Goal: Transaction & Acquisition: Purchase product/service

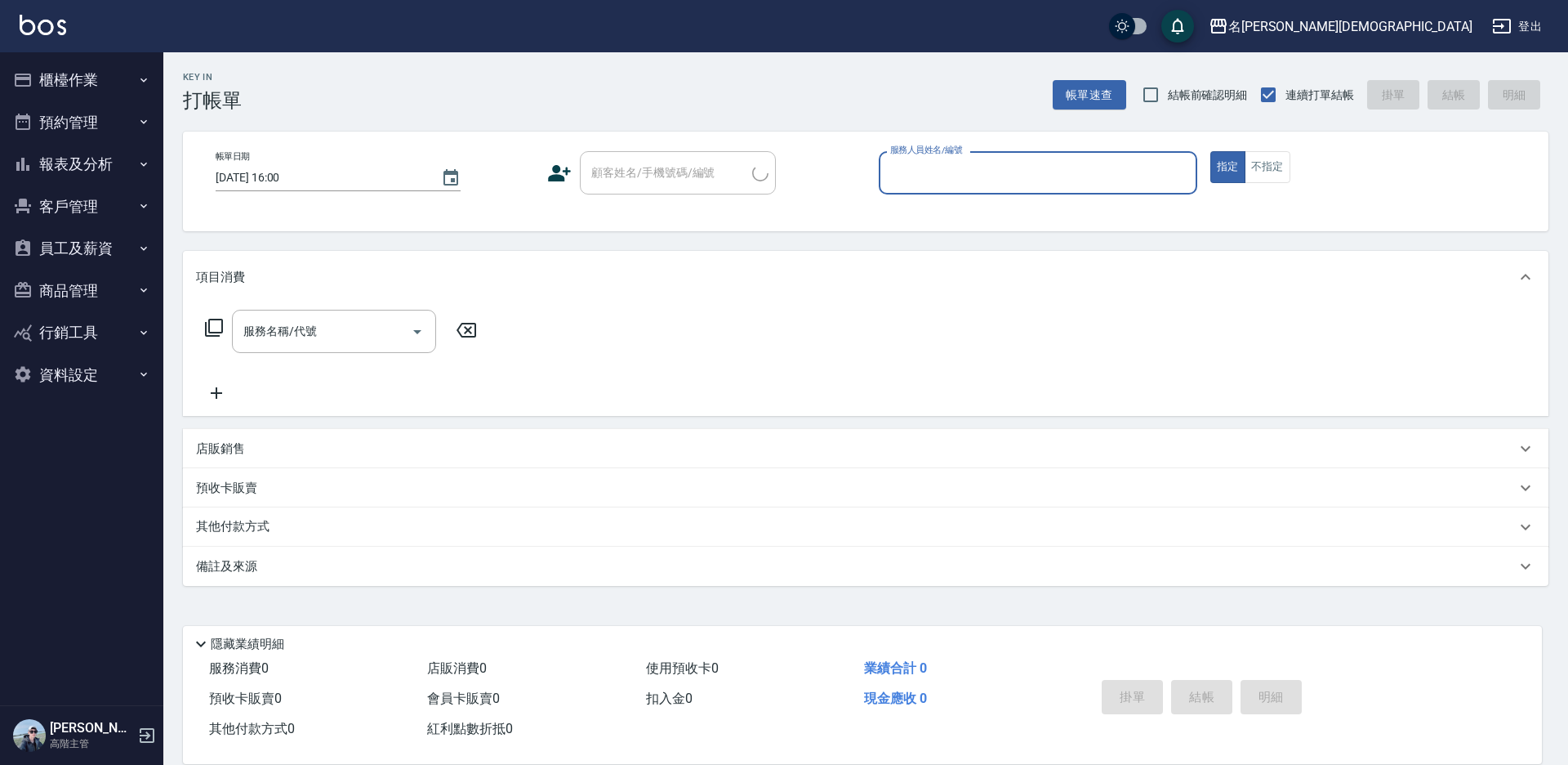
click at [916, 162] on input "服務人員姓名/編號" at bounding box center [1038, 173] width 303 height 29
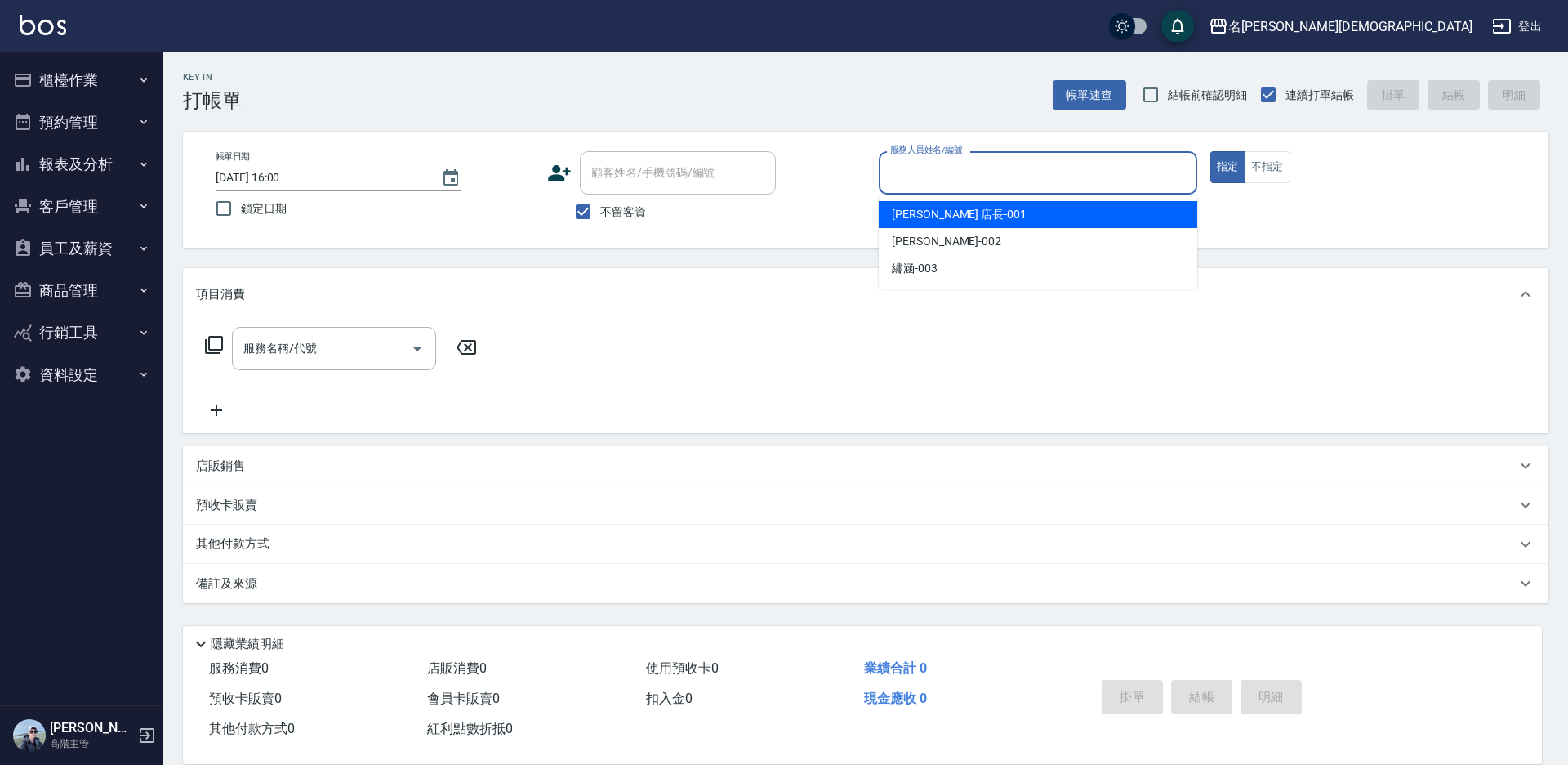
click at [915, 204] on div "[PERSON_NAME] 店長 -001" at bounding box center [1038, 215] width 319 height 27
type input "[PERSON_NAME] 店長-001"
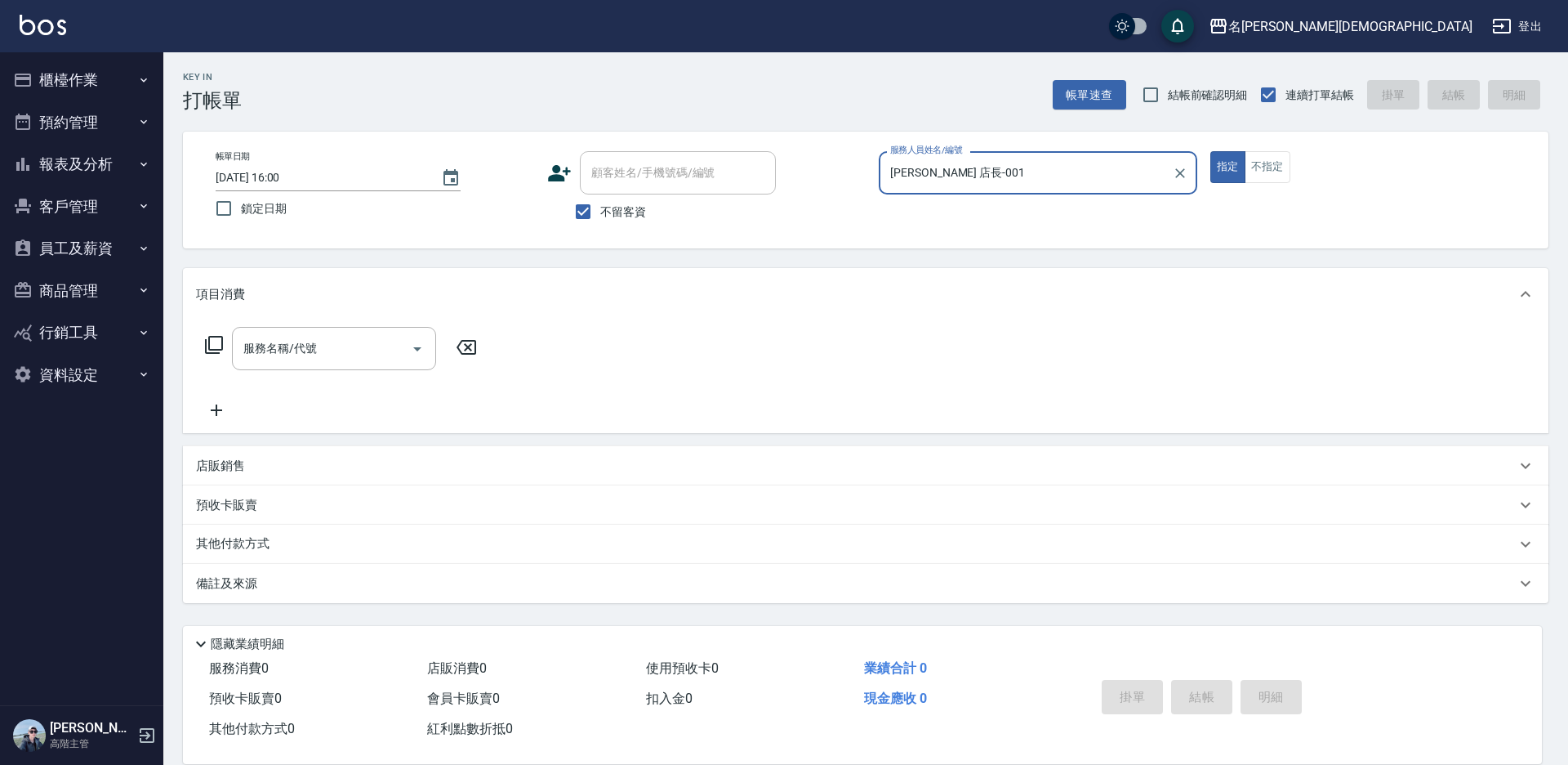
click at [206, 343] on icon at bounding box center [214, 345] width 18 height 18
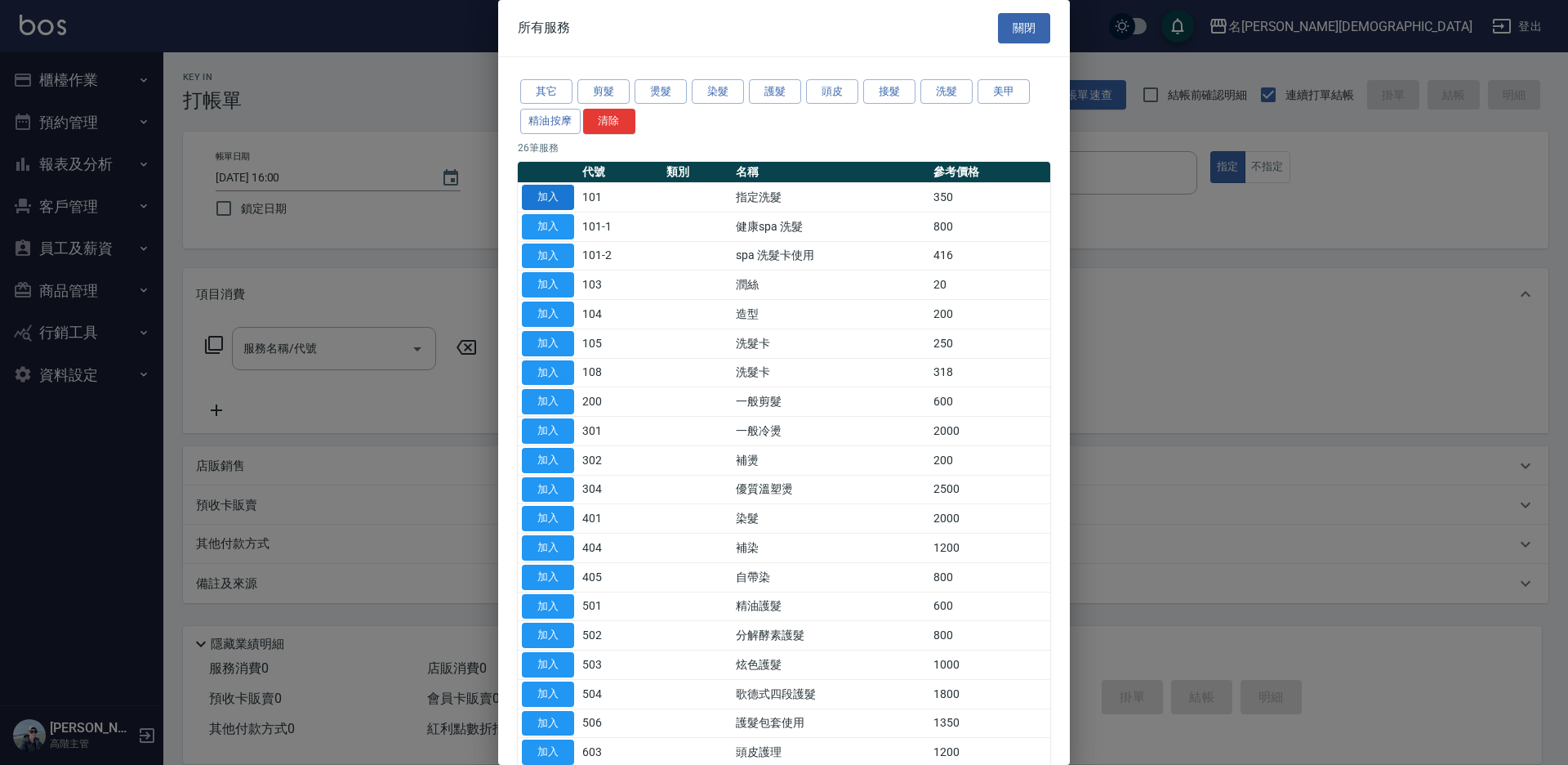
click at [568, 197] on button "加入" at bounding box center [547, 198] width 52 height 25
type input "指定洗髮(101)"
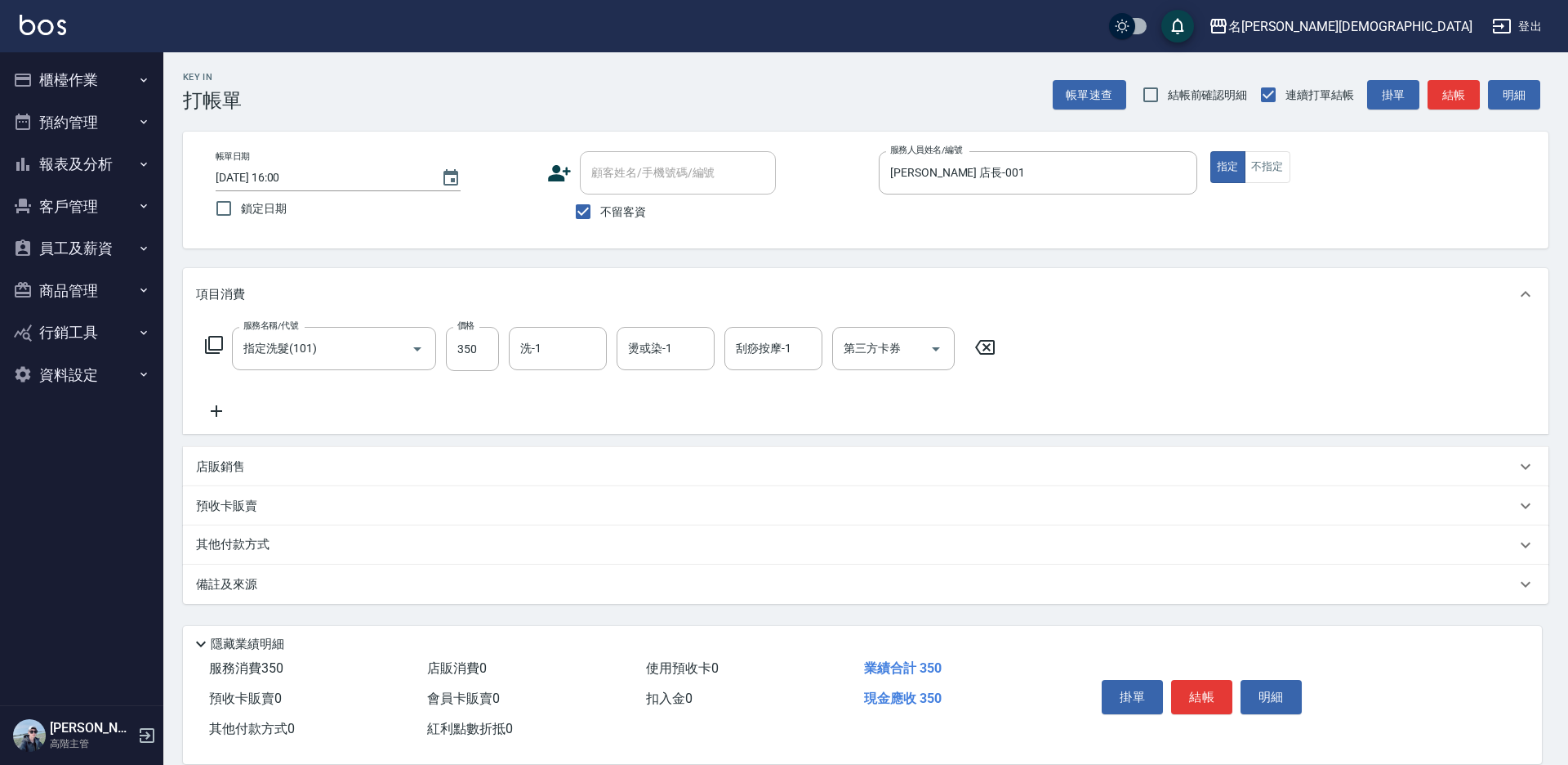
click at [211, 345] on icon at bounding box center [214, 345] width 20 height 20
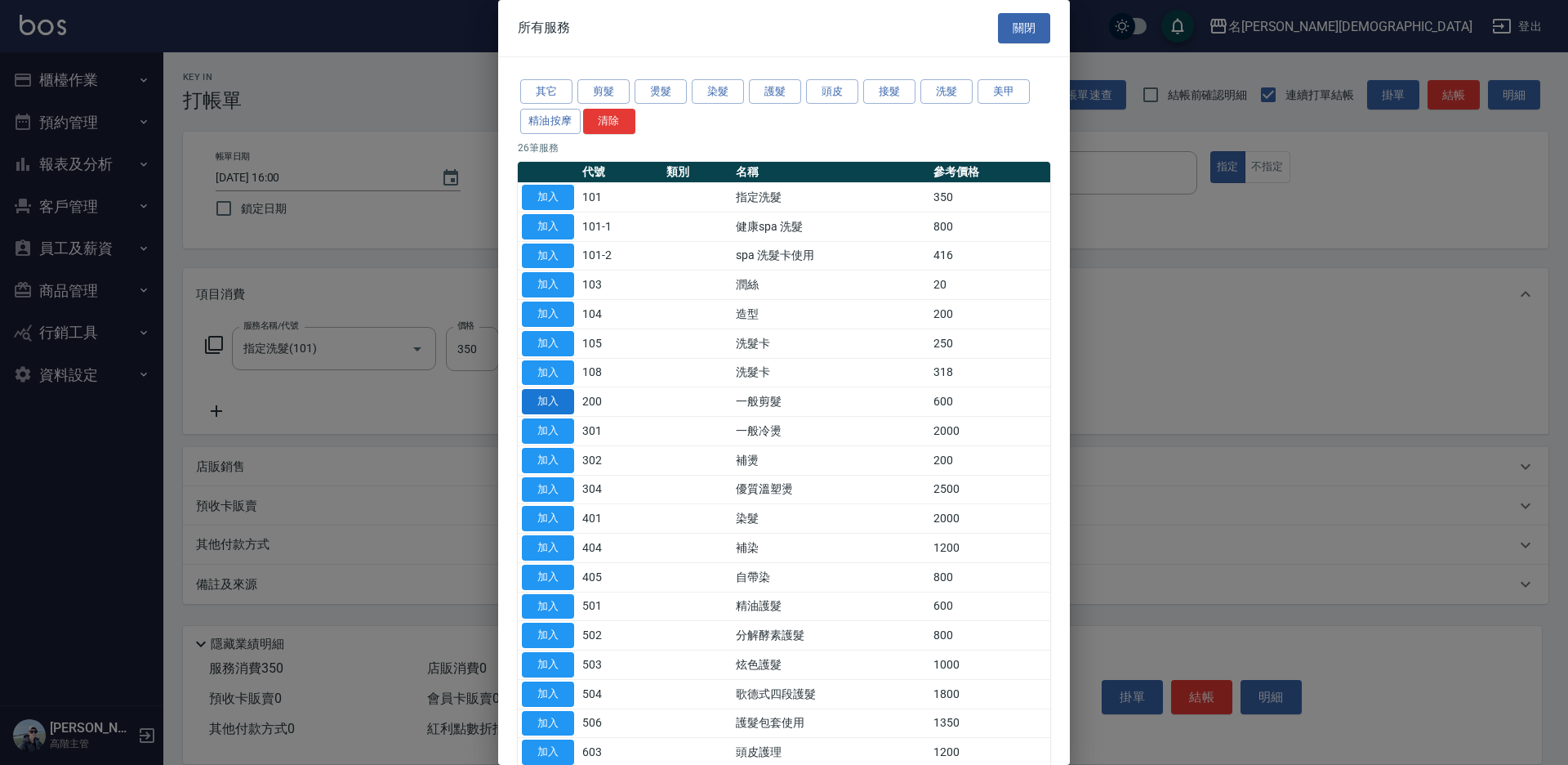
click at [560, 401] on button "加入" at bounding box center [547, 401] width 52 height 25
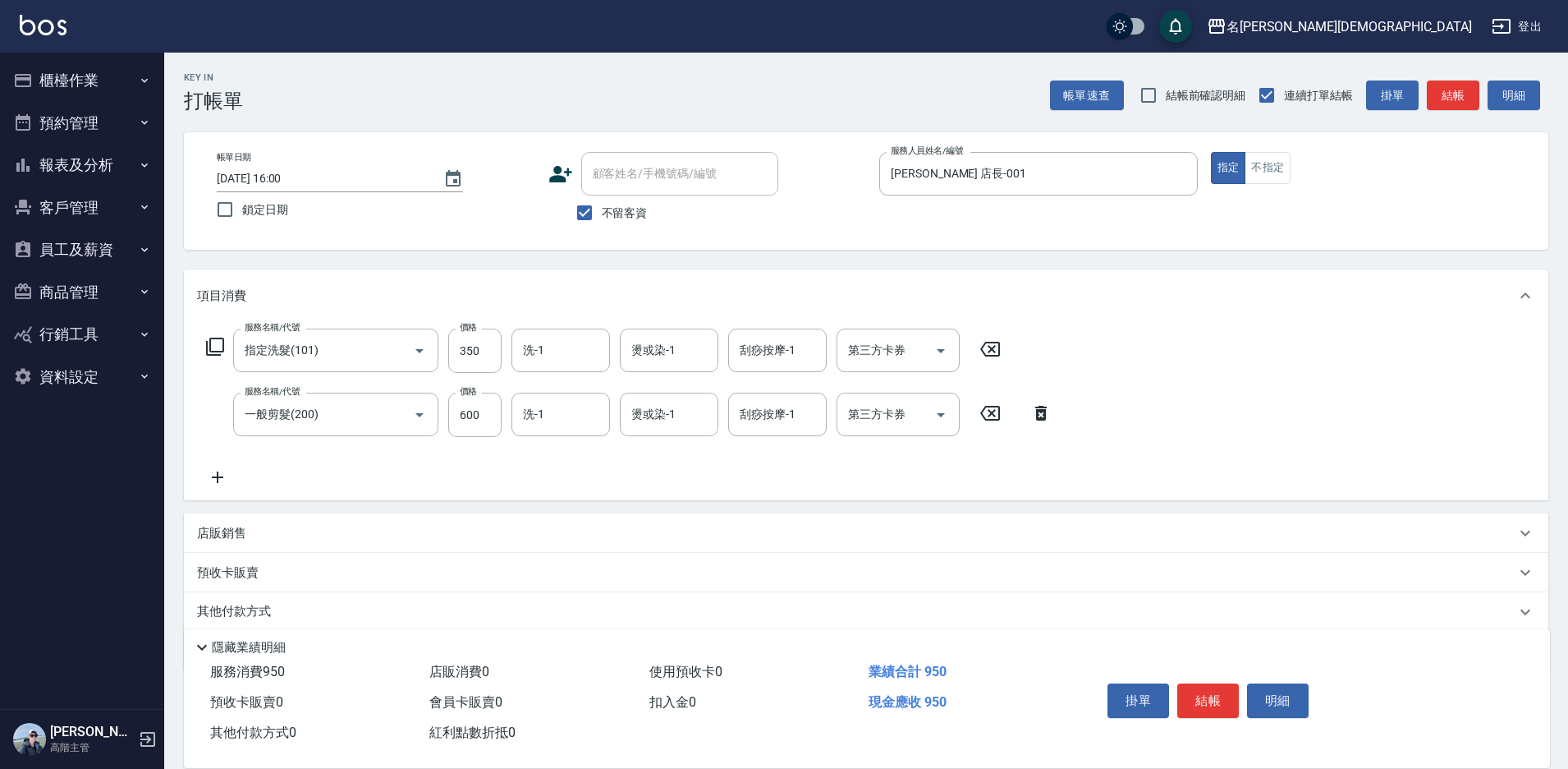
click at [1033, 414] on icon at bounding box center [1040, 413] width 41 height 20
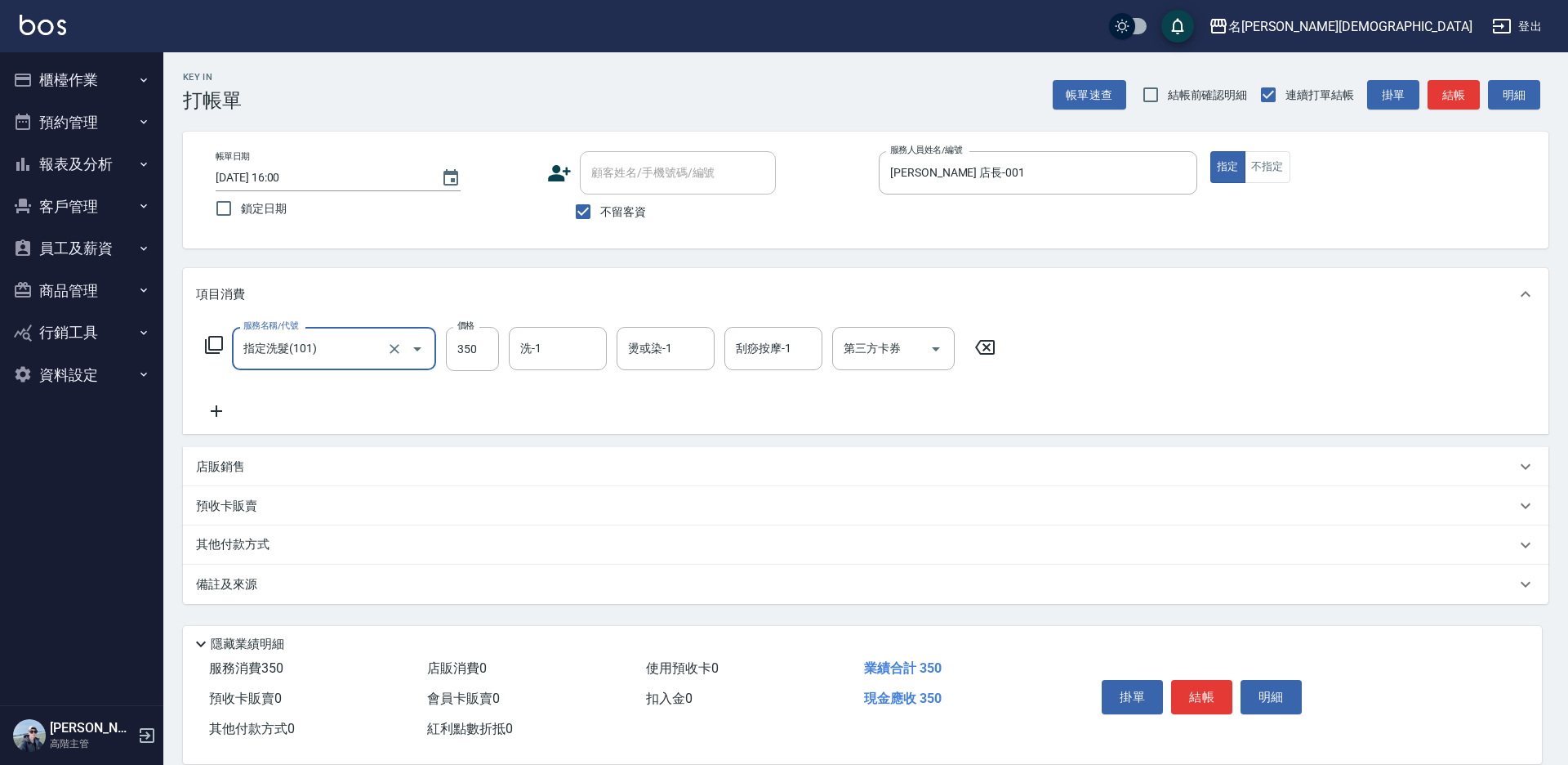
drag, startPoint x: 1197, startPoint y: 692, endPoint x: 1196, endPoint y: 667, distance: 25.0
click at [1197, 691] on button "結帳" at bounding box center [1202, 697] width 61 height 34
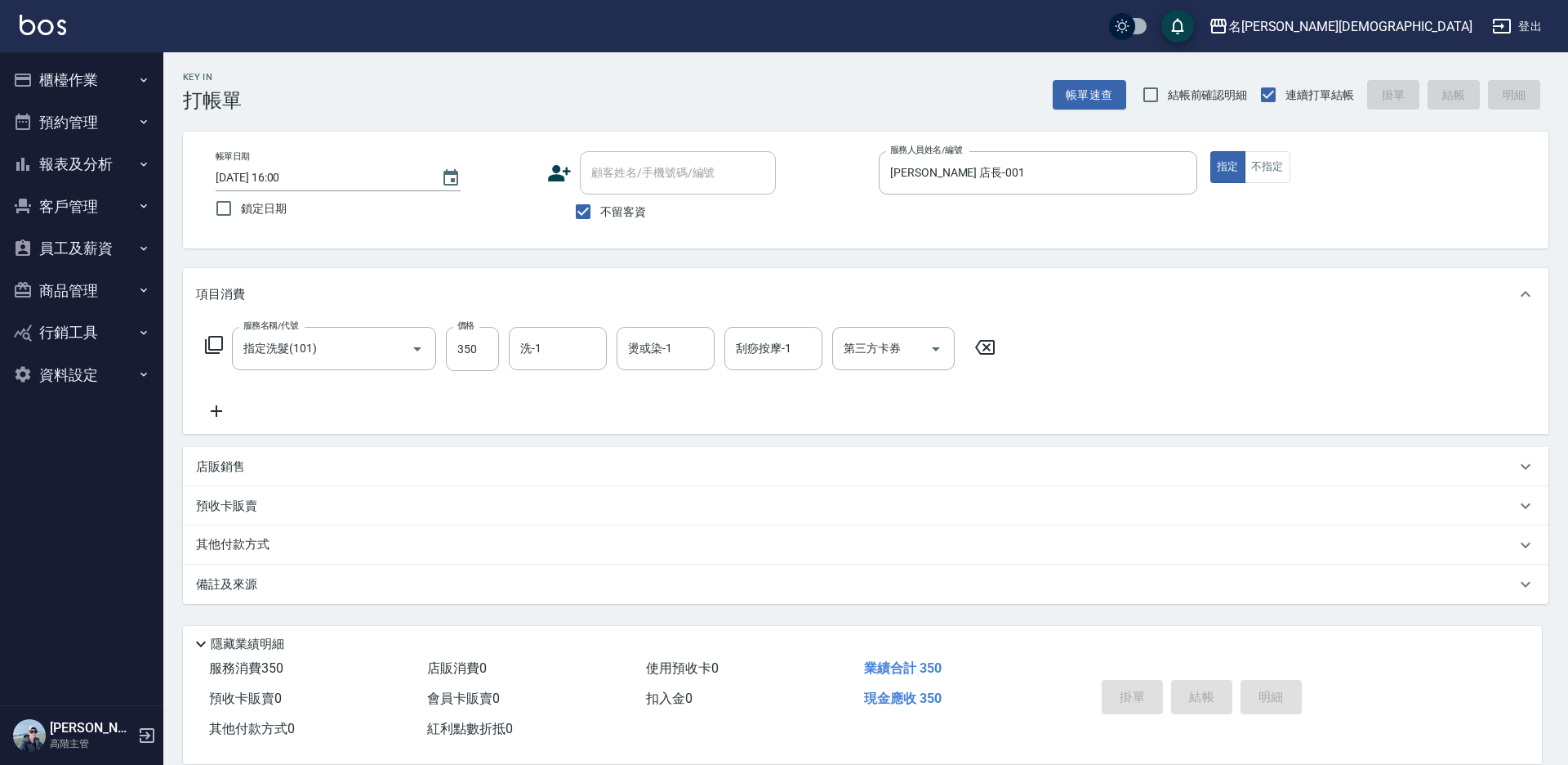
type input "[DATE] 16:01"
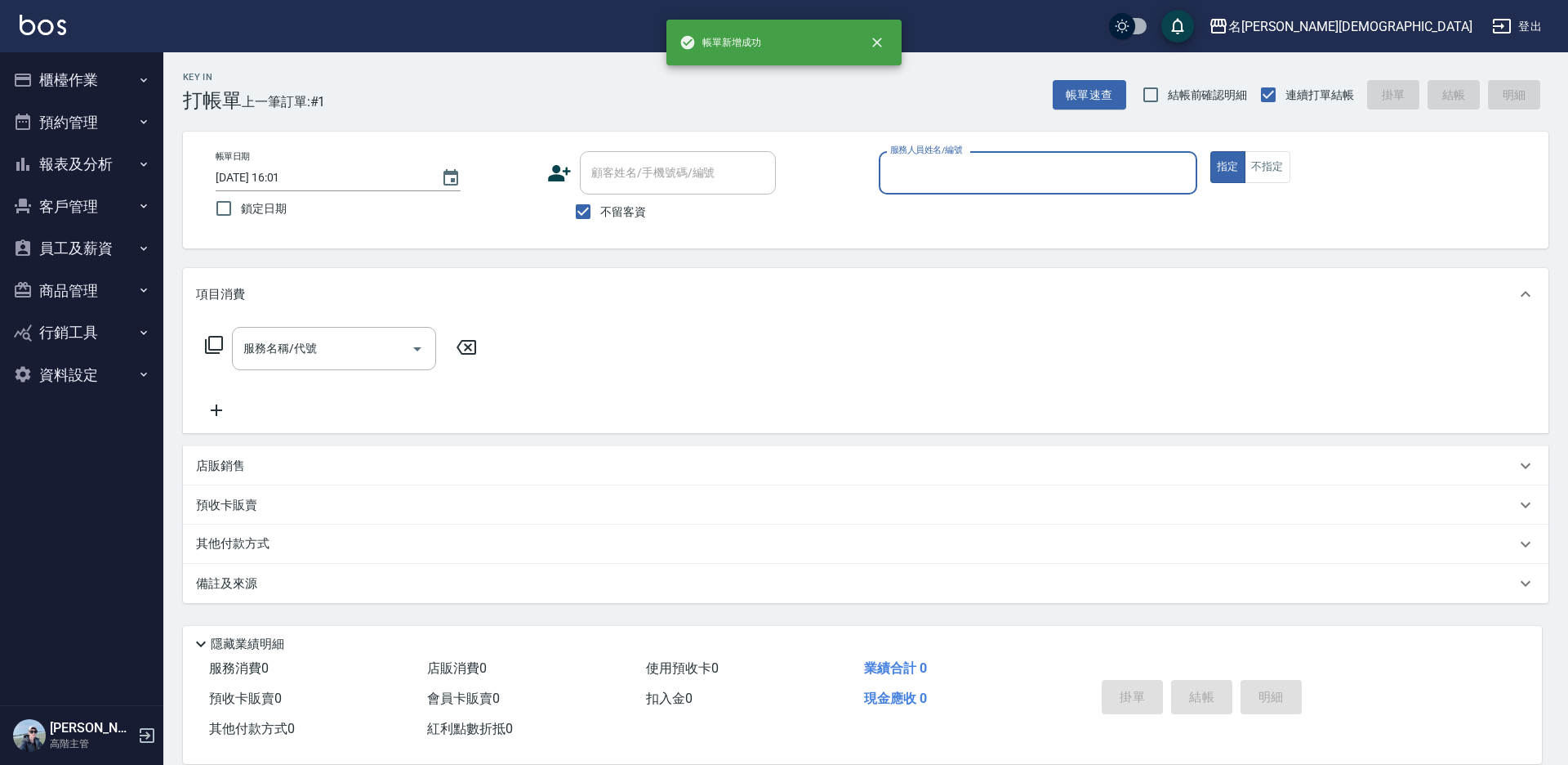
click at [901, 177] on input "服務人員姓名/編號" at bounding box center [1038, 173] width 303 height 29
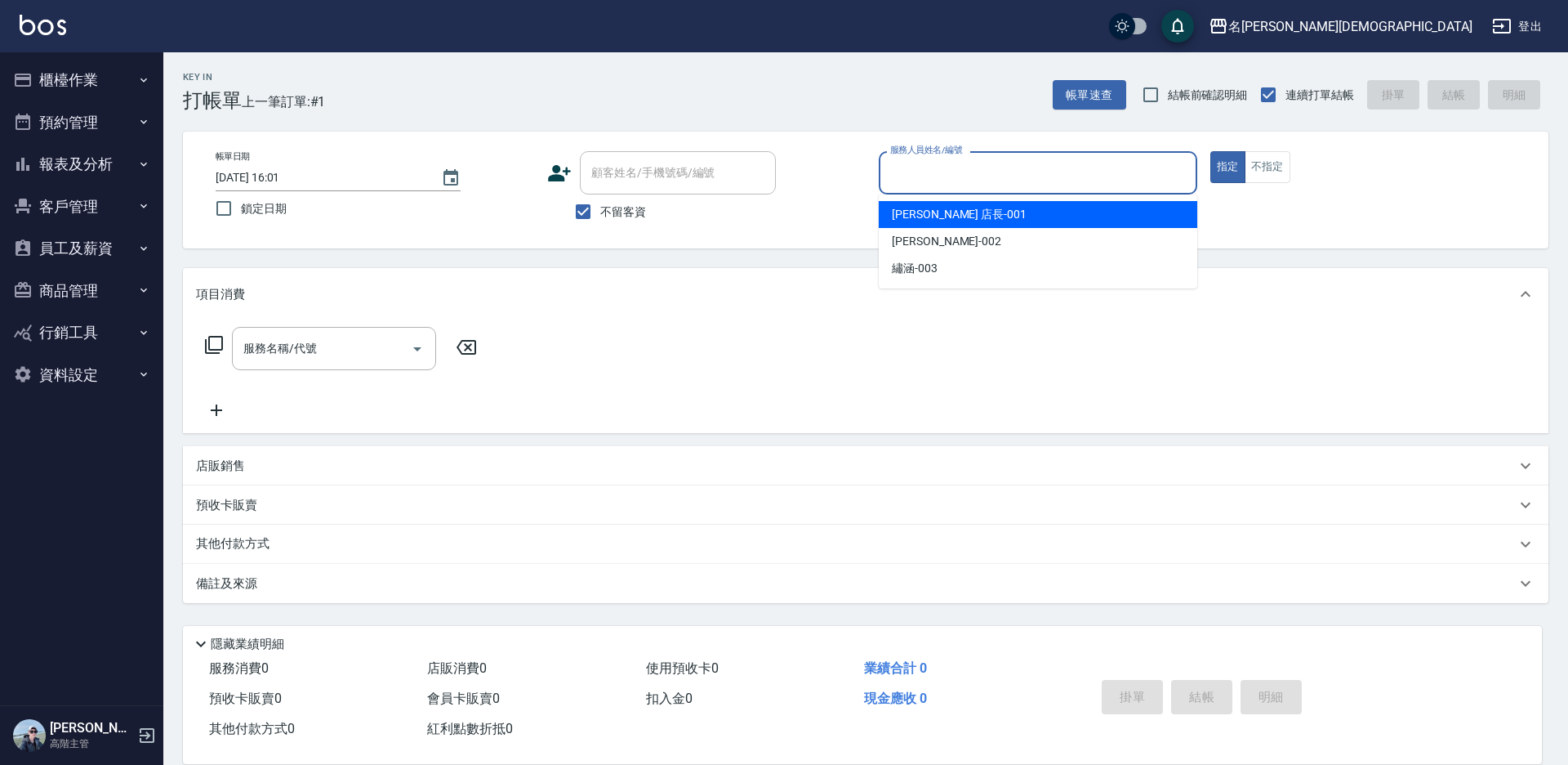
click at [919, 216] on span "[PERSON_NAME] 店長 -001" at bounding box center [959, 214] width 135 height 17
type input "[PERSON_NAME] 店長-001"
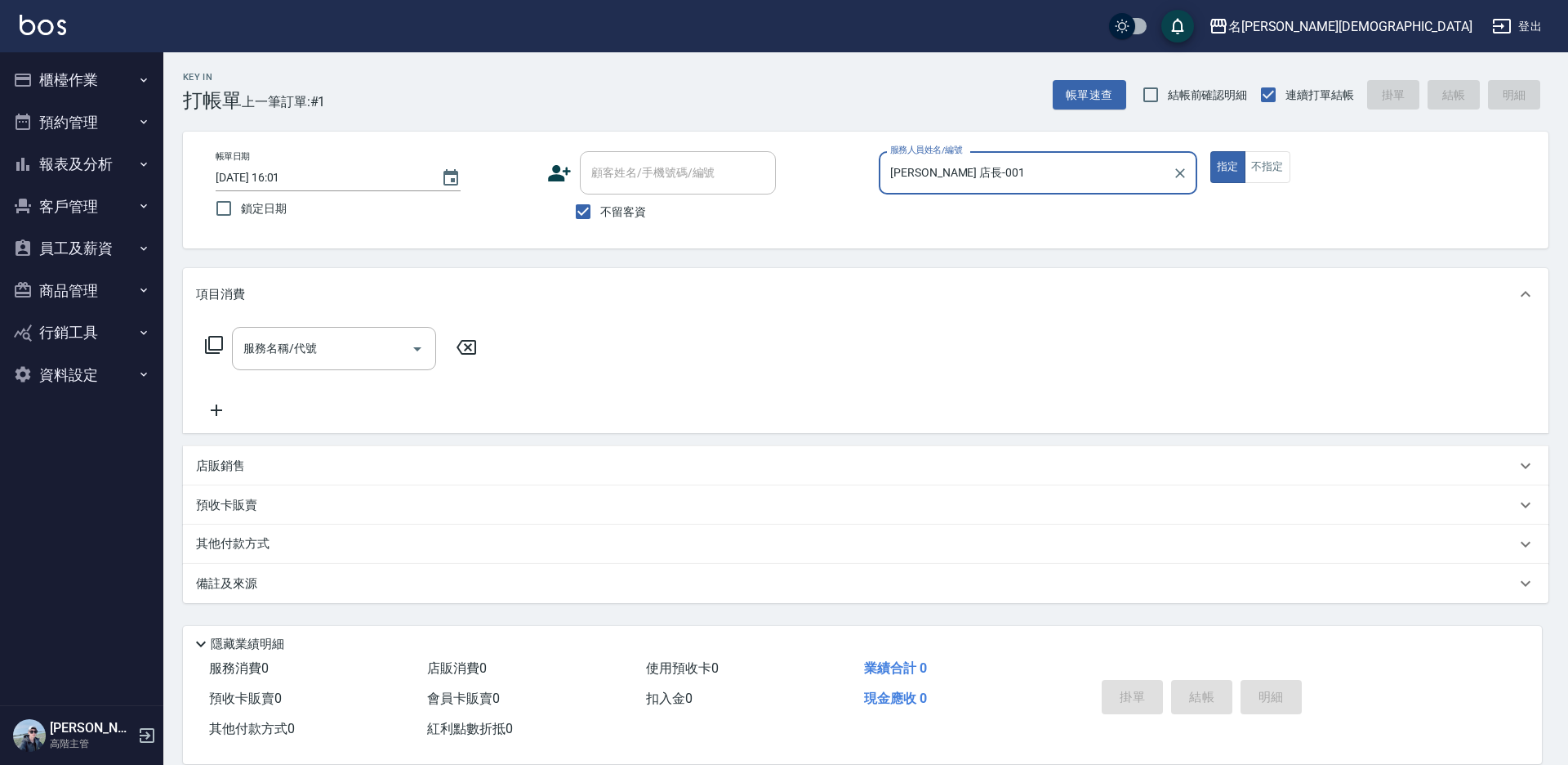
click at [213, 345] on icon at bounding box center [214, 345] width 20 height 20
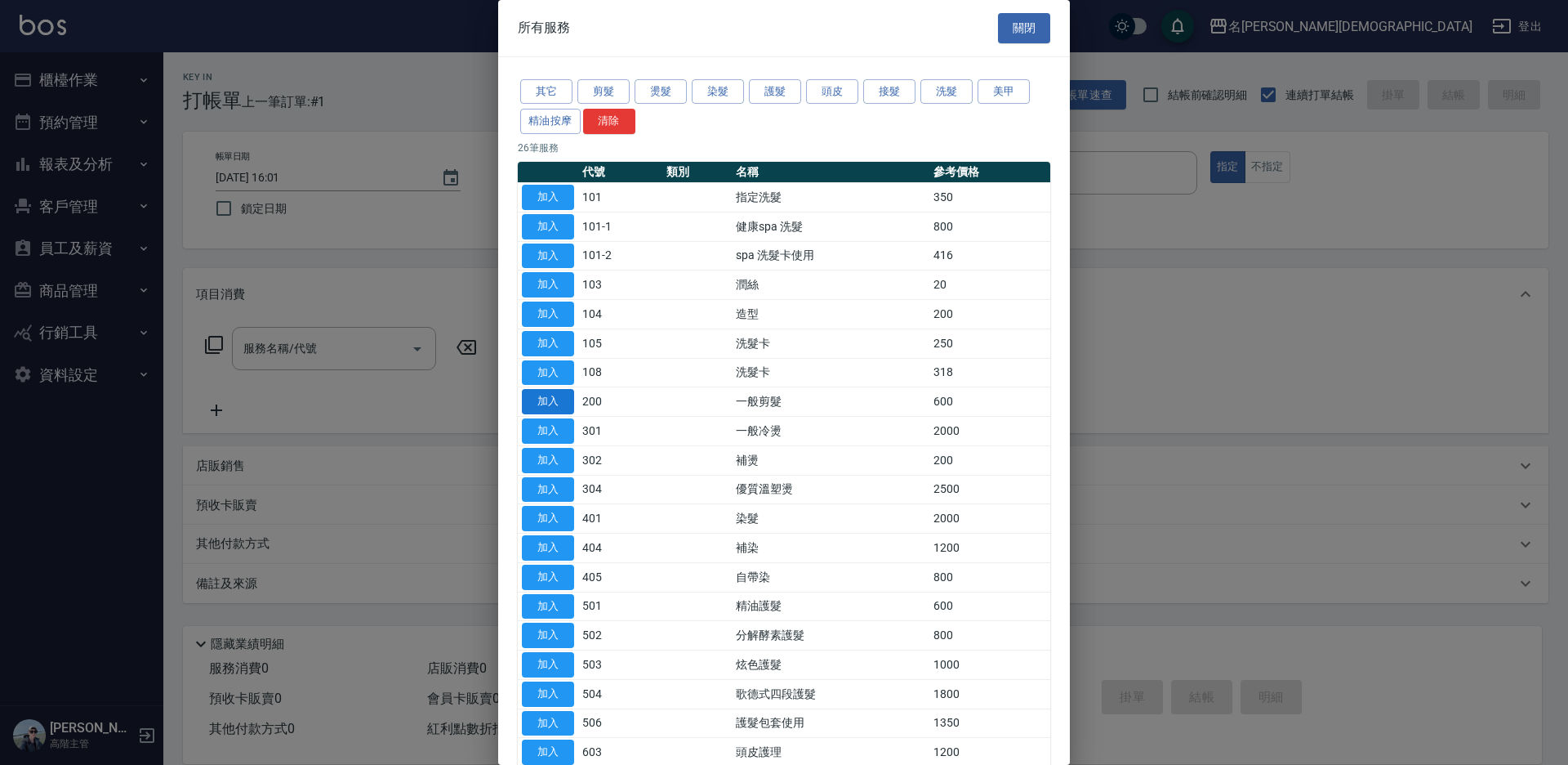
click at [544, 401] on button "加入" at bounding box center [547, 401] width 52 height 25
type input "一般剪髮(200)"
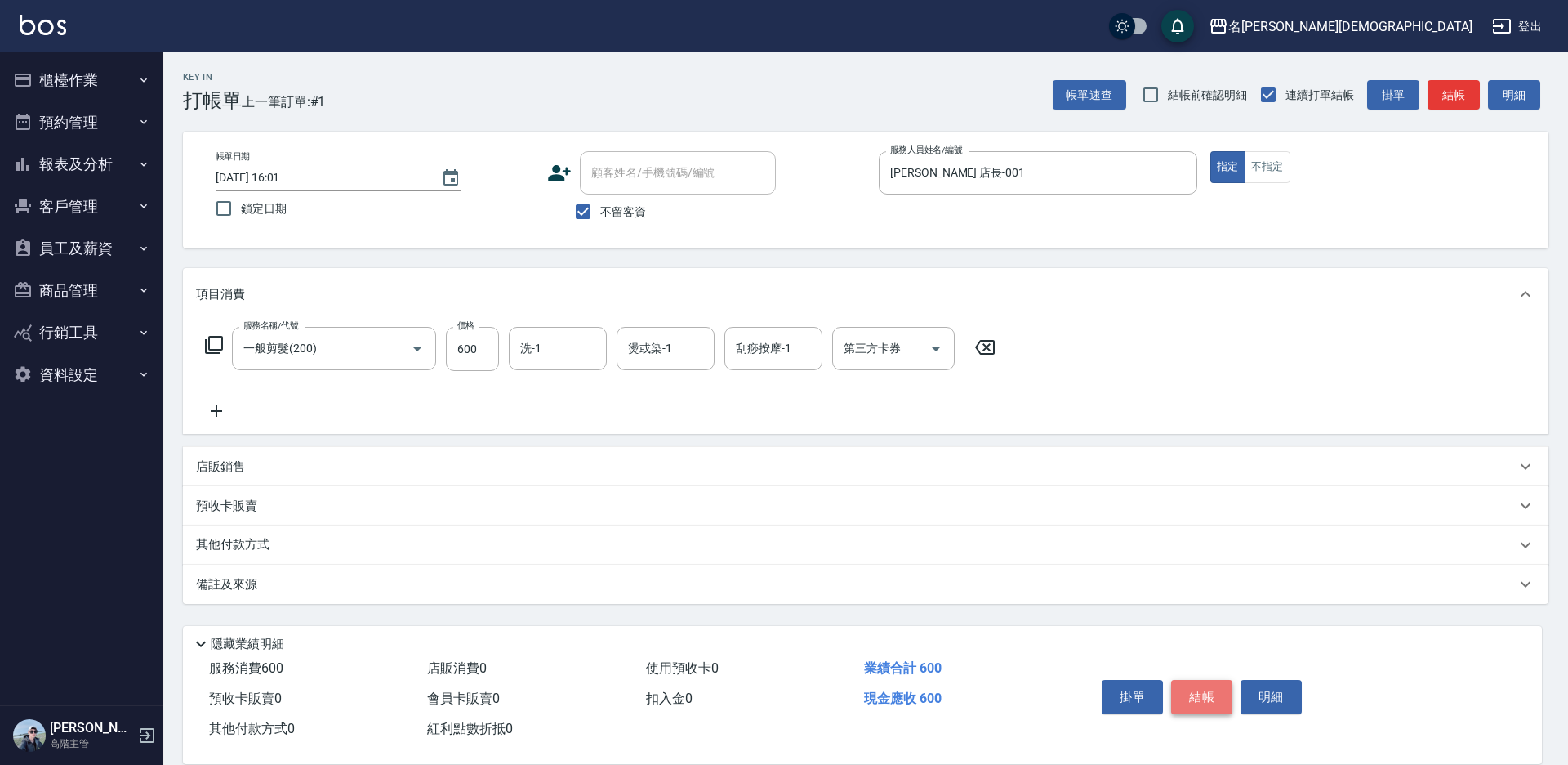
click at [1202, 680] on button "結帳" at bounding box center [1202, 697] width 61 height 34
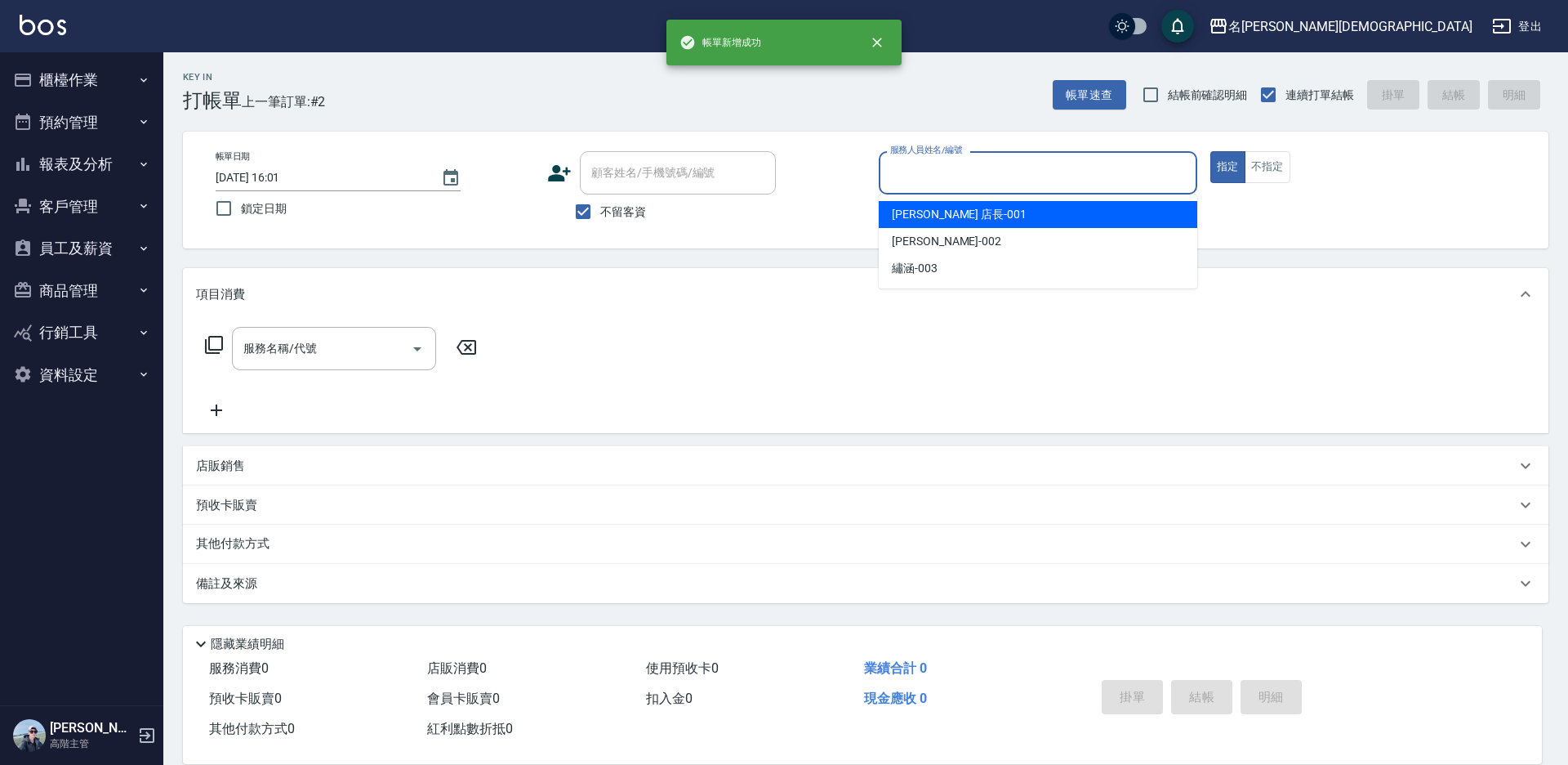
click at [889, 177] on input "服務人員姓名/編號" at bounding box center [1038, 173] width 303 height 29
click at [914, 216] on span "[PERSON_NAME] 店長 -001" at bounding box center [959, 214] width 135 height 17
type input "[PERSON_NAME] 店長-001"
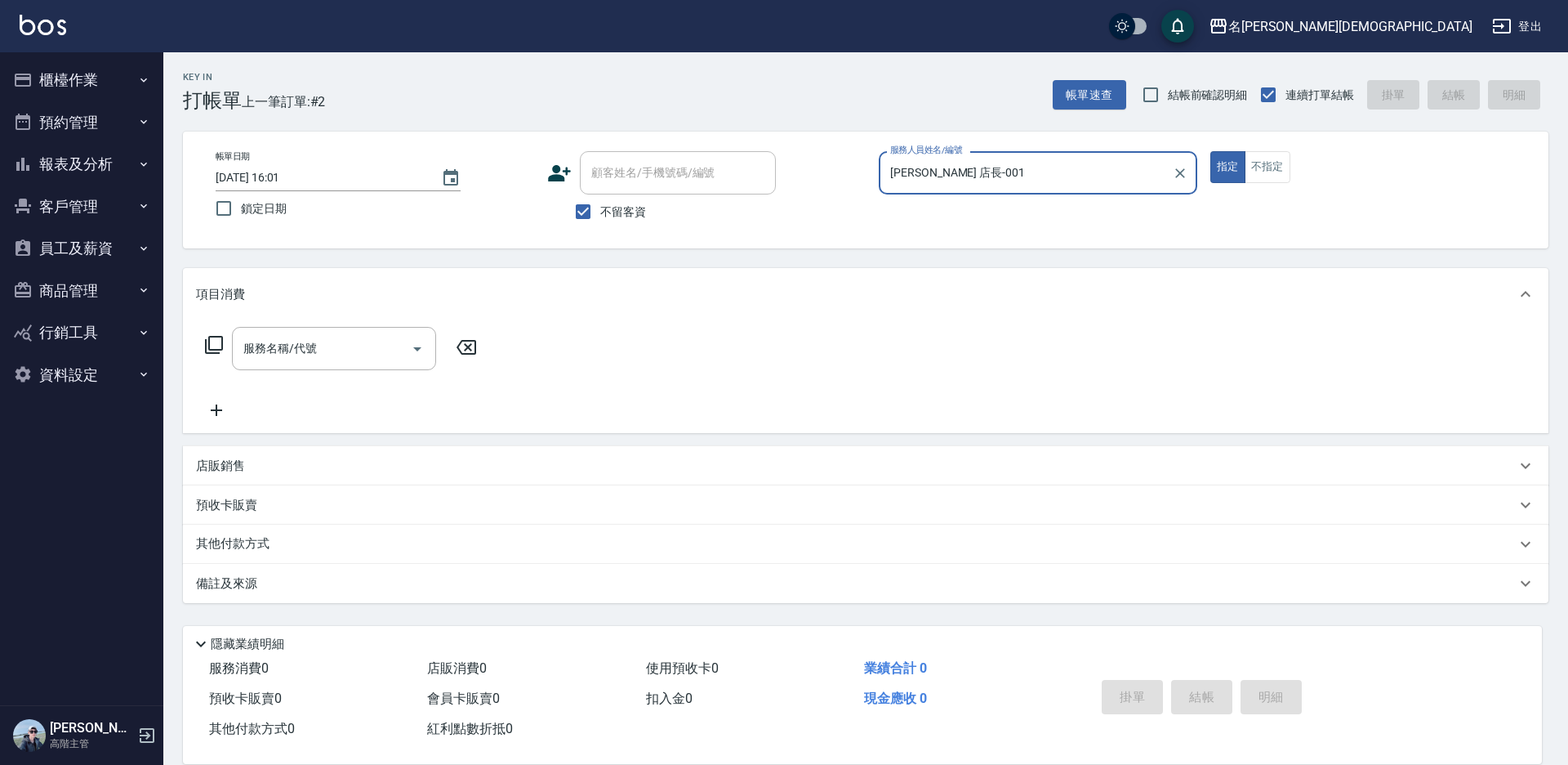
click at [219, 344] on icon at bounding box center [214, 345] width 20 height 20
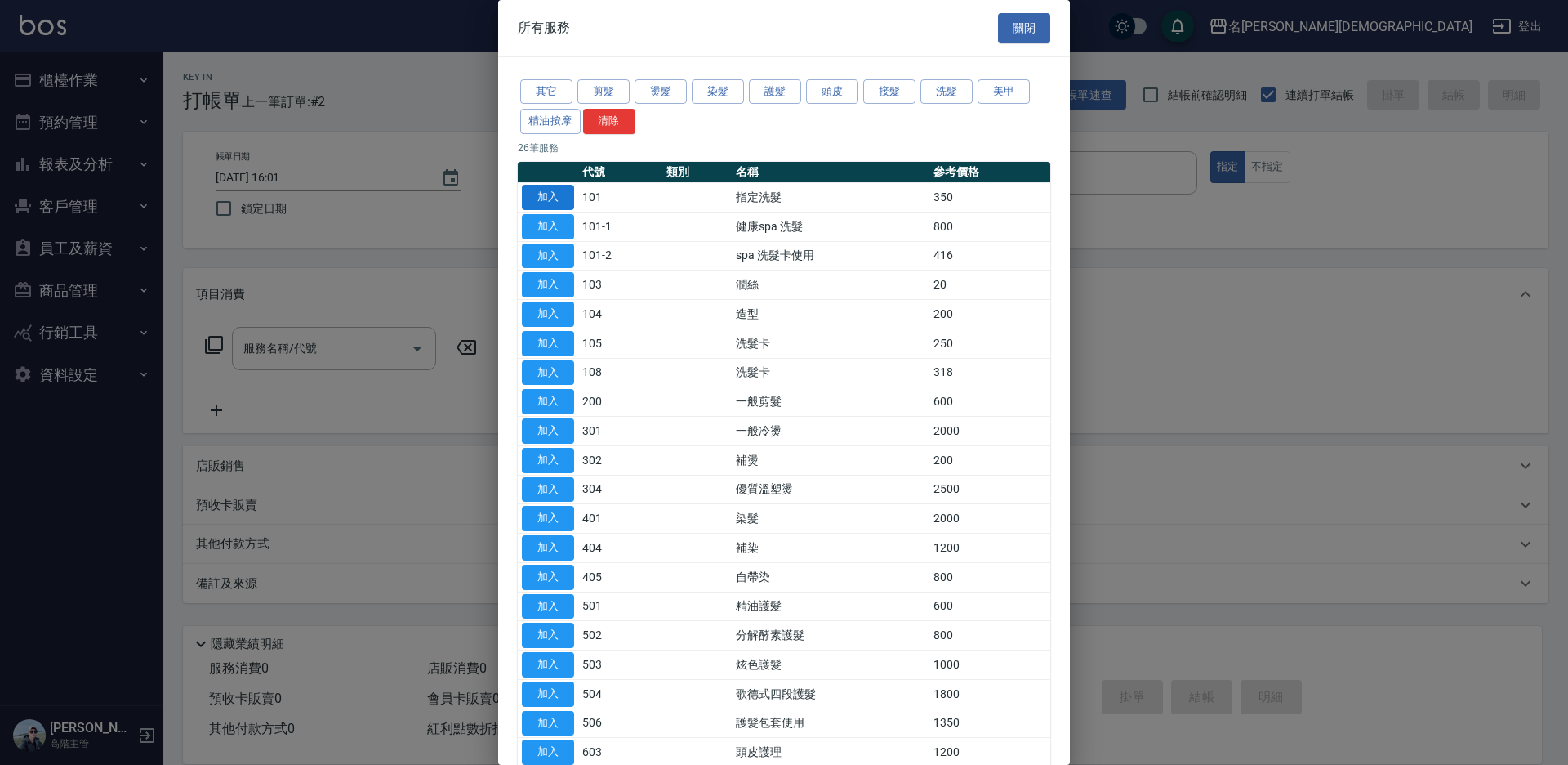
click at [560, 193] on button "加入" at bounding box center [547, 198] width 52 height 25
type input "指定洗髮(101)"
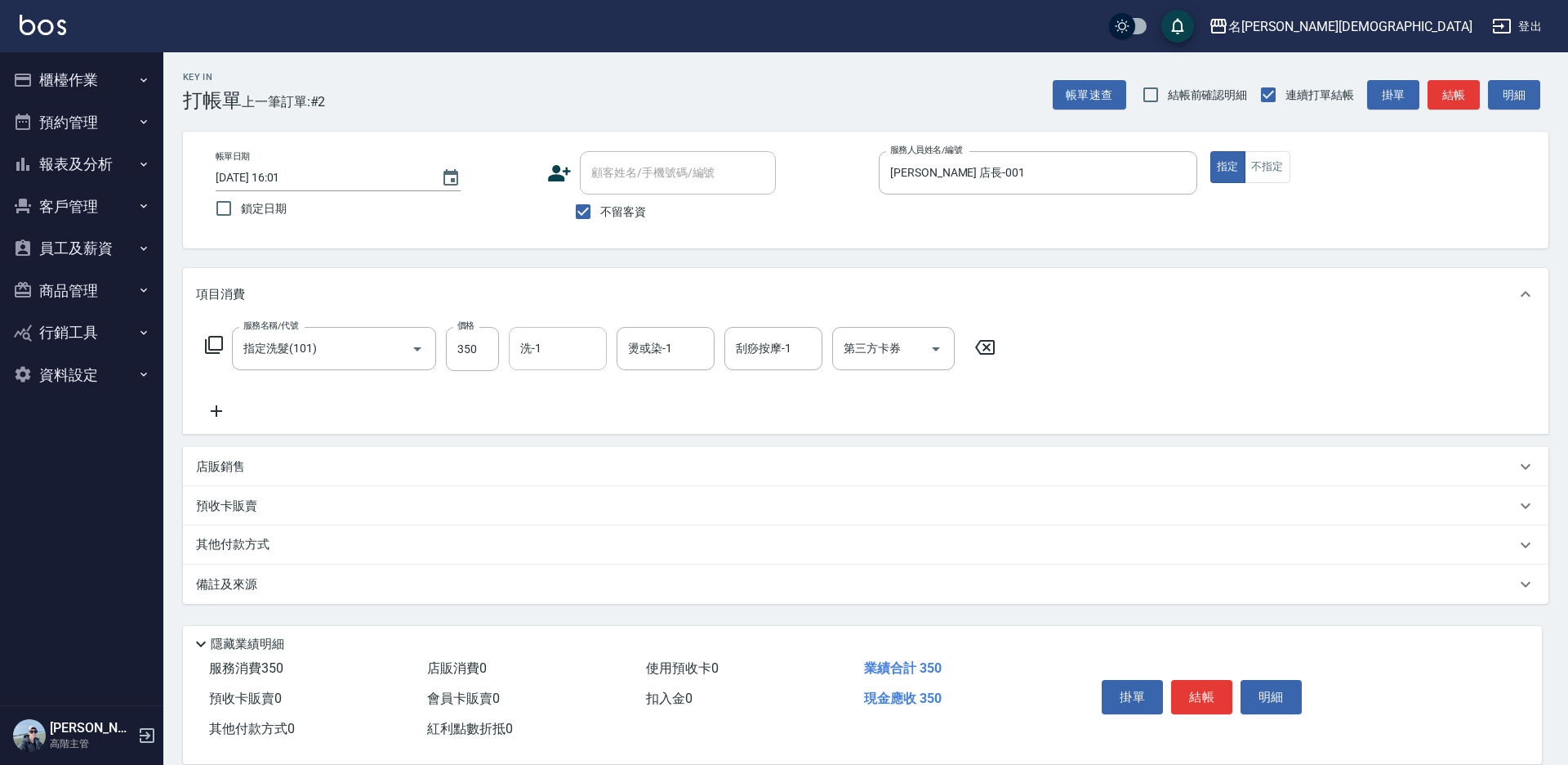
click at [582, 334] on input "洗-1" at bounding box center [557, 348] width 83 height 29
drag, startPoint x: 572, startPoint y: 439, endPoint x: 732, endPoint y: 516, distance: 177.6
click at [572, 448] on div "繡涵 -003" at bounding box center [557, 462] width 98 height 27
type input "繡涵-003"
click at [1181, 688] on button "結帳" at bounding box center [1202, 697] width 61 height 34
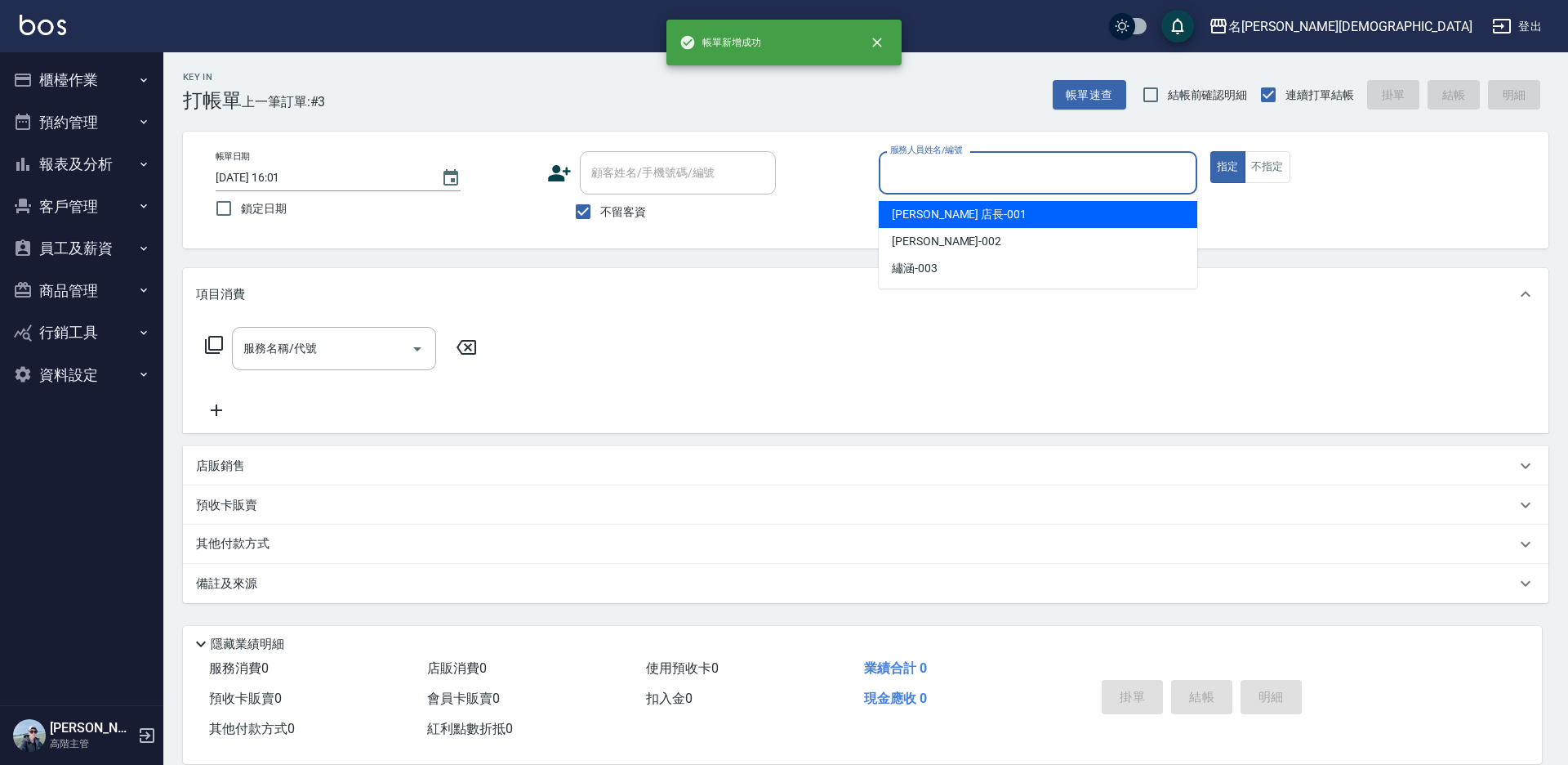
click at [905, 160] on input "服務人員姓名/編號" at bounding box center [1038, 173] width 303 height 29
click at [903, 211] on span "[PERSON_NAME] 店長 -001" at bounding box center [959, 214] width 135 height 17
type input "[PERSON_NAME] 店長-001"
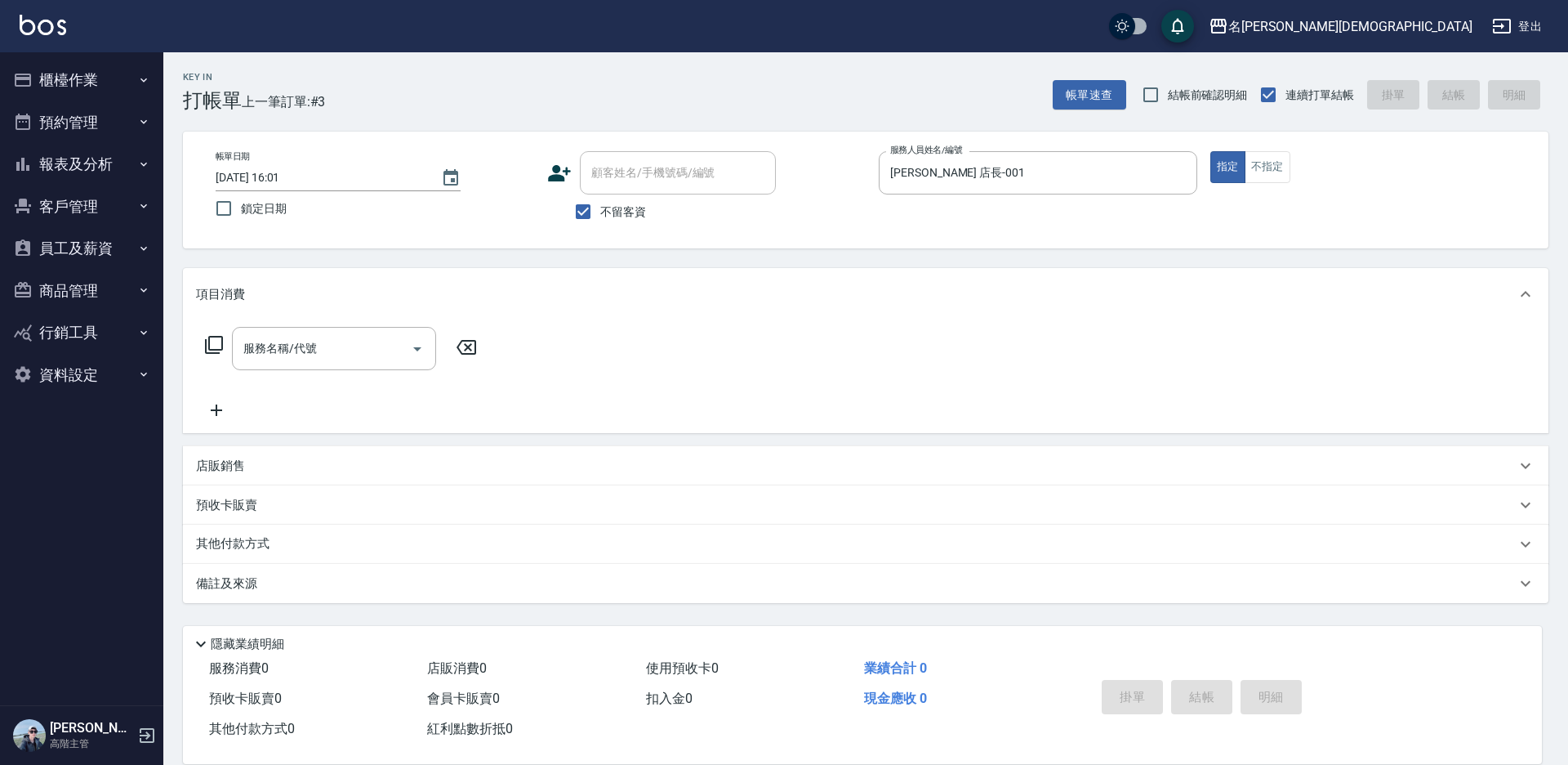
click at [206, 345] on icon at bounding box center [214, 345] width 18 height 18
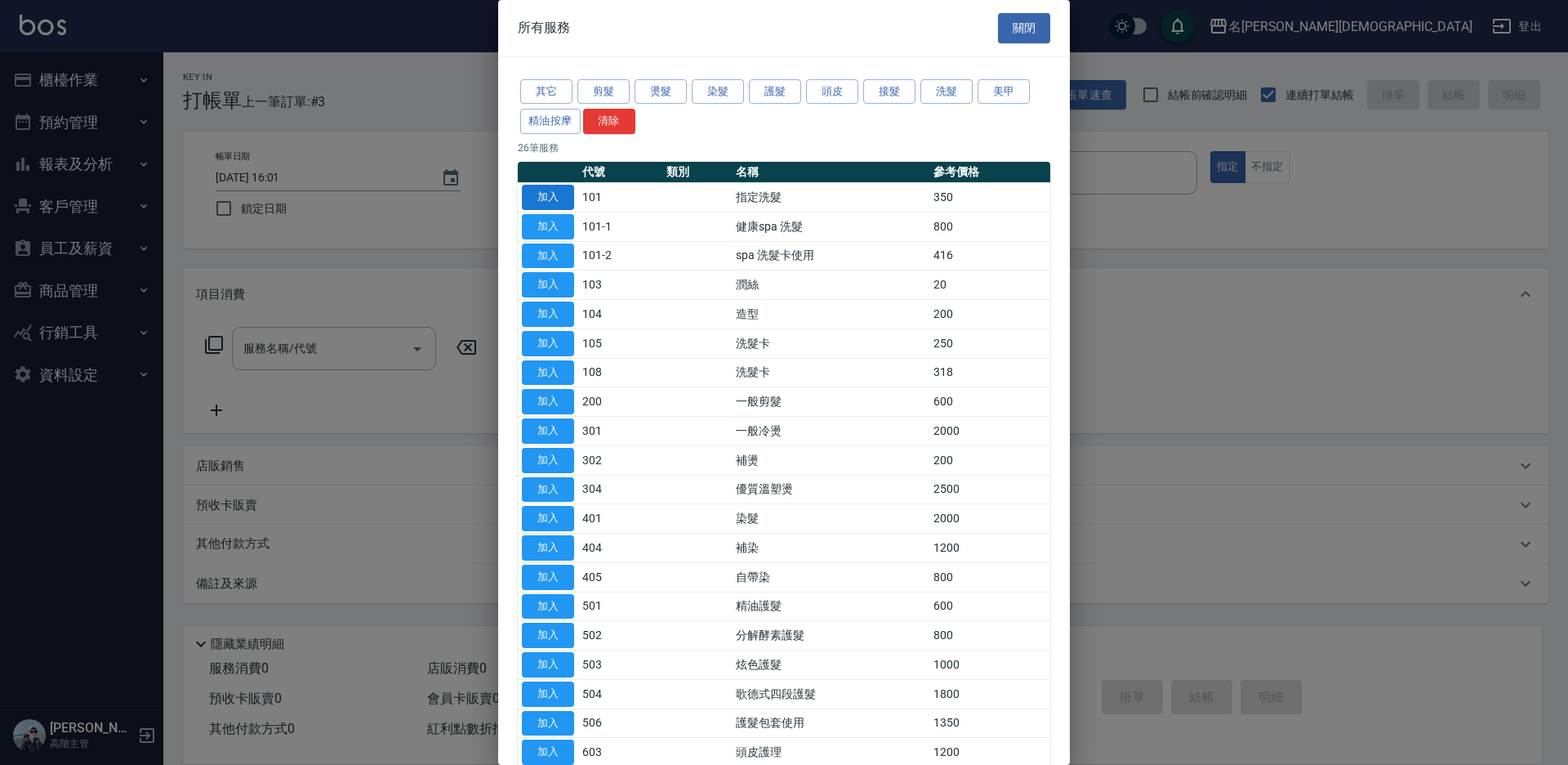
click at [542, 190] on button "加入" at bounding box center [547, 198] width 52 height 25
type input "指定洗髮(101)"
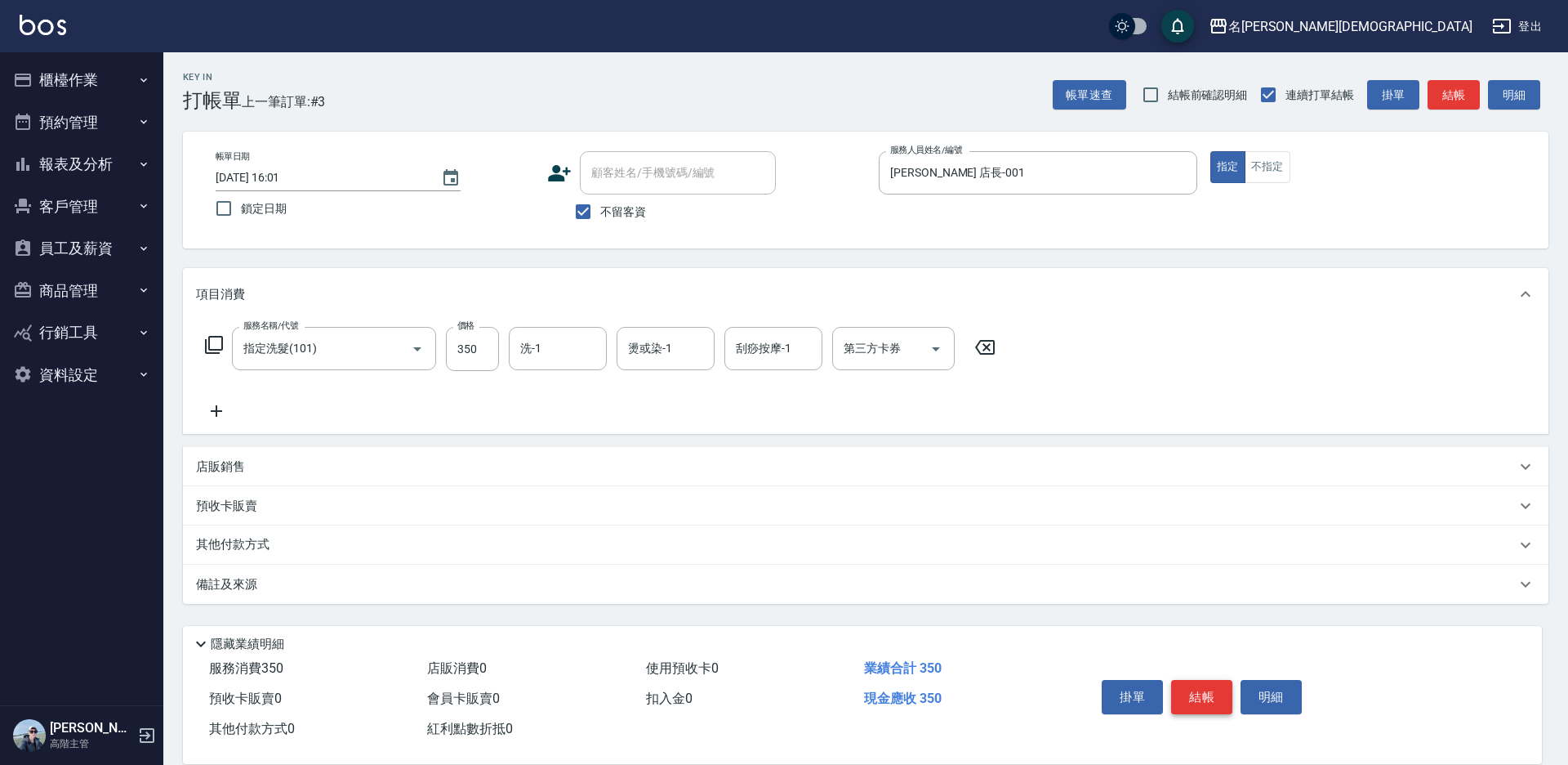
click at [1185, 690] on button "結帳" at bounding box center [1202, 697] width 61 height 34
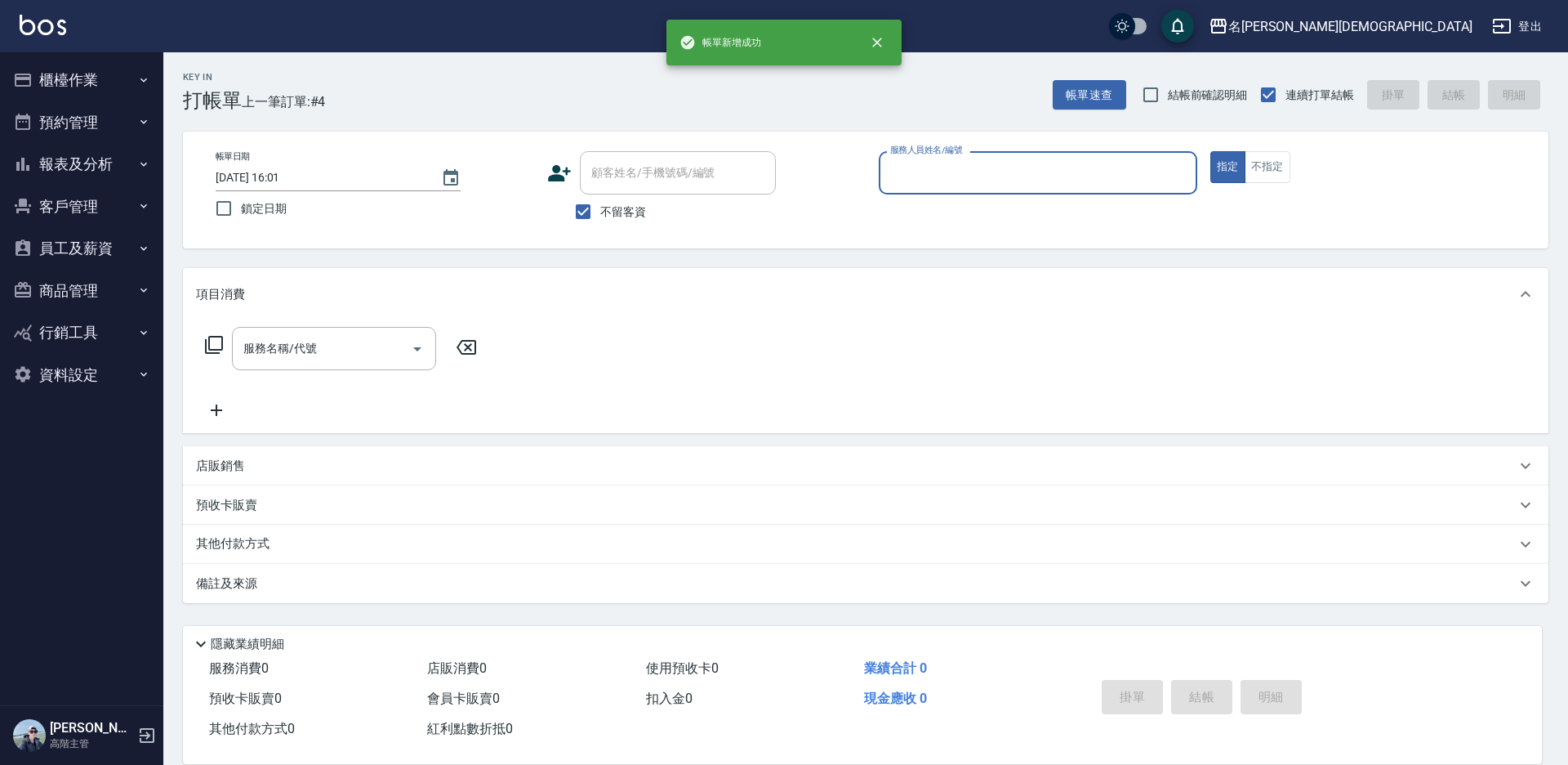
drag, startPoint x: 904, startPoint y: 171, endPoint x: 899, endPoint y: 179, distance: 9.4
click at [904, 171] on input "服務人員姓名/編號" at bounding box center [1038, 173] width 303 height 29
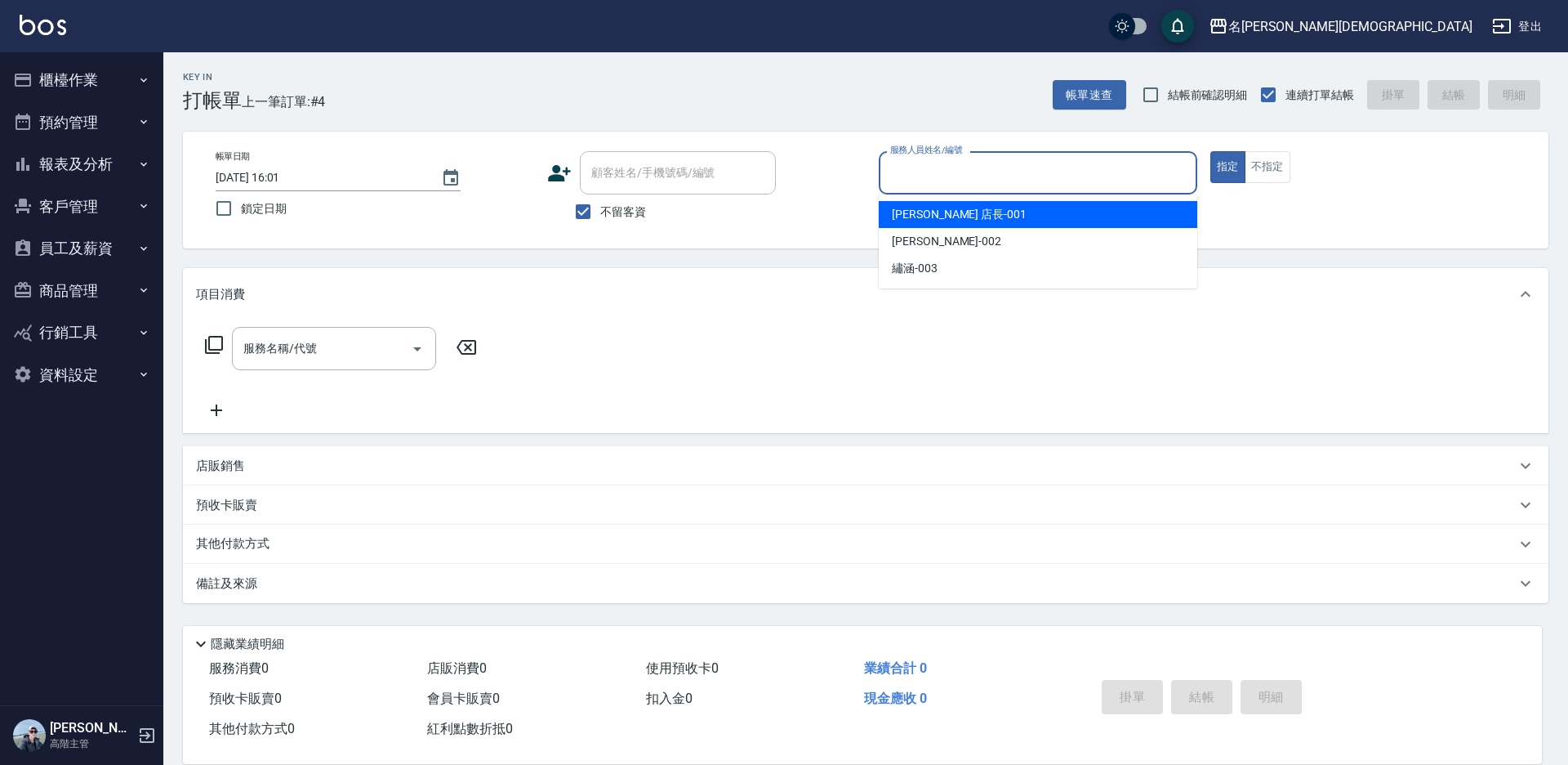
click at [886, 215] on div "[PERSON_NAME] 店長 -001" at bounding box center [1038, 215] width 319 height 27
type input "[PERSON_NAME] 店長-001"
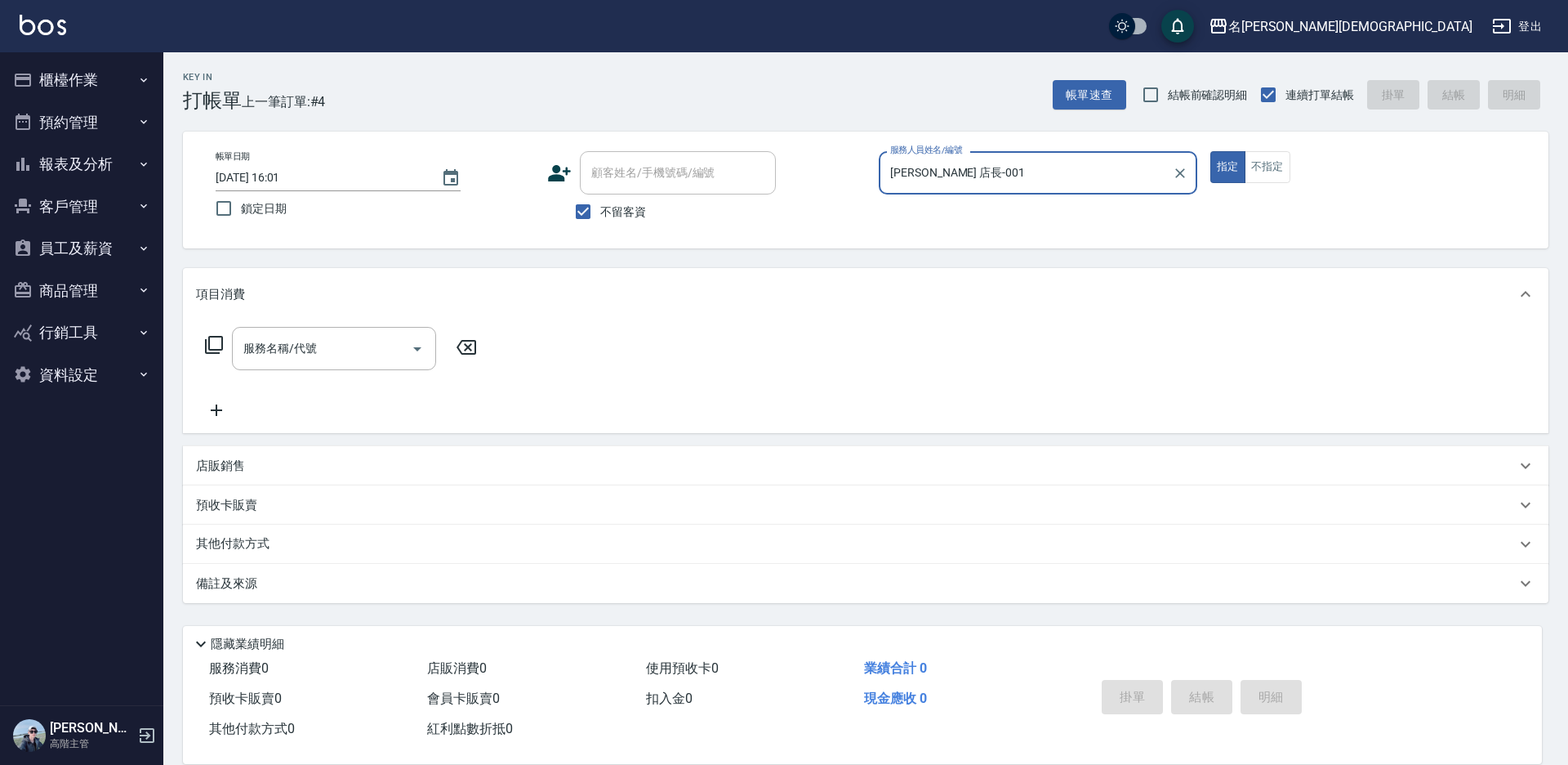
click at [213, 348] on icon at bounding box center [214, 345] width 20 height 20
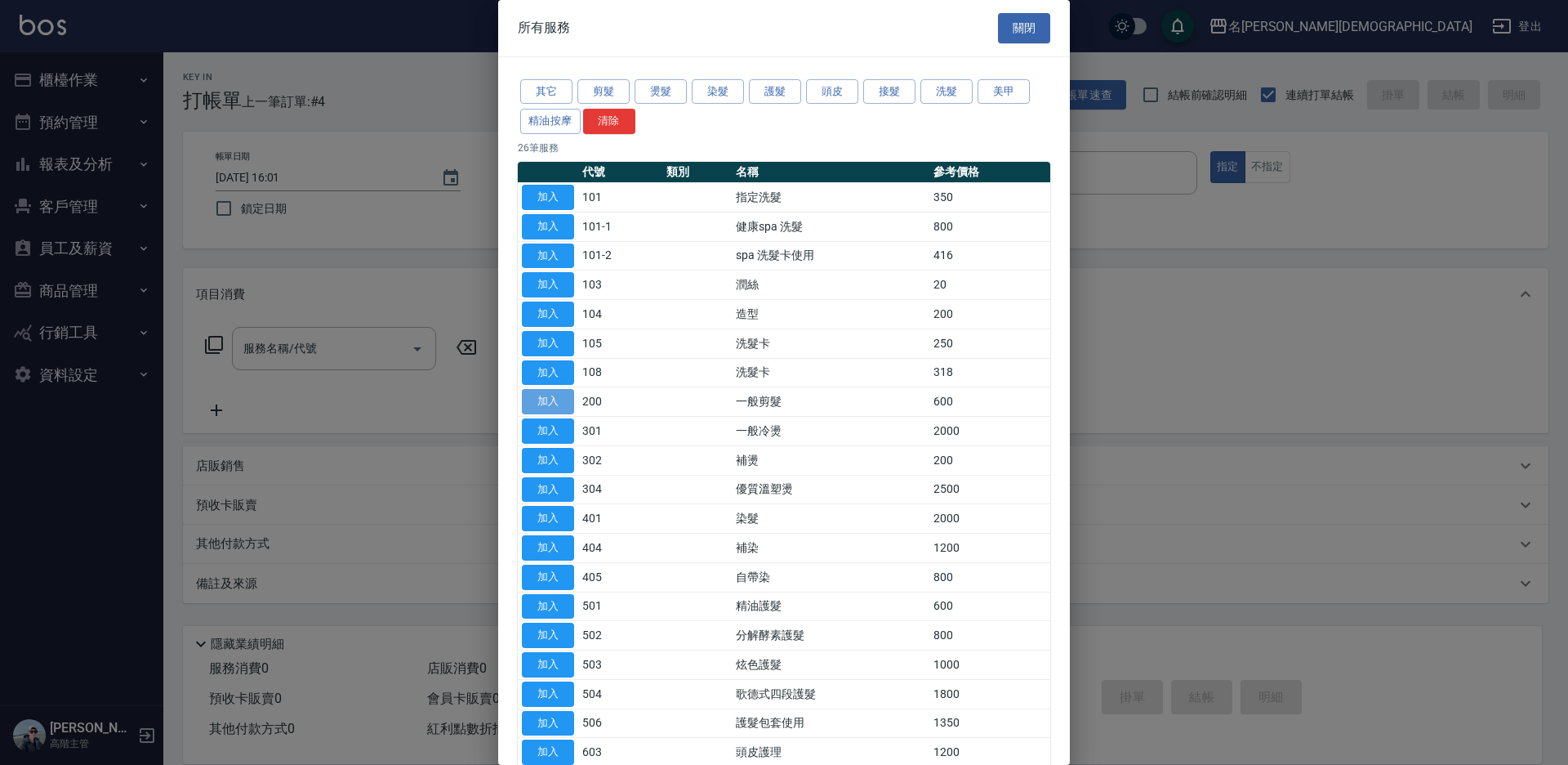
click at [531, 404] on button "加入" at bounding box center [547, 401] width 52 height 25
type input "一般剪髮(200)"
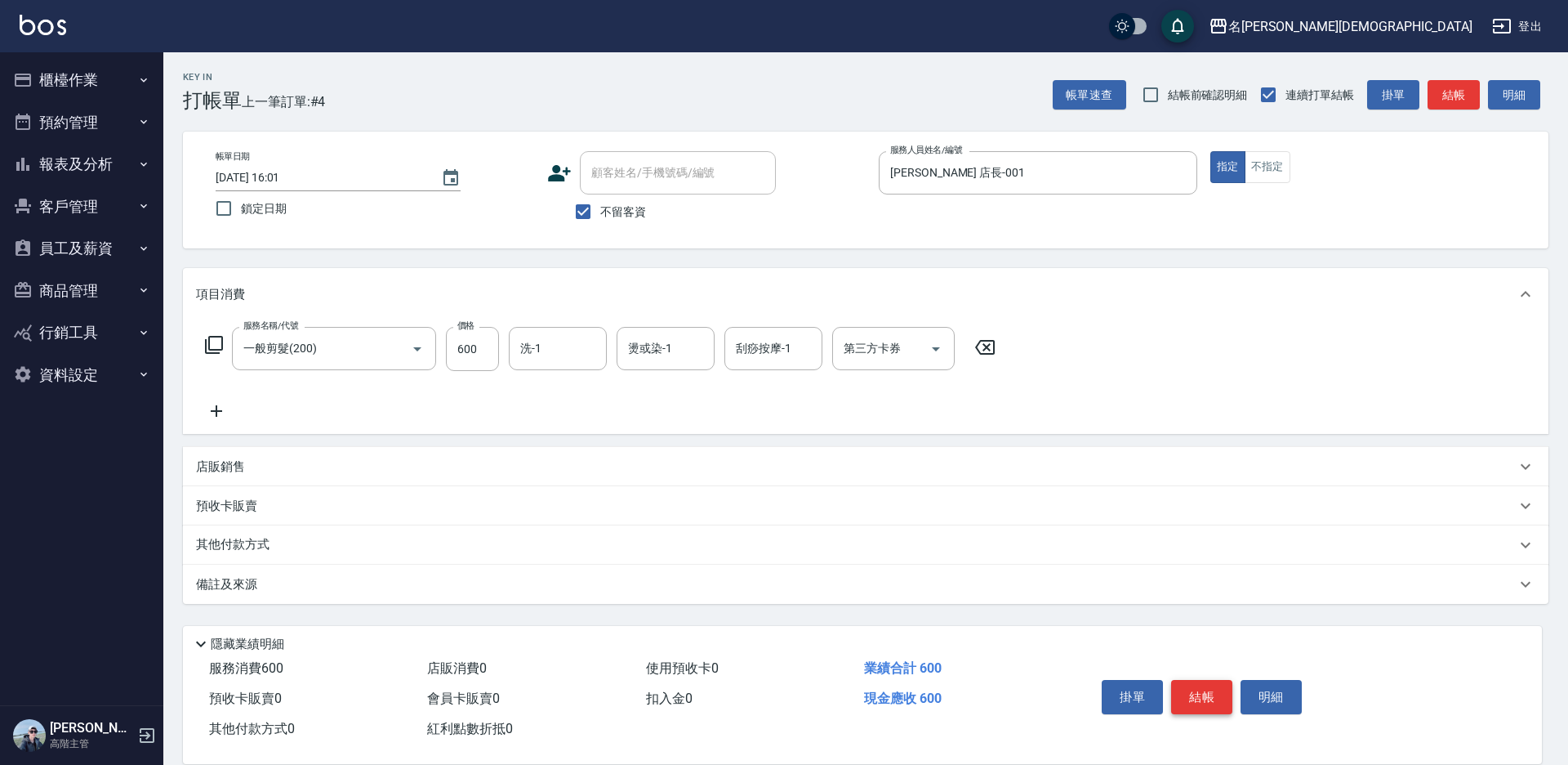
click at [1209, 692] on button "結帳" at bounding box center [1202, 697] width 61 height 34
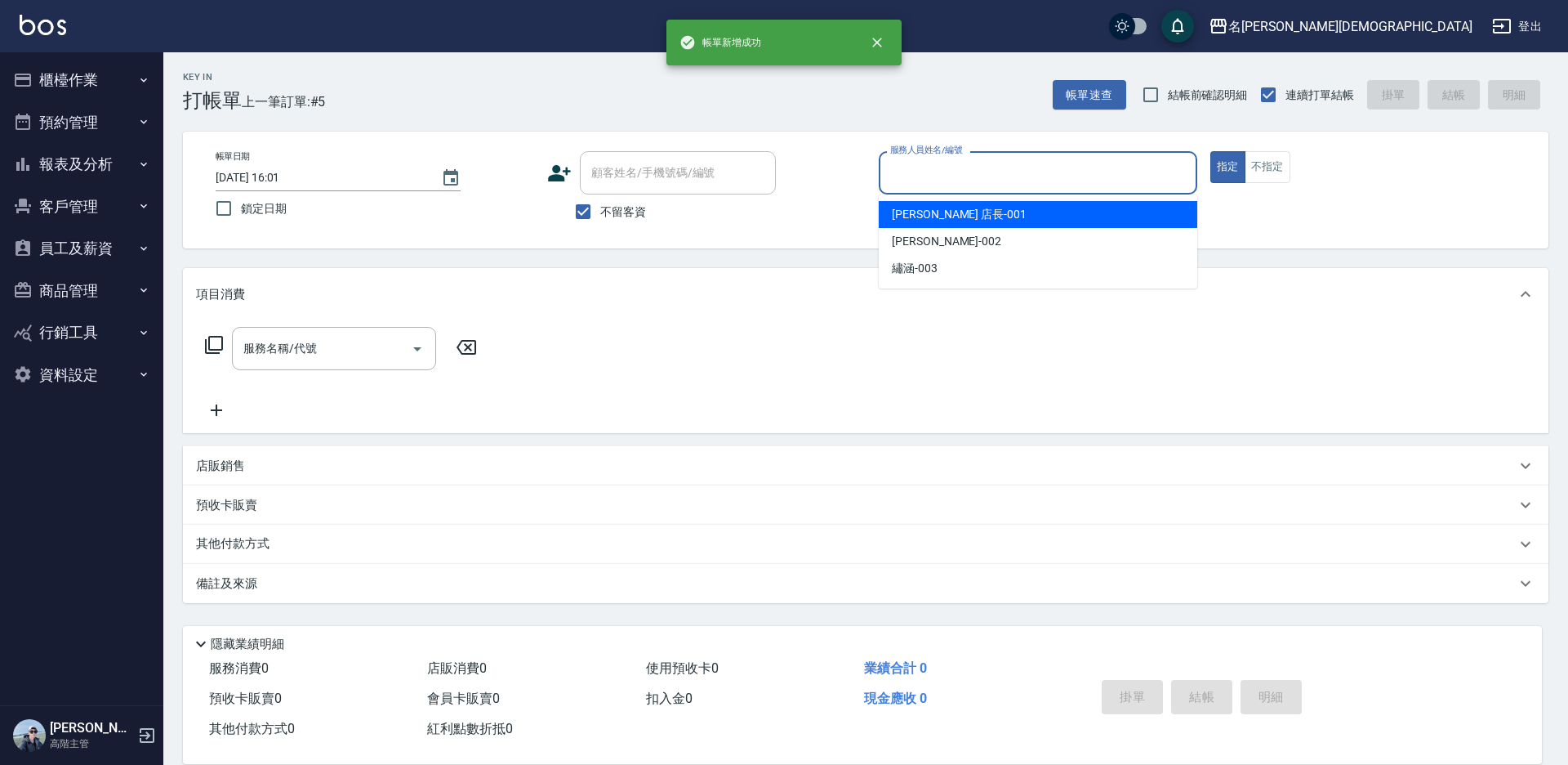
click at [930, 172] on input "服務人員姓名/編號" at bounding box center [1038, 173] width 303 height 29
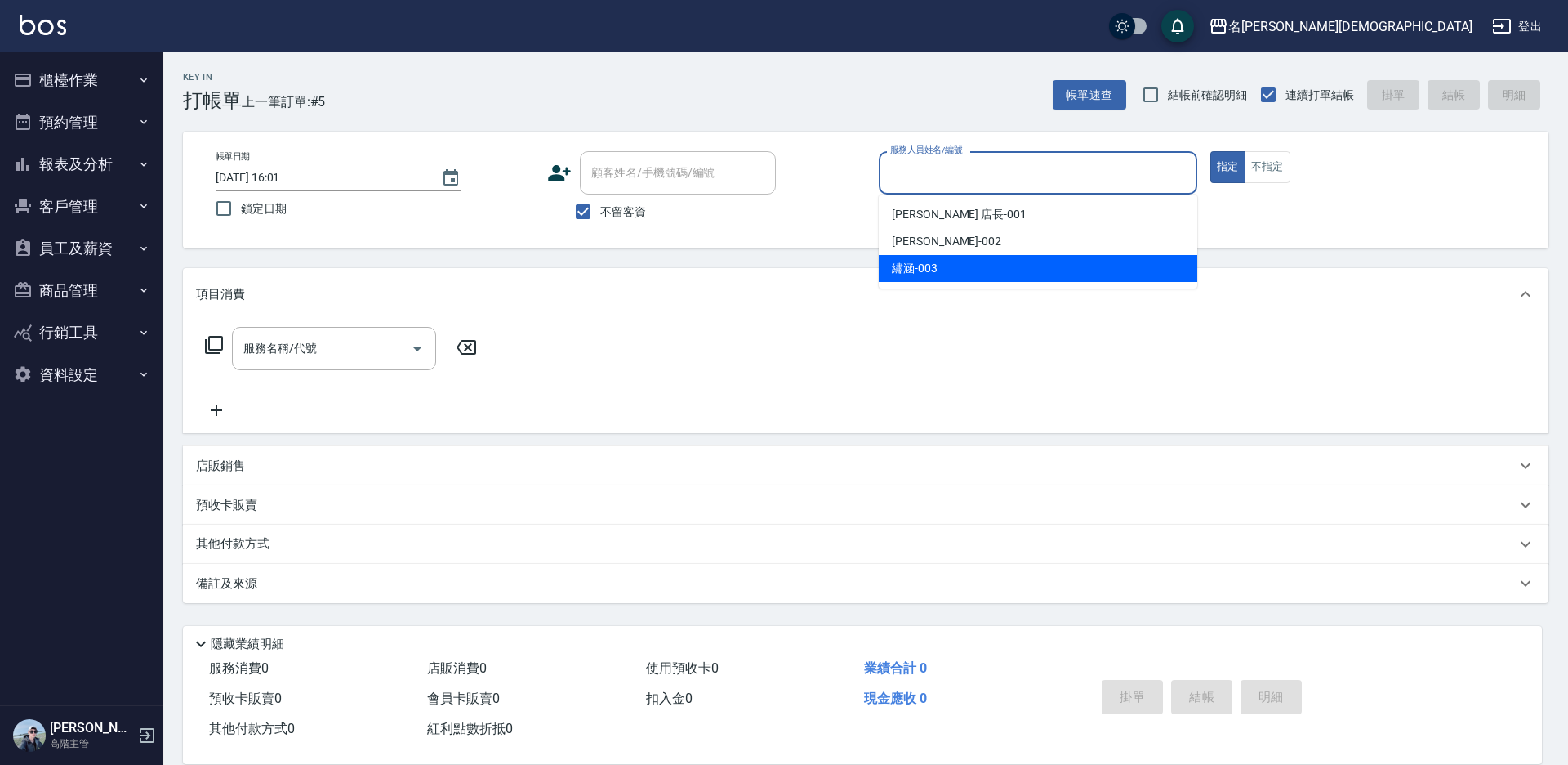
drag, startPoint x: 943, startPoint y: 260, endPoint x: 688, endPoint y: 303, distance: 258.6
click at [942, 262] on div "繡涵 -003" at bounding box center [1038, 268] width 319 height 27
type input "繡涵-003"
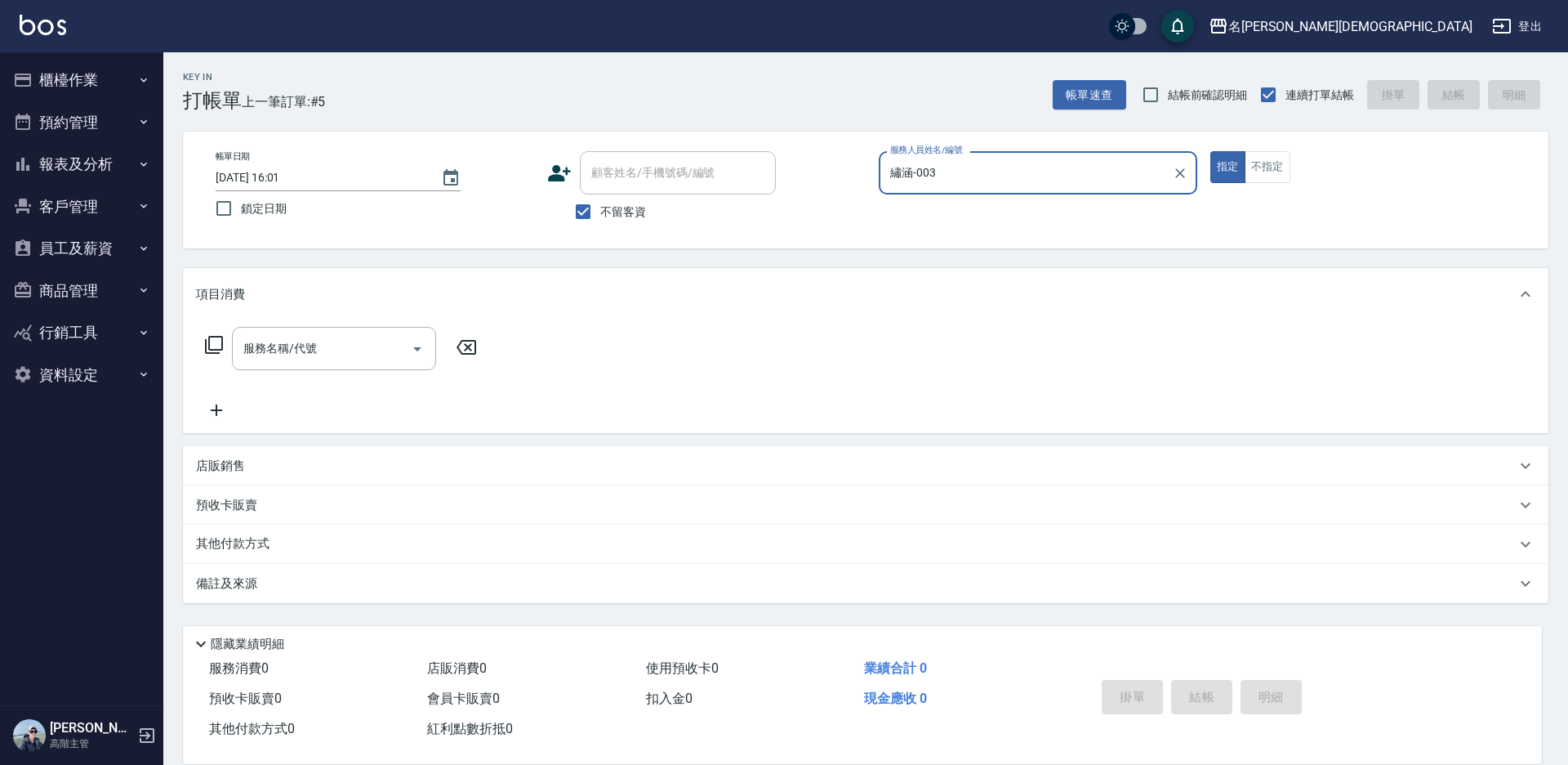
click at [215, 340] on icon at bounding box center [214, 345] width 20 height 20
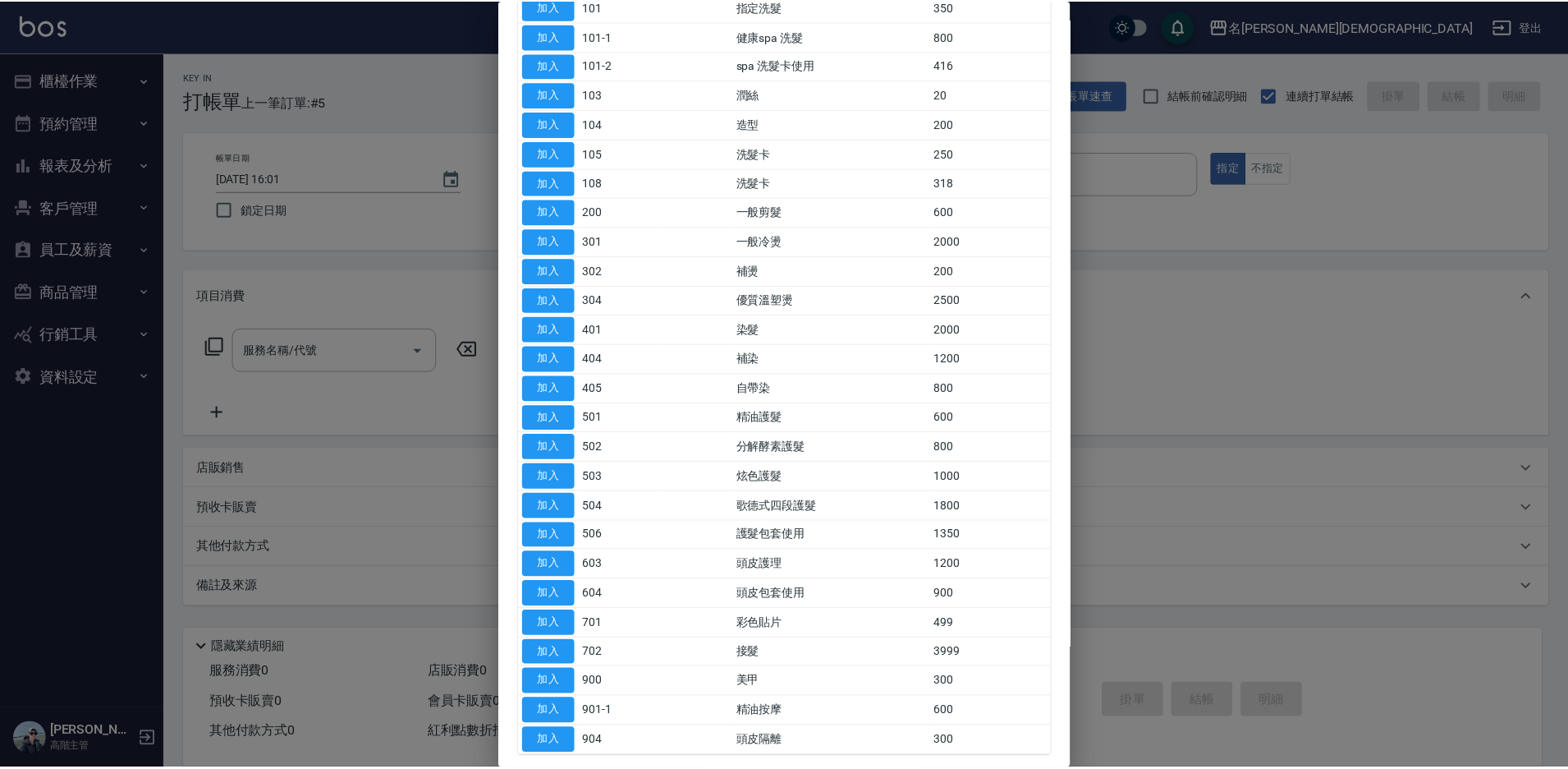
scroll to position [269, 0]
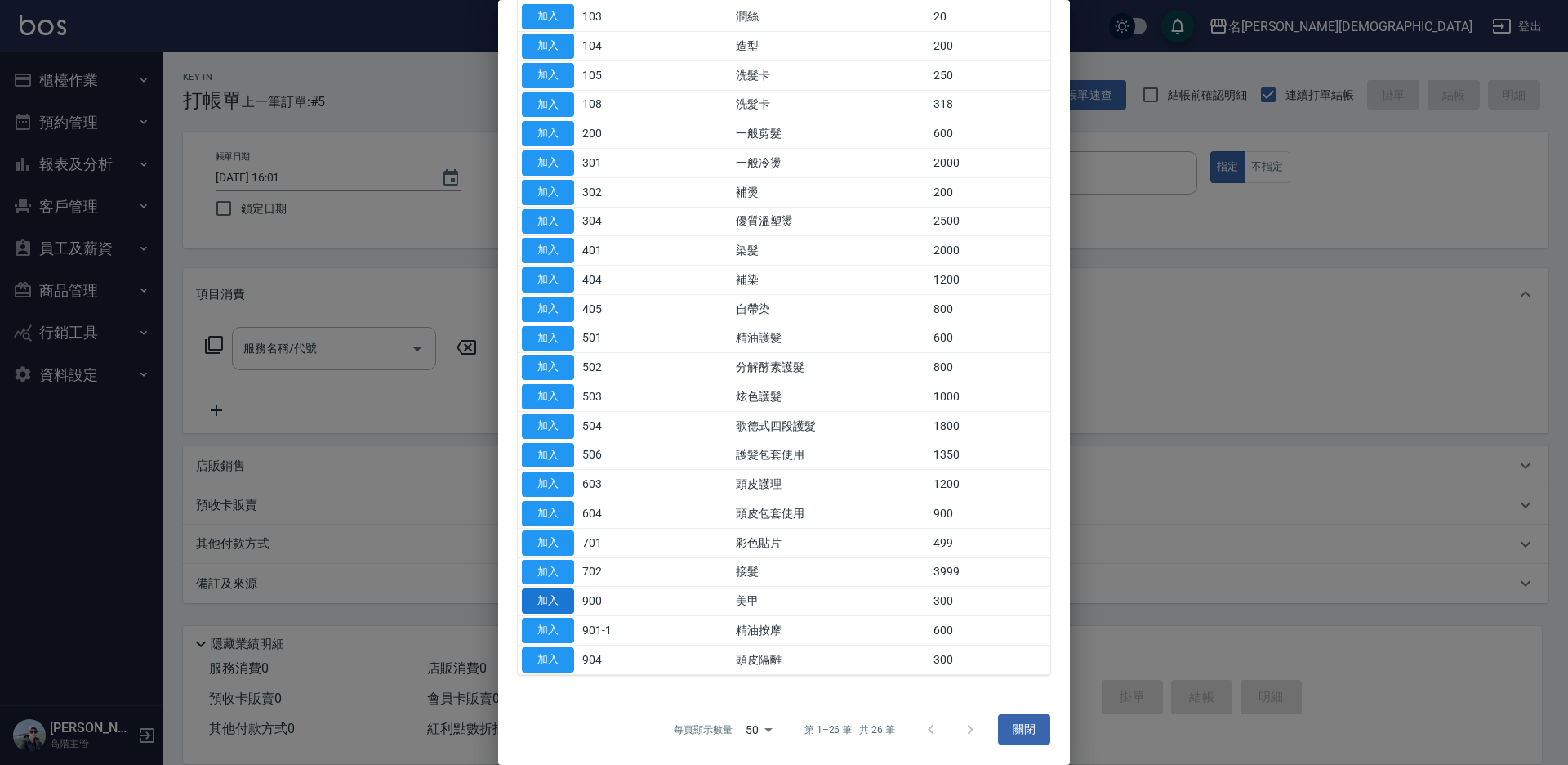
click at [540, 602] on button "加入" at bounding box center [547, 601] width 52 height 25
type input "美甲(900)"
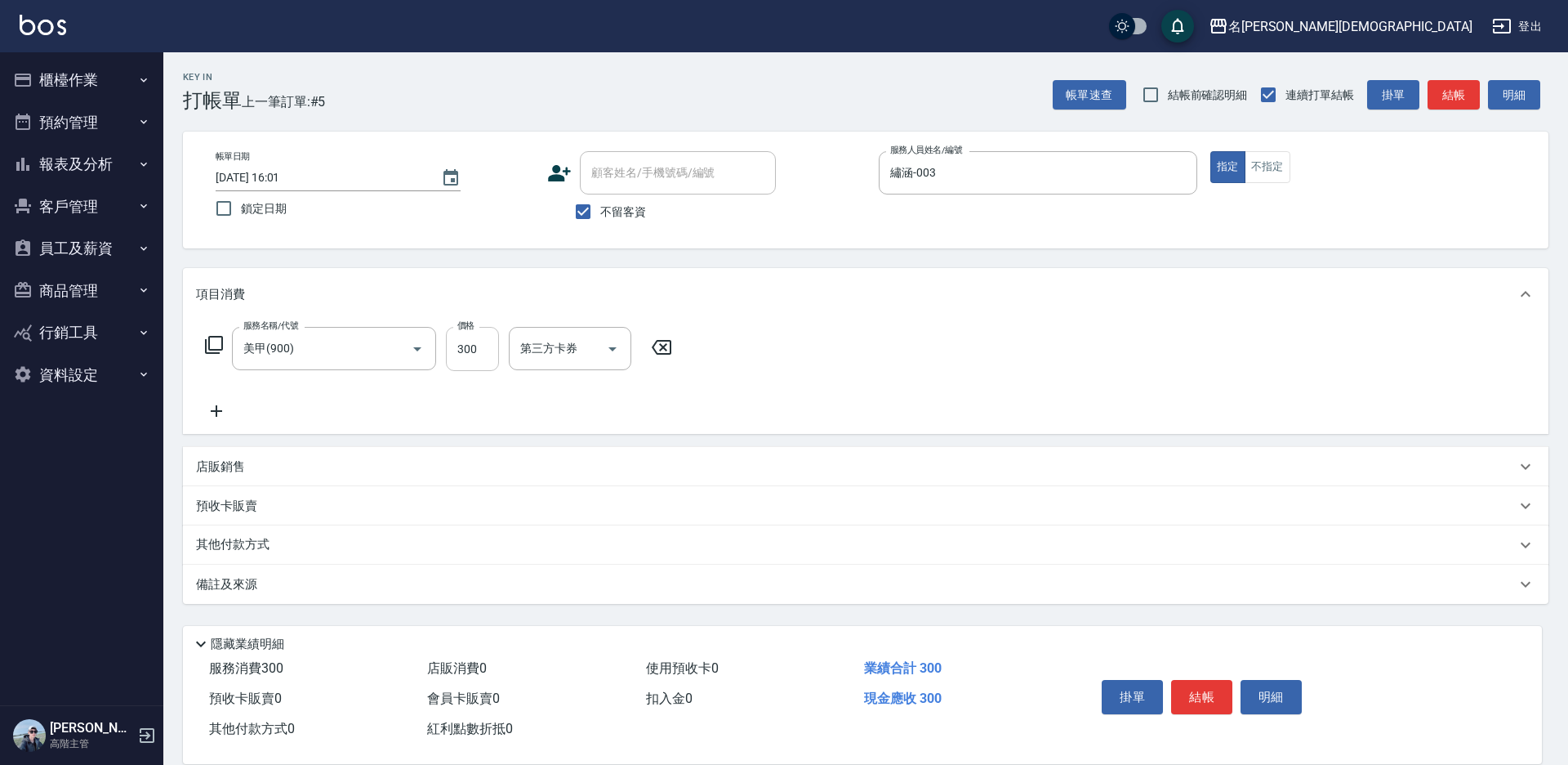
click at [473, 342] on input "300" at bounding box center [472, 348] width 53 height 44
type input "800"
click at [1210, 696] on button "結帳" at bounding box center [1202, 697] width 61 height 34
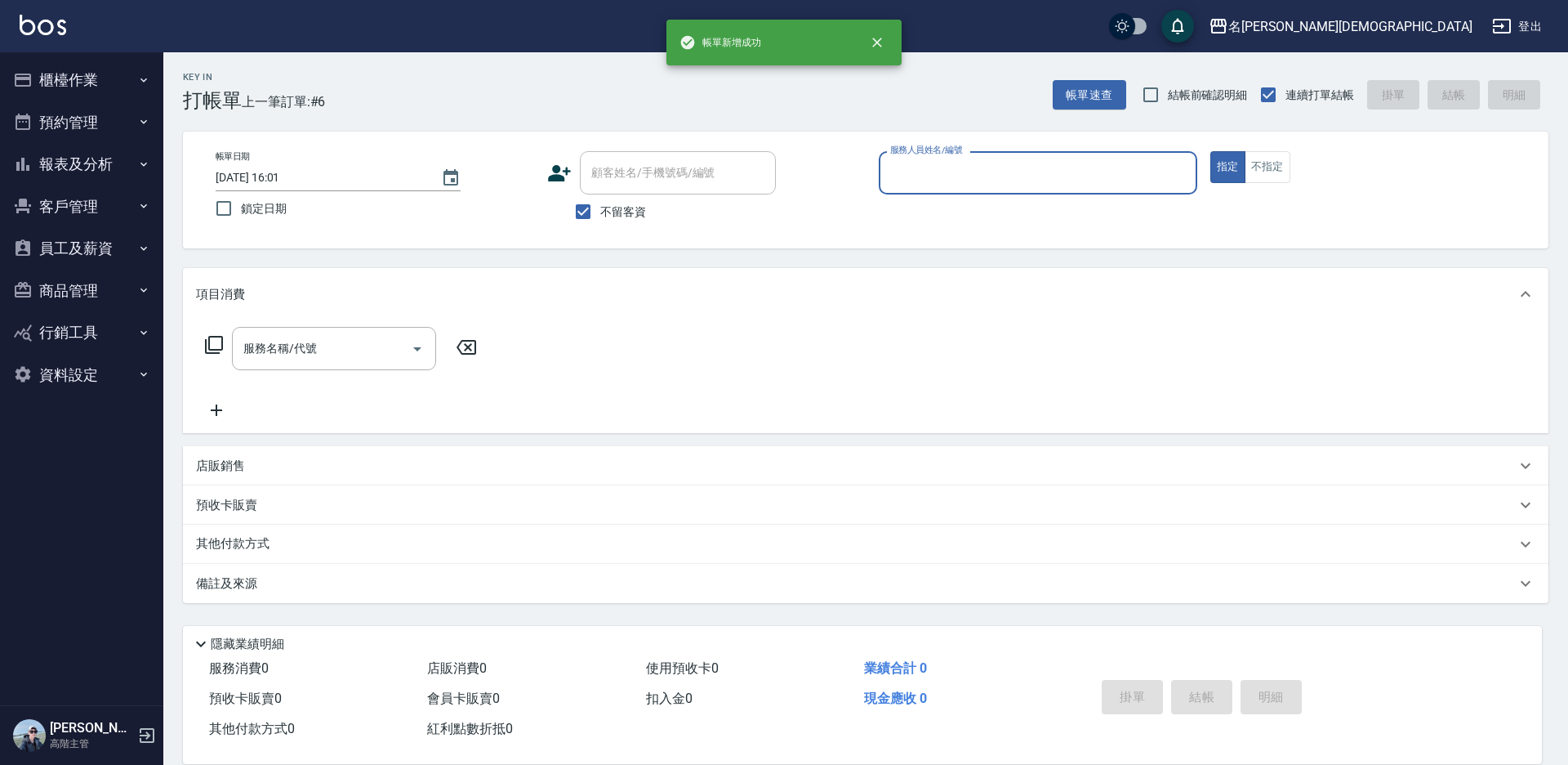
click at [965, 177] on input "服務人員姓名/編號" at bounding box center [1038, 173] width 303 height 29
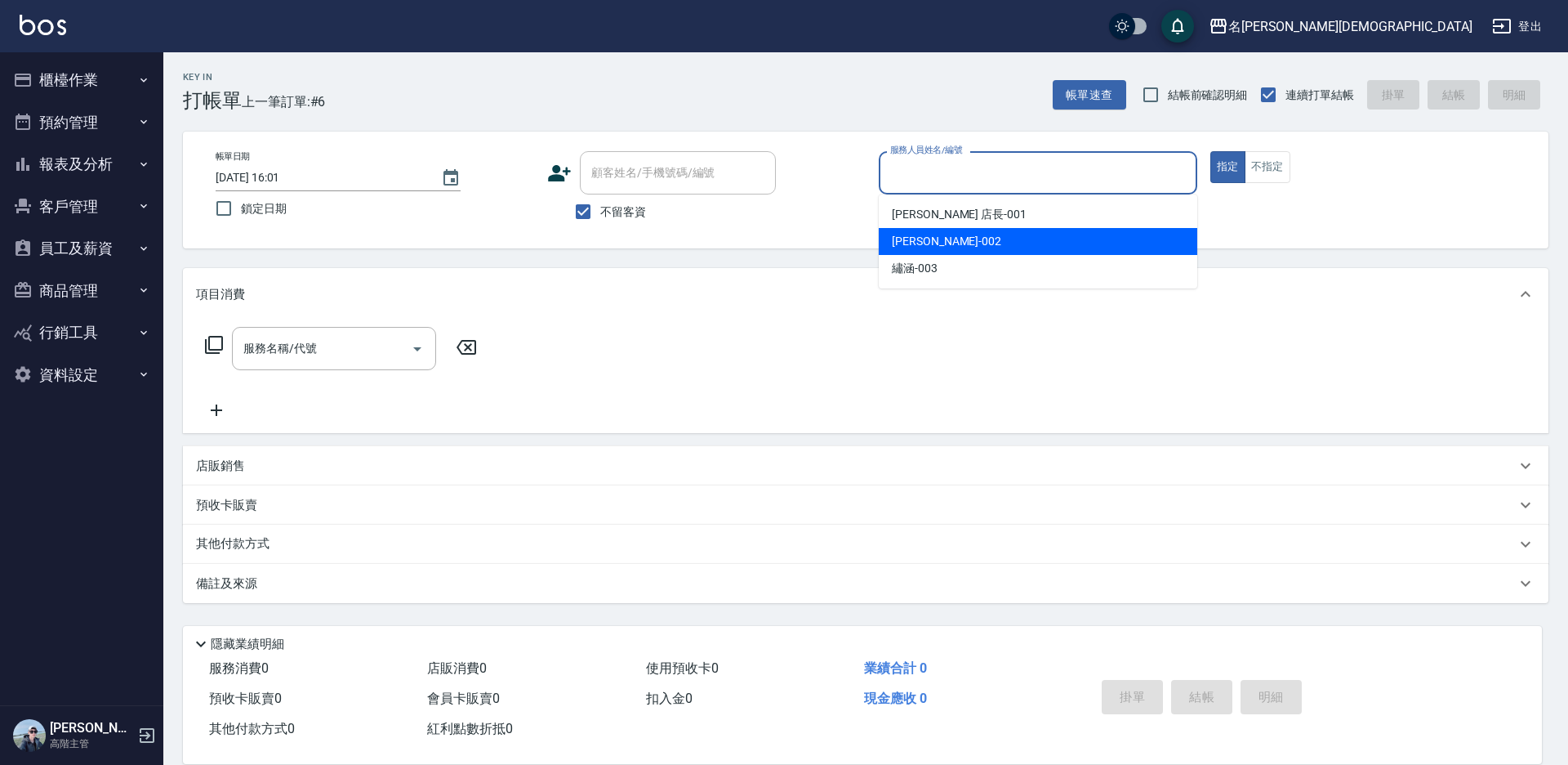
click at [922, 245] on span "香香 -002" at bounding box center [947, 241] width 109 height 17
type input "香香-002"
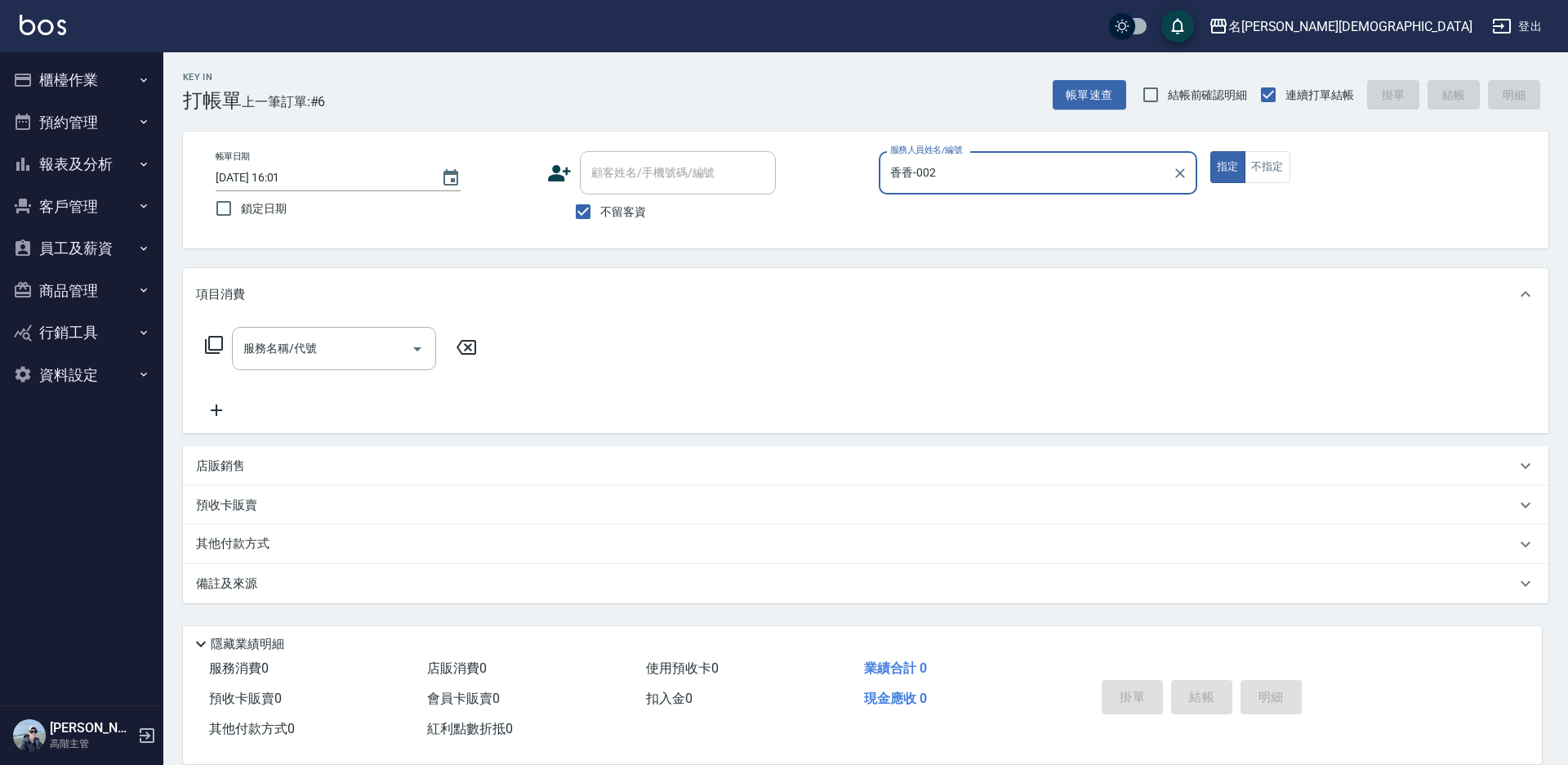
click at [212, 347] on icon at bounding box center [214, 345] width 20 height 20
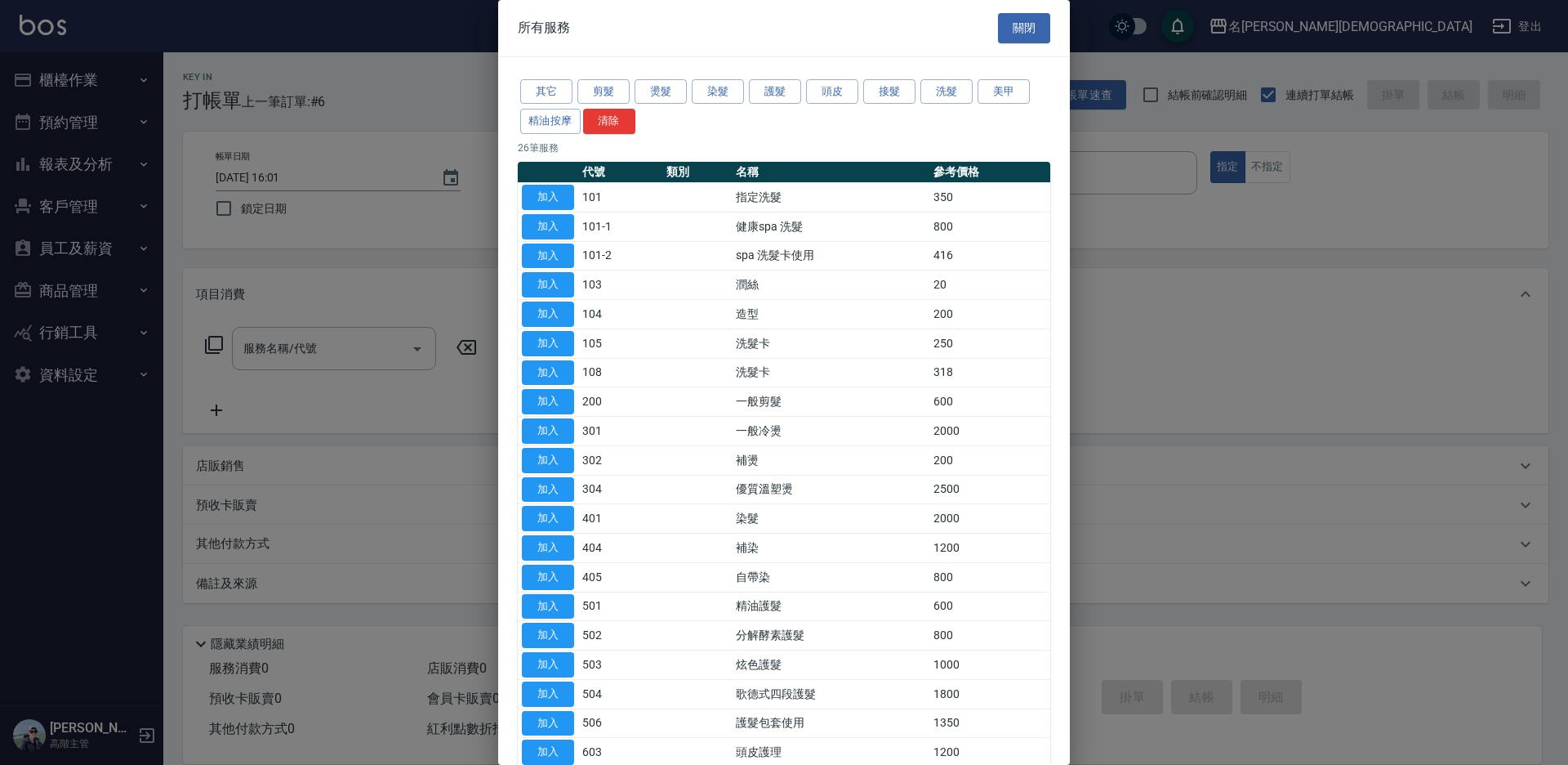
click at [543, 199] on button "加入" at bounding box center [547, 198] width 52 height 25
type input "指定洗髮(101)"
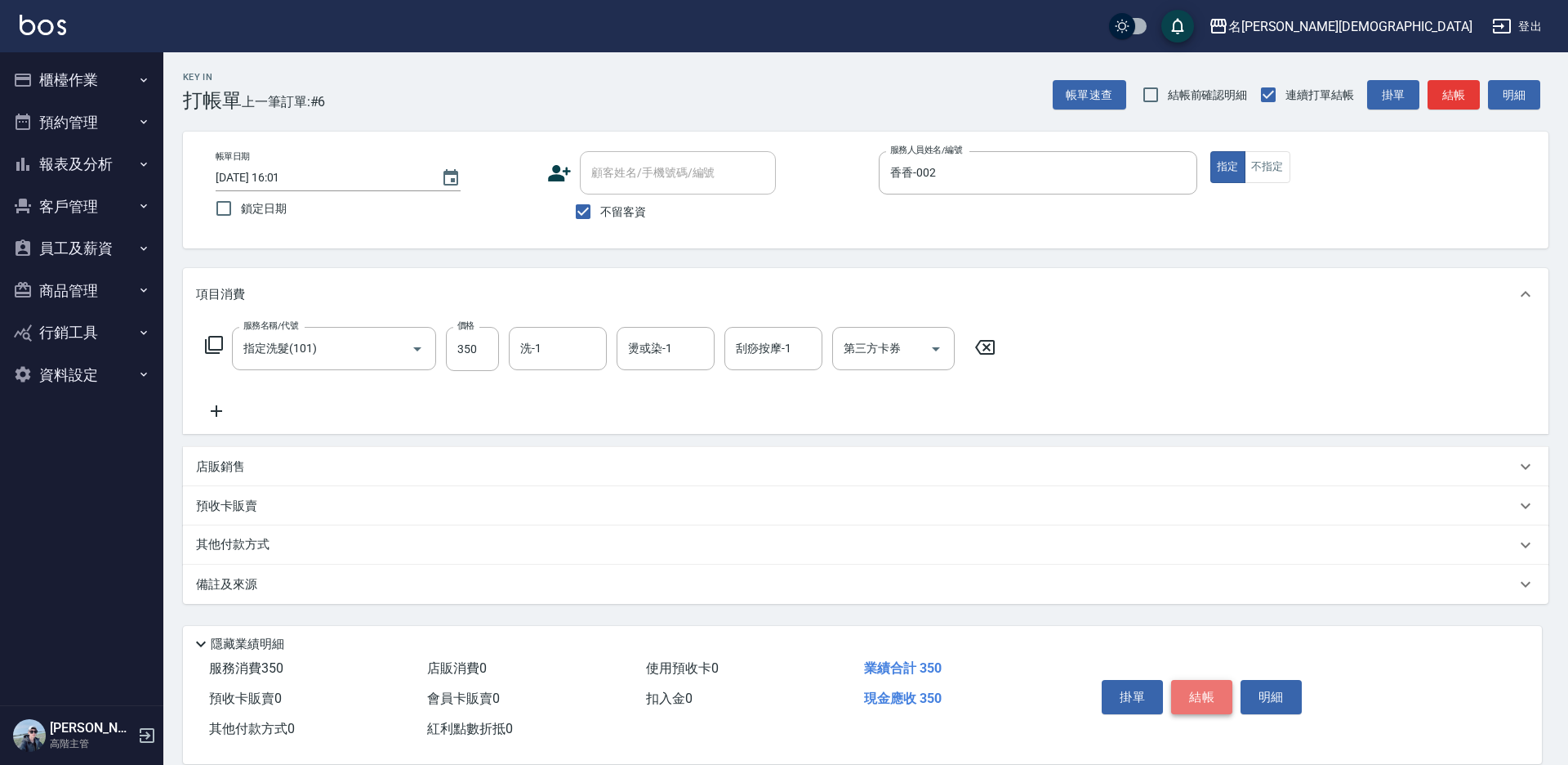
click at [1193, 686] on button "結帳" at bounding box center [1202, 697] width 61 height 34
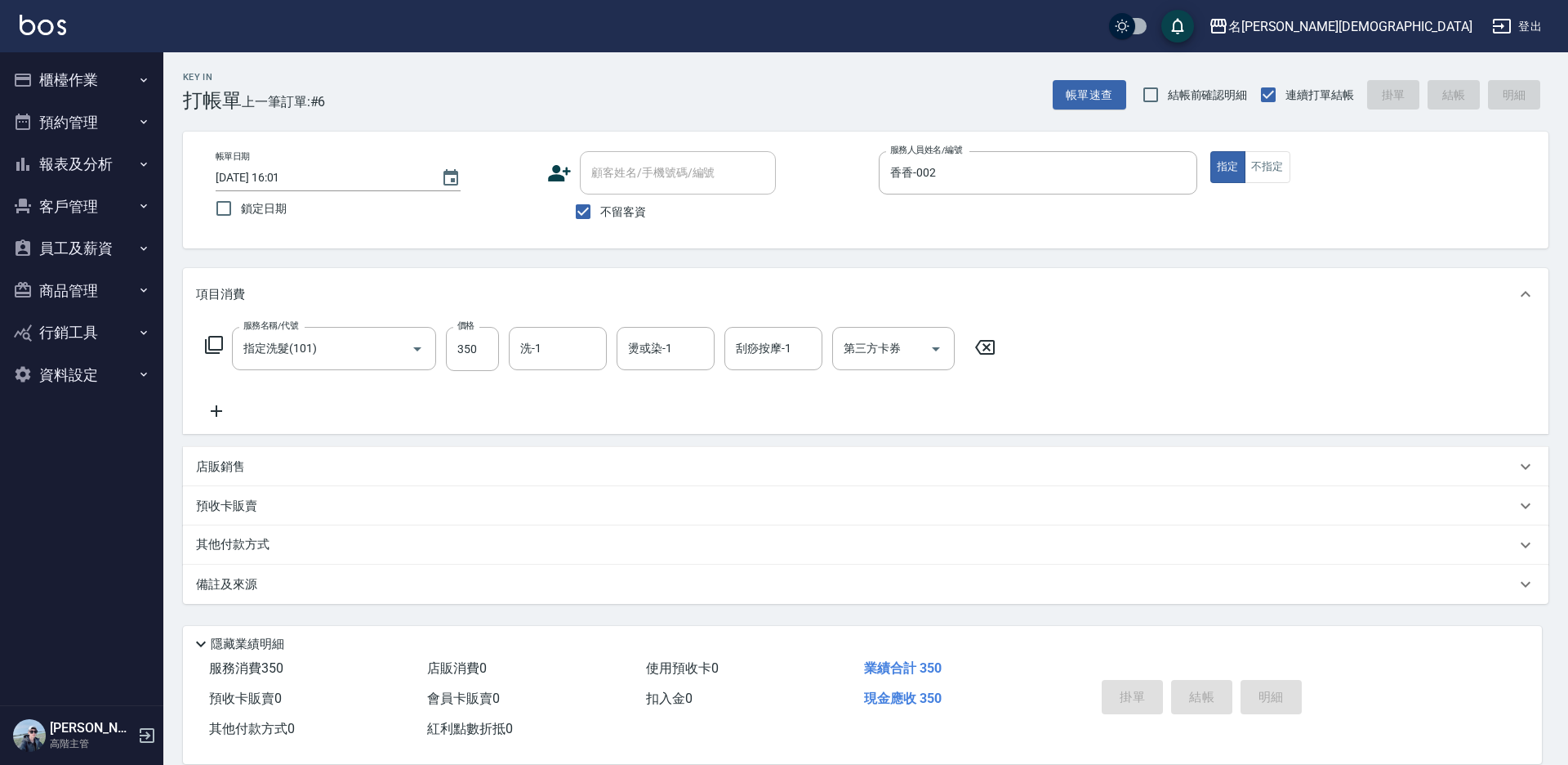
type input "[DATE] 16:02"
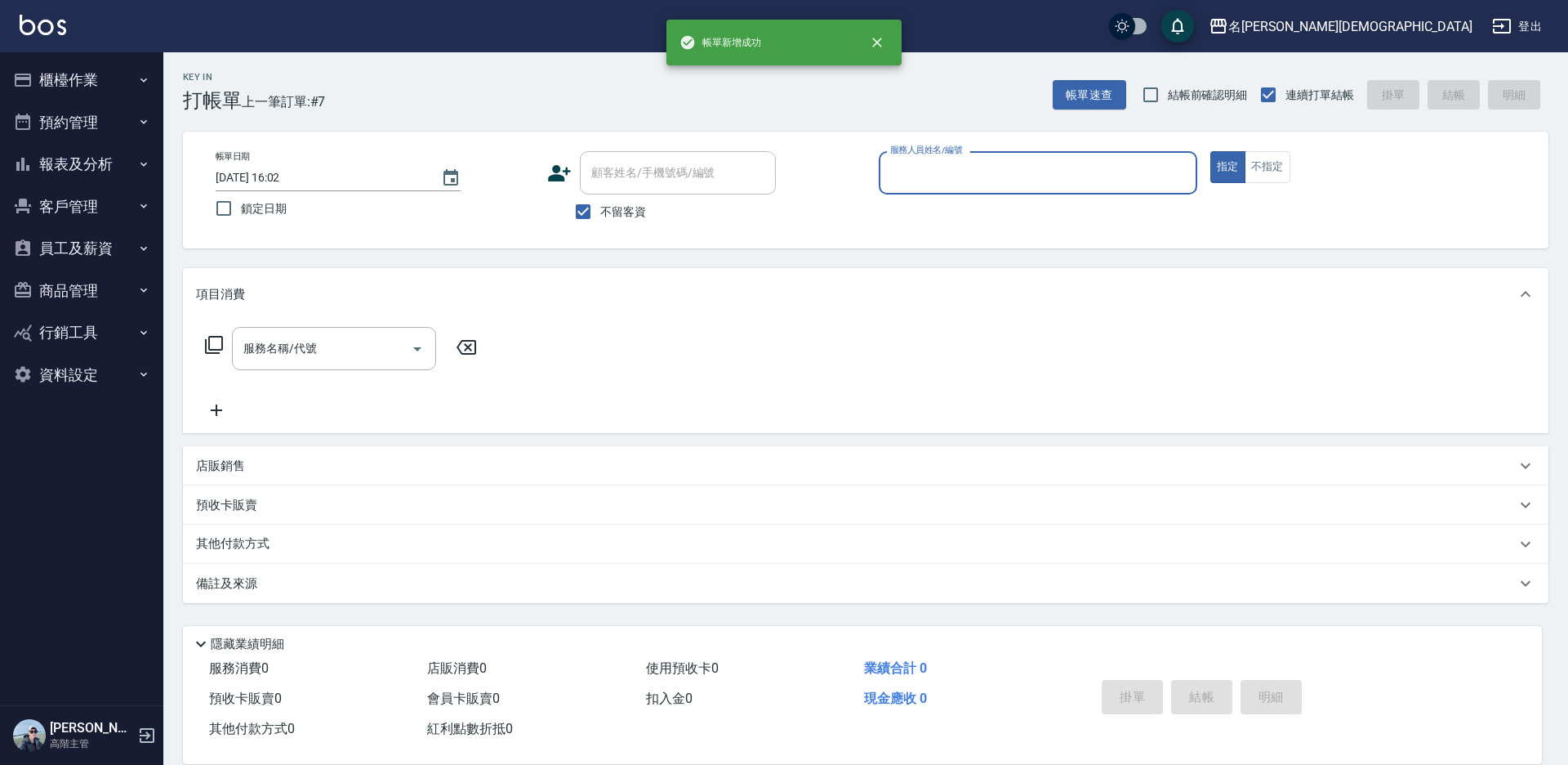
click at [936, 170] on input "服務人員姓名/編號" at bounding box center [1038, 173] width 303 height 29
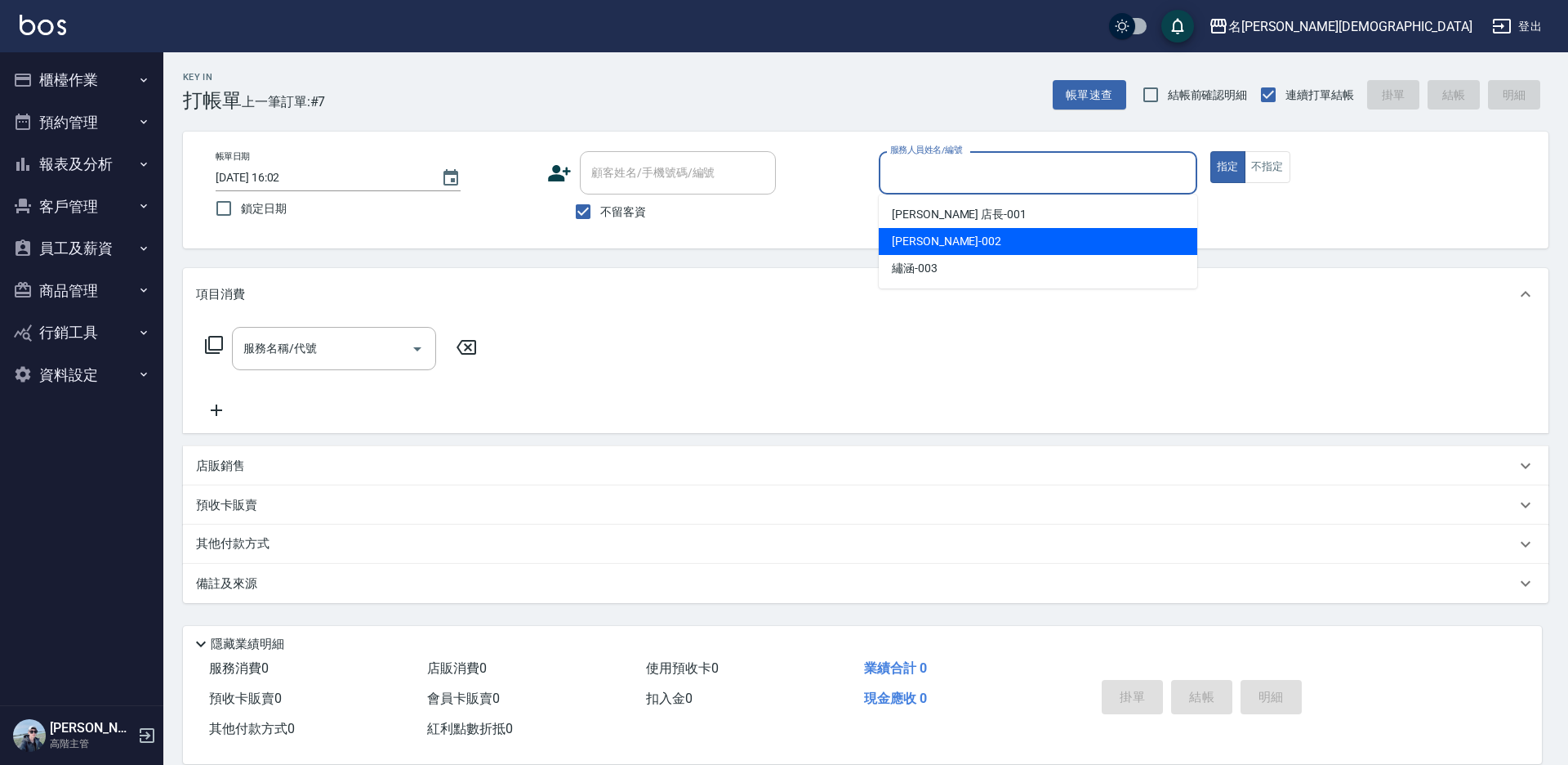
click at [910, 235] on span "香香 -002" at bounding box center [947, 241] width 109 height 17
type input "香香-002"
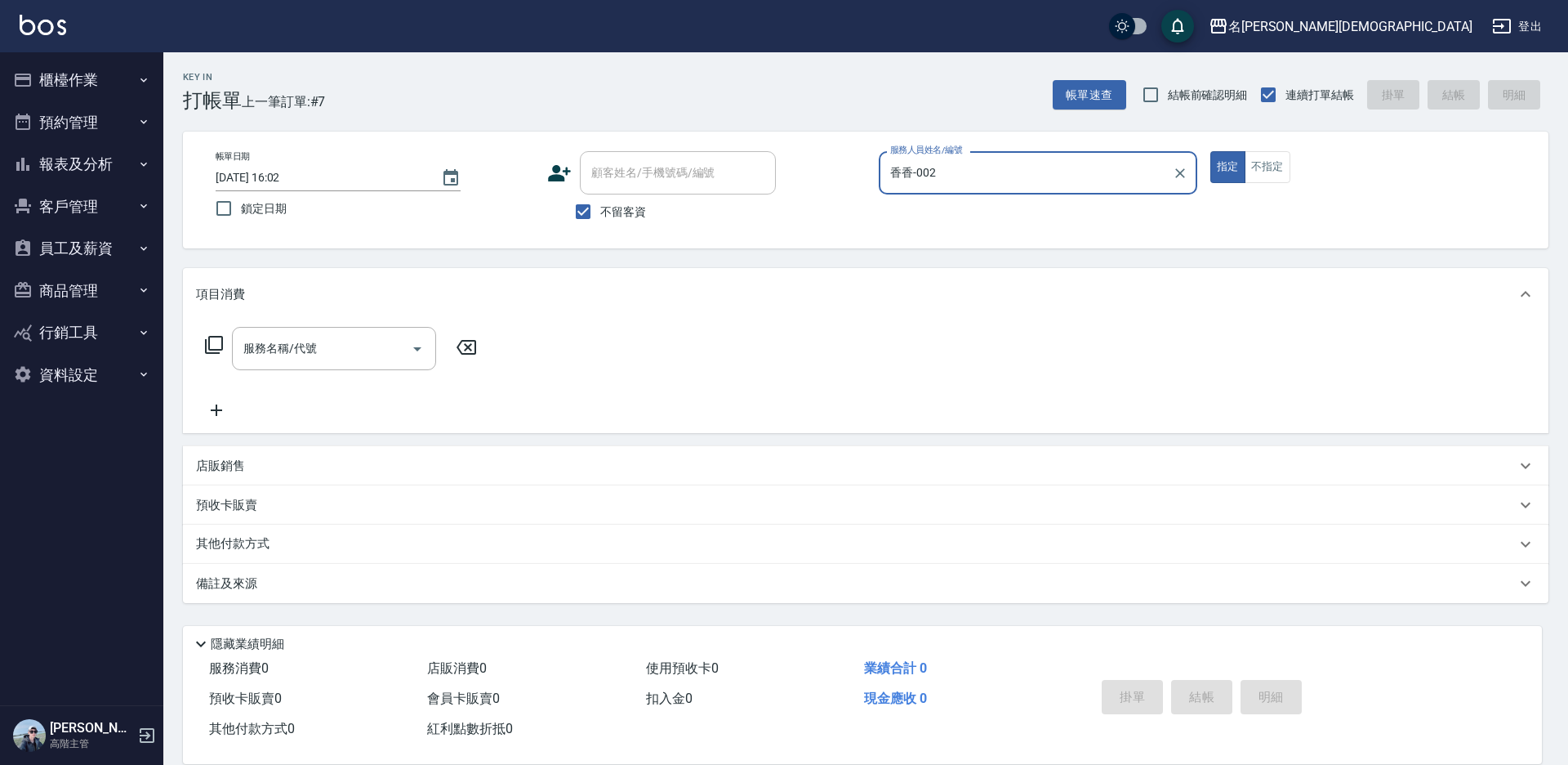
click at [206, 347] on icon at bounding box center [214, 345] width 18 height 18
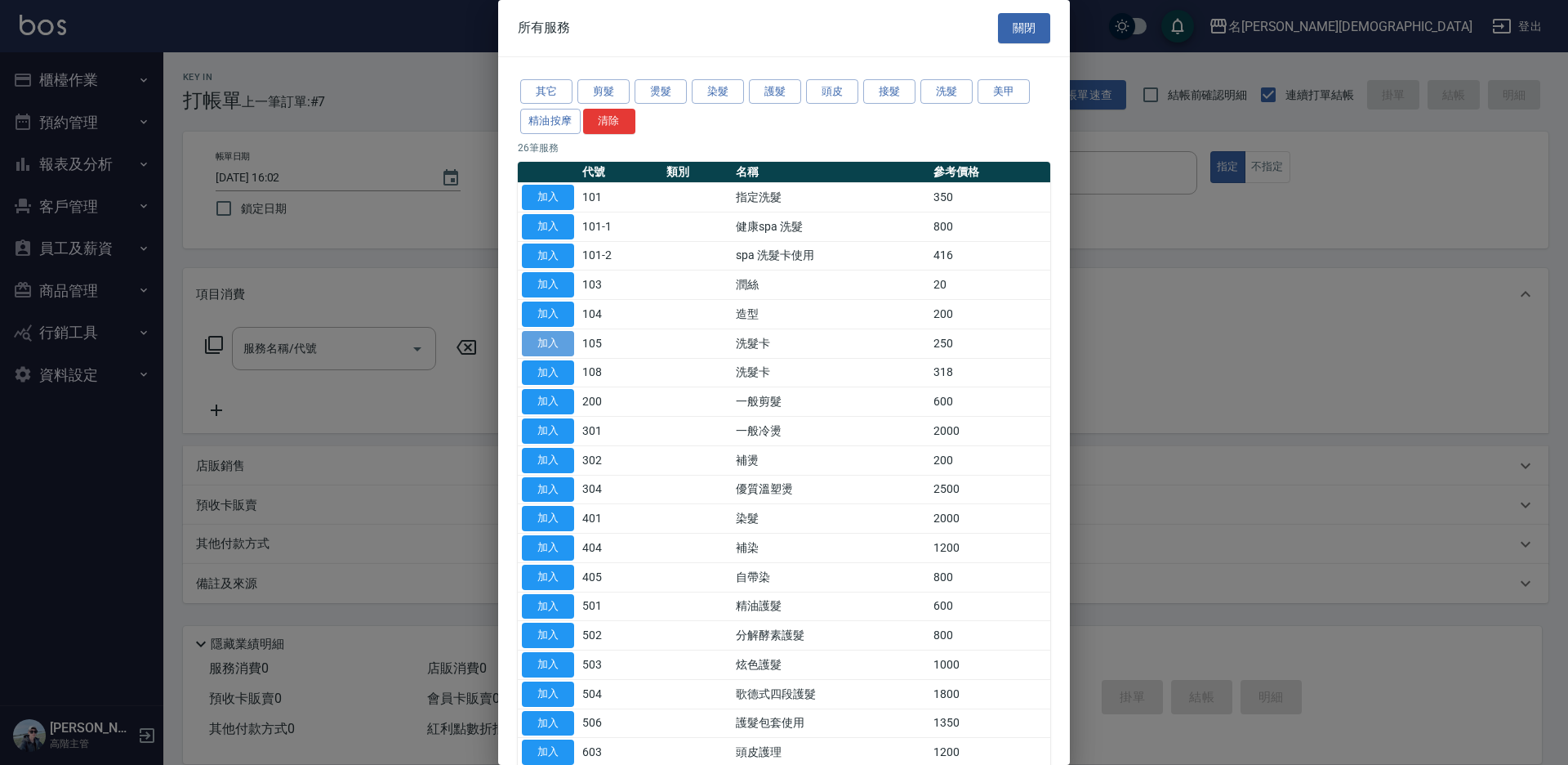
click at [564, 342] on button "加入" at bounding box center [547, 344] width 52 height 25
type input "洗髮卡(105)"
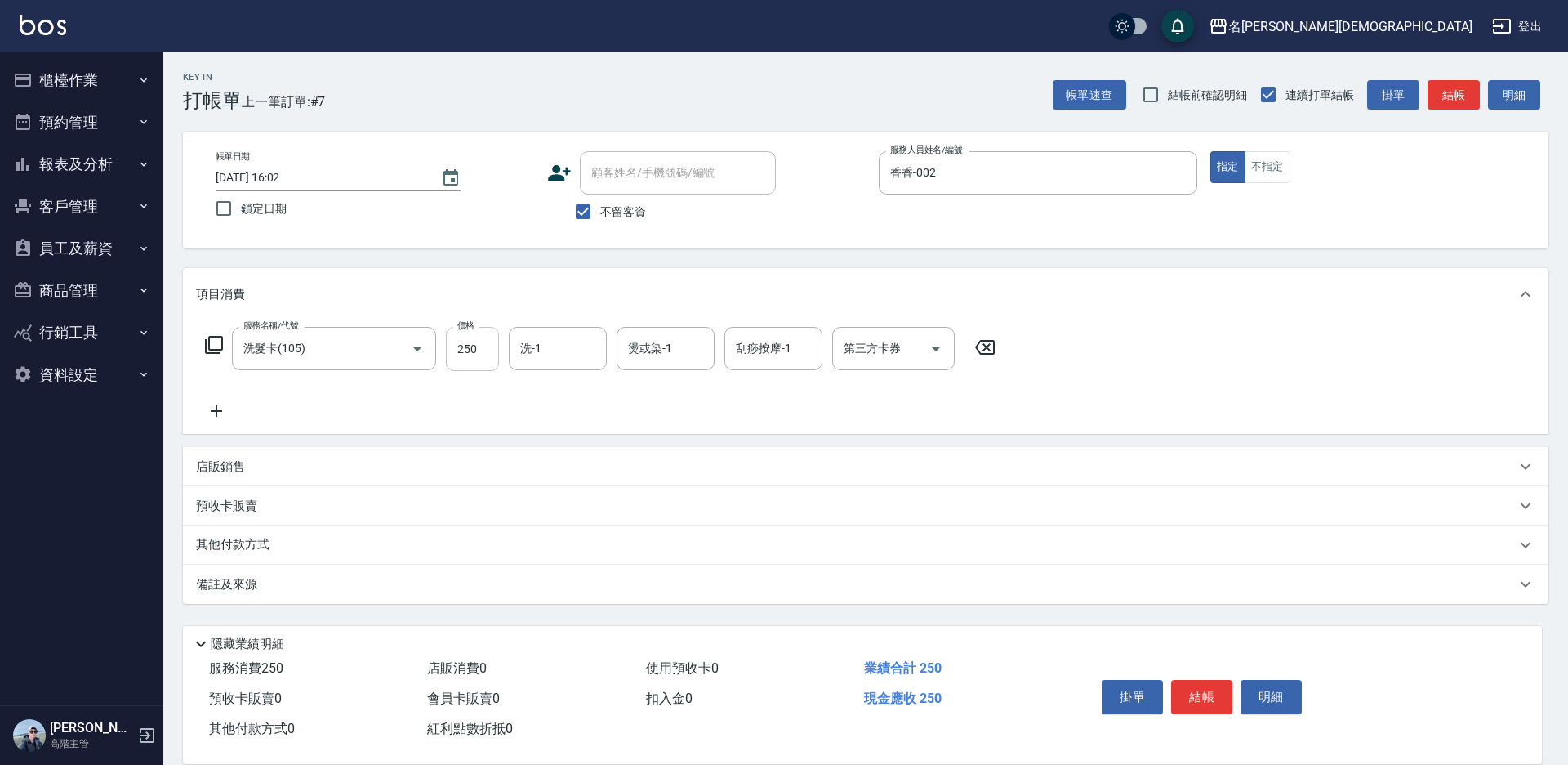
click at [493, 353] on input "250" at bounding box center [472, 348] width 53 height 44
type input "270"
click at [850, 358] on input "第三方卡券" at bounding box center [880, 348] width 83 height 29
drag, startPoint x: 857, startPoint y: 423, endPoint x: 993, endPoint y: 503, distance: 157.8
click at [857, 423] on span "舊有卡券" at bounding box center [893, 418] width 122 height 27
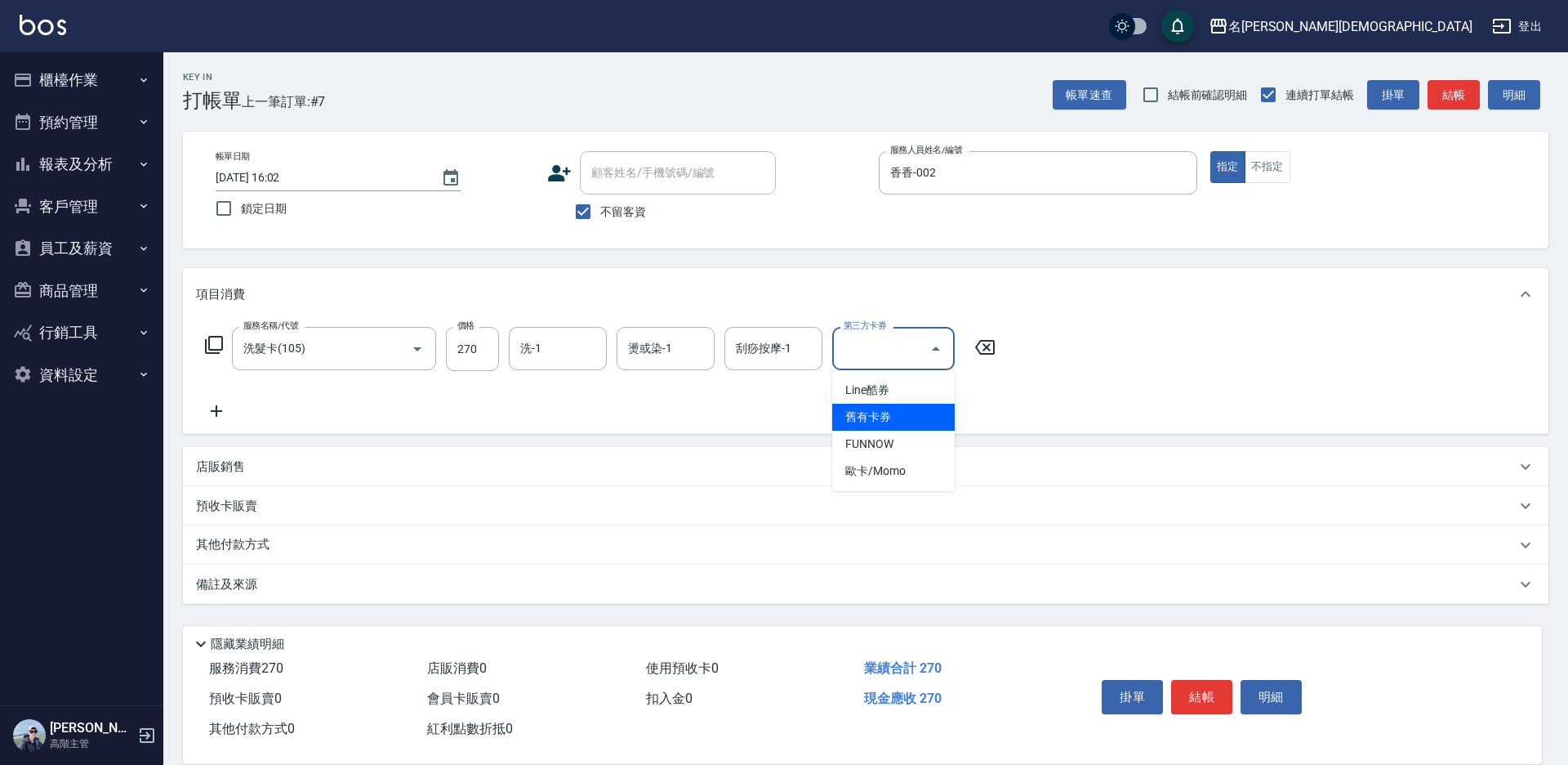
type input "舊有卡券"
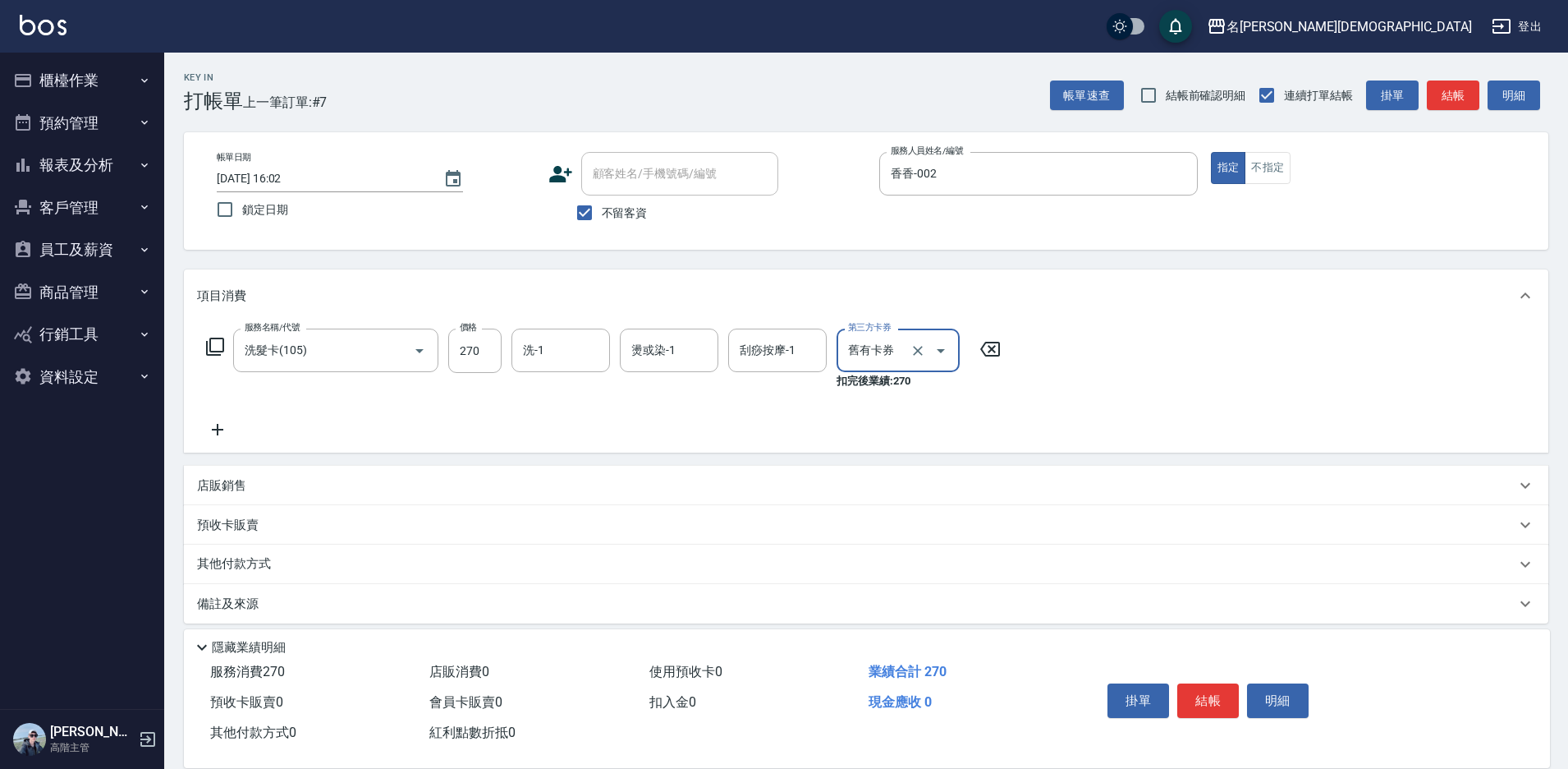
drag, startPoint x: 1217, startPoint y: 696, endPoint x: 1189, endPoint y: 668, distance: 39.6
click at [1213, 691] on button "結帳" at bounding box center [1208, 700] width 61 height 34
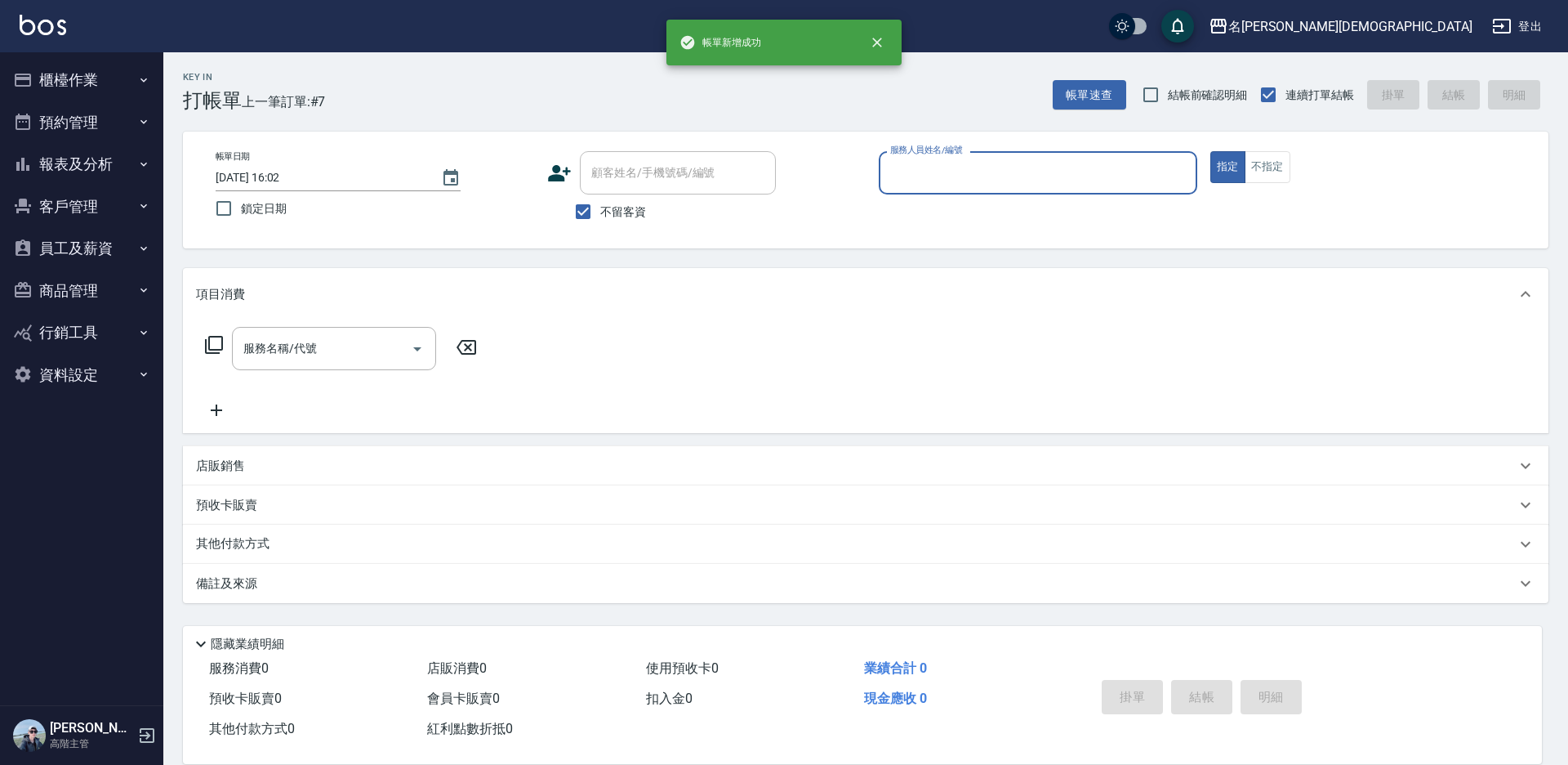
click at [945, 163] on input "服務人員姓名/編號" at bounding box center [1038, 173] width 303 height 29
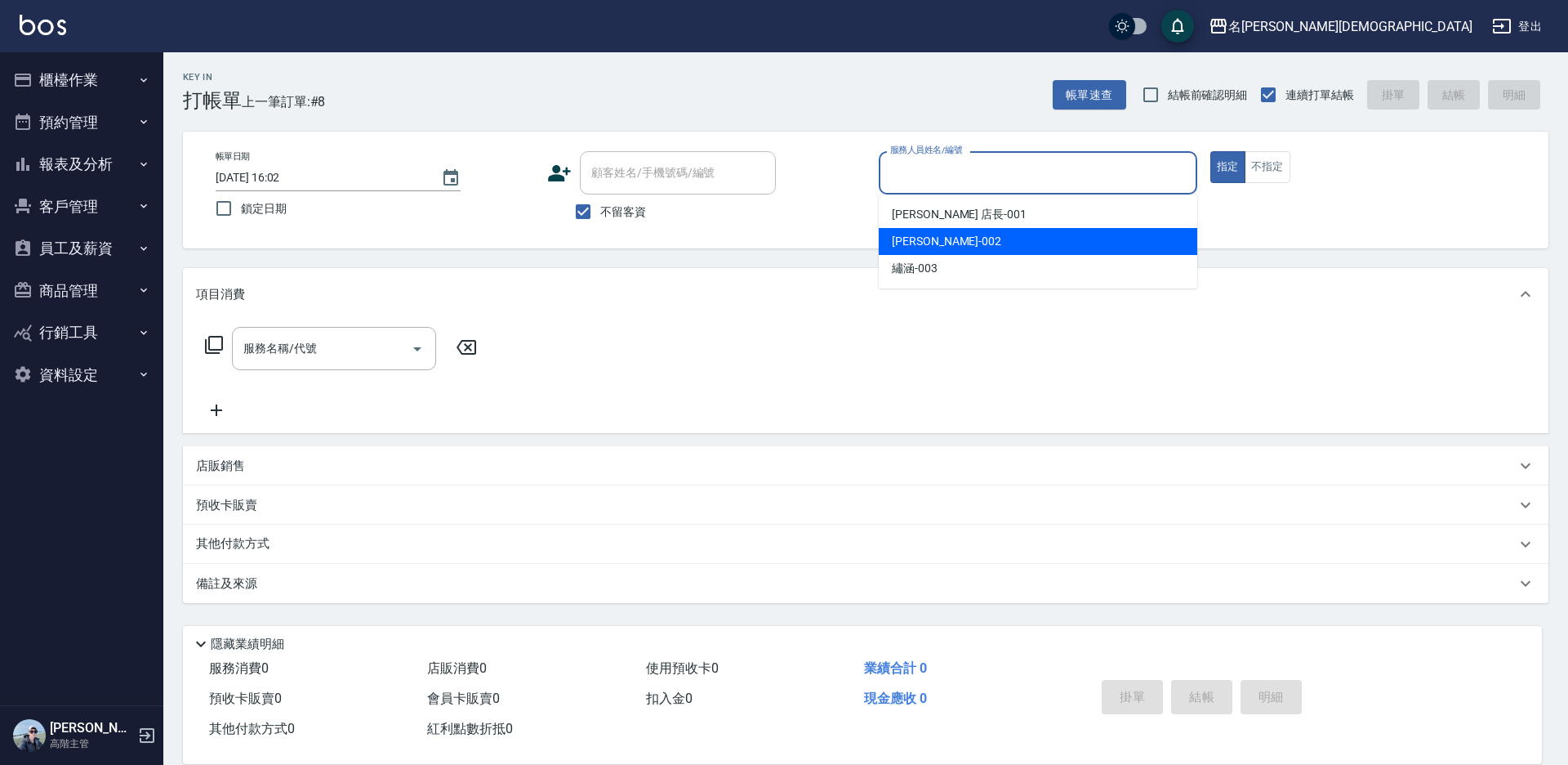
click at [882, 232] on div "香香 -002" at bounding box center [1038, 242] width 319 height 27
type input "香香-002"
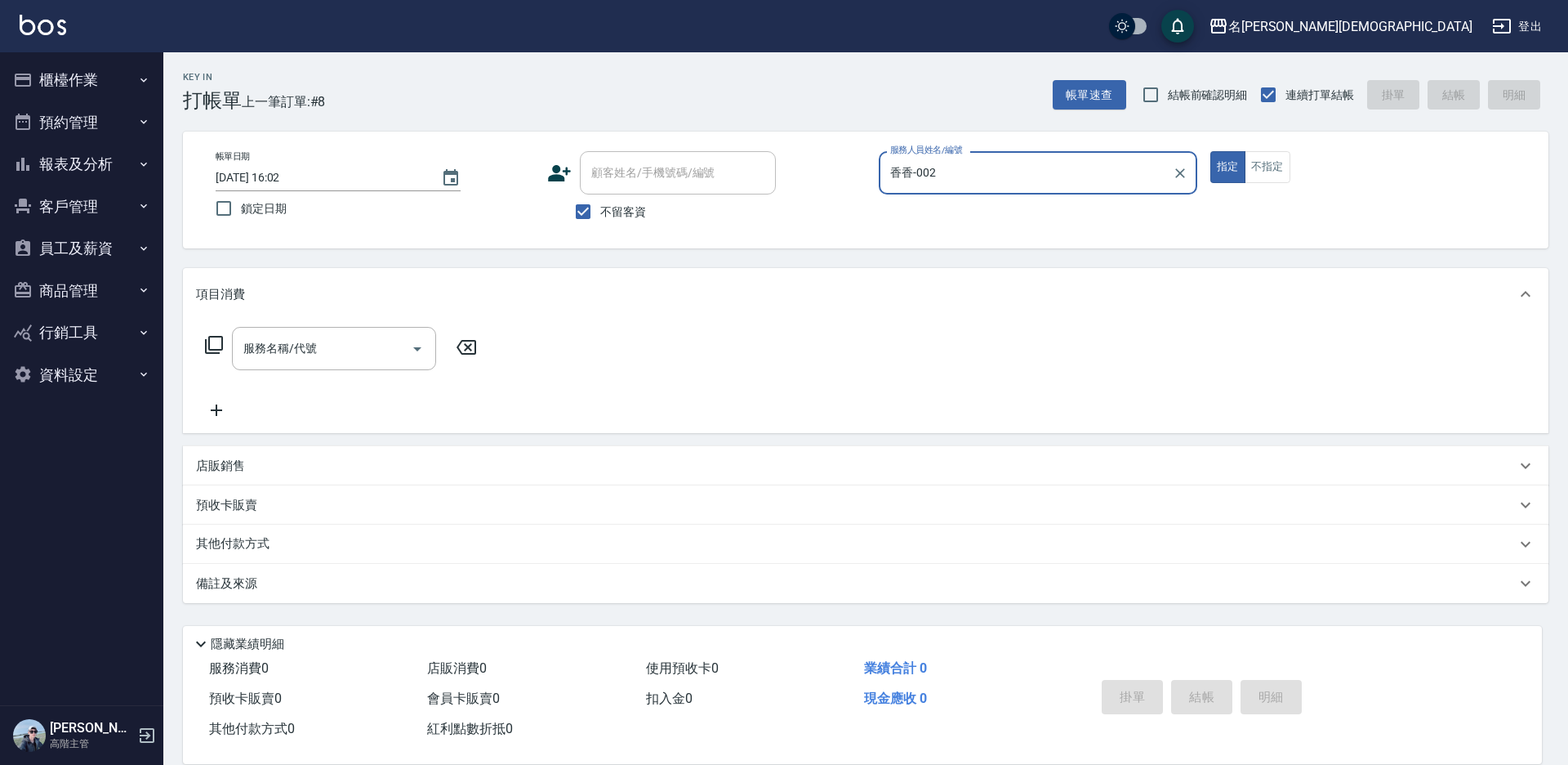
click at [215, 346] on icon at bounding box center [214, 345] width 20 height 20
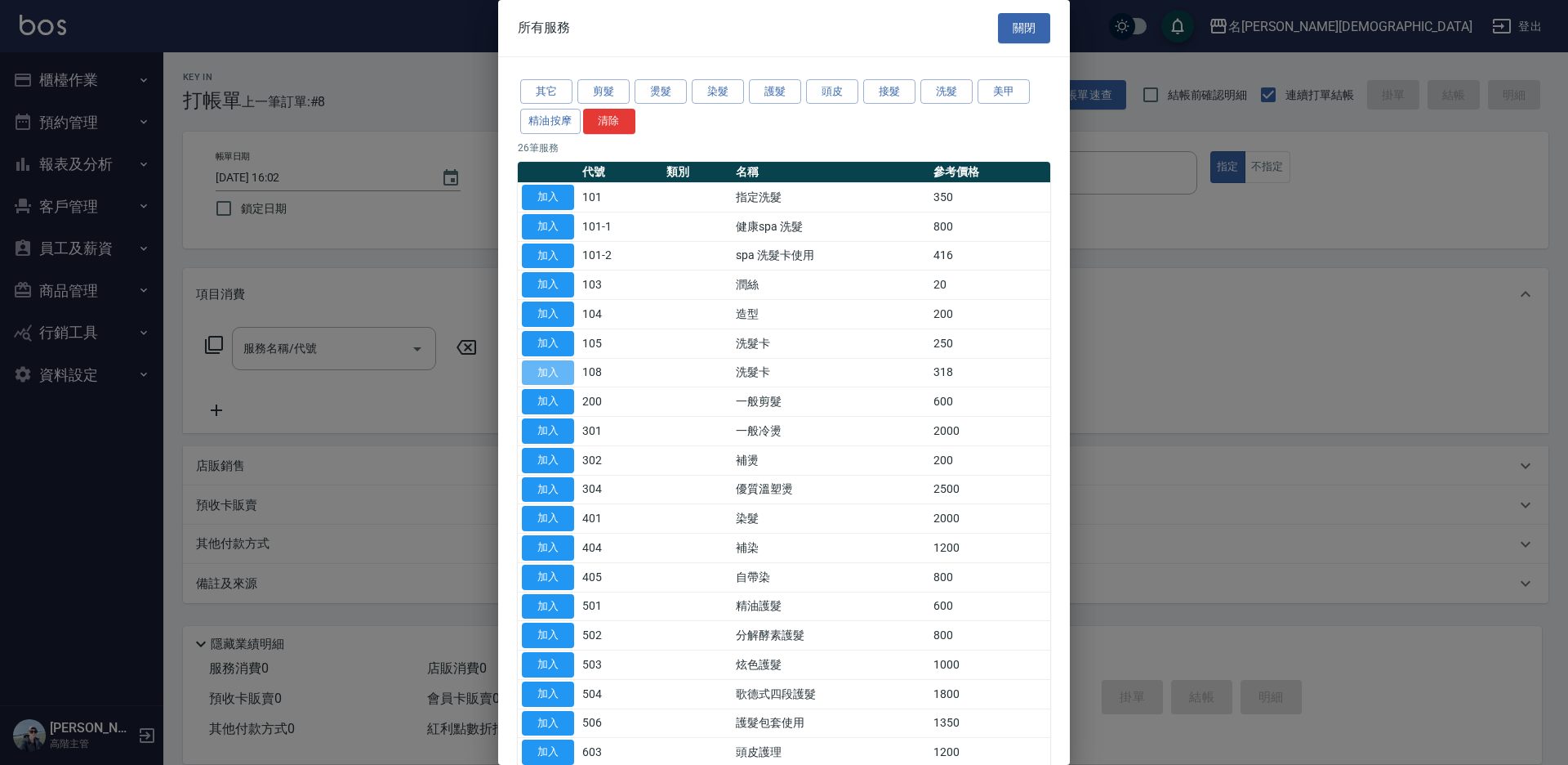
drag, startPoint x: 549, startPoint y: 368, endPoint x: 583, endPoint y: 374, distance: 34.5
click at [551, 368] on button "加入" at bounding box center [547, 373] width 52 height 25
type input "洗髮卡(108)"
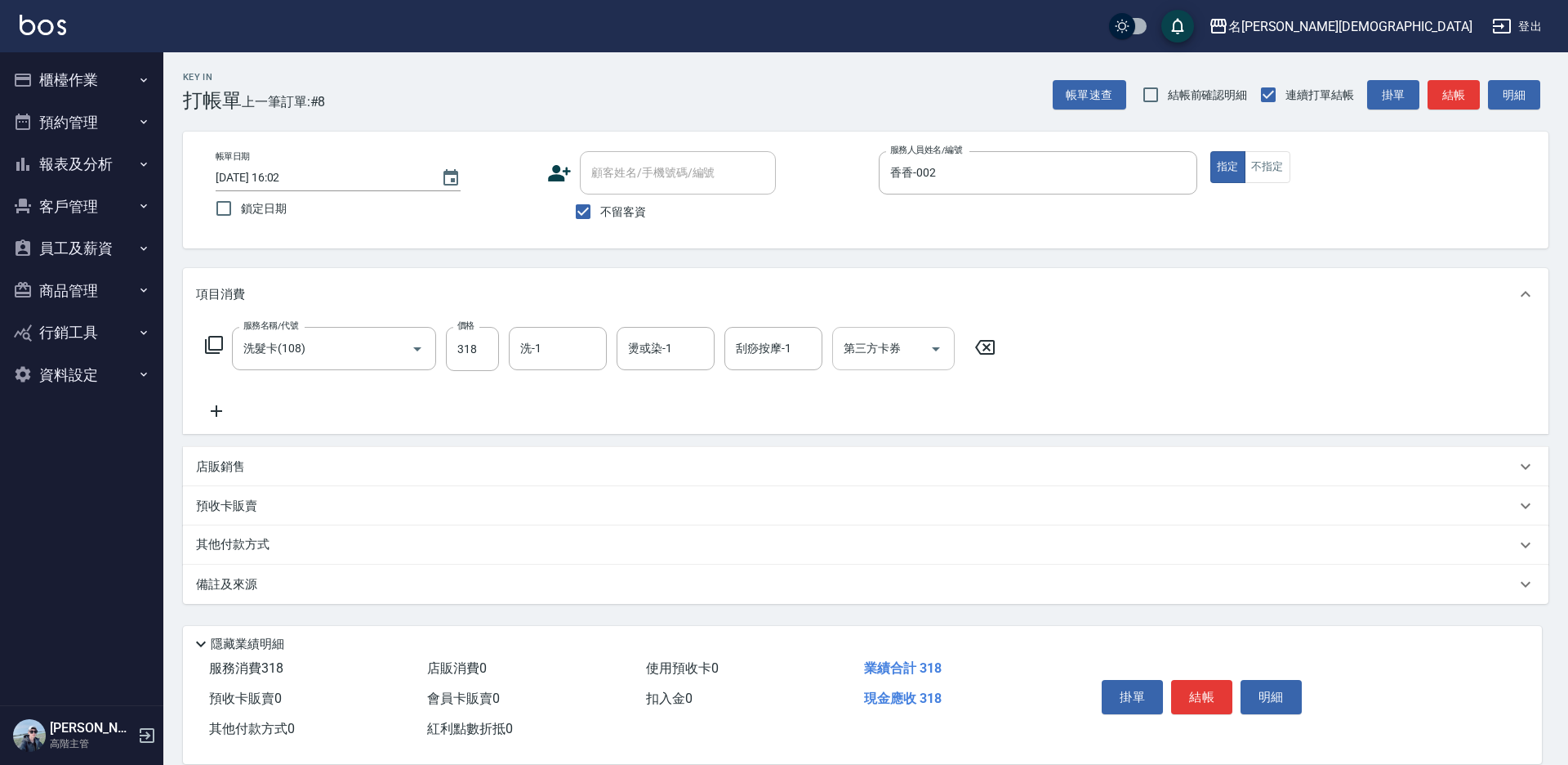
click at [873, 354] on div "第三方卡券 第三方卡券" at bounding box center [893, 348] width 122 height 43
drag, startPoint x: 866, startPoint y: 422, endPoint x: 898, endPoint y: 438, distance: 35.8
click at [867, 422] on span "舊有卡券" at bounding box center [893, 418] width 122 height 27
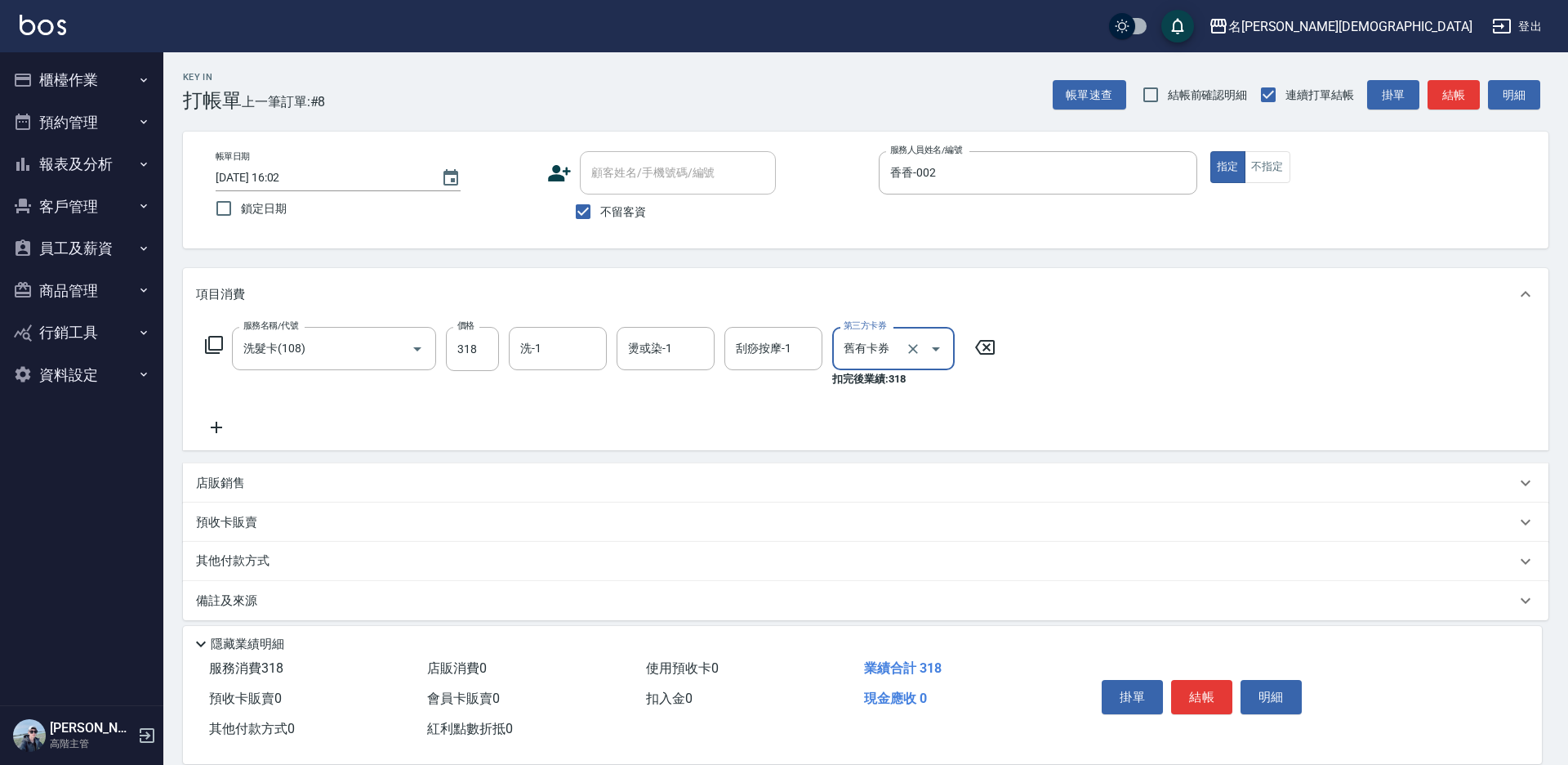
type input "舊有卡券"
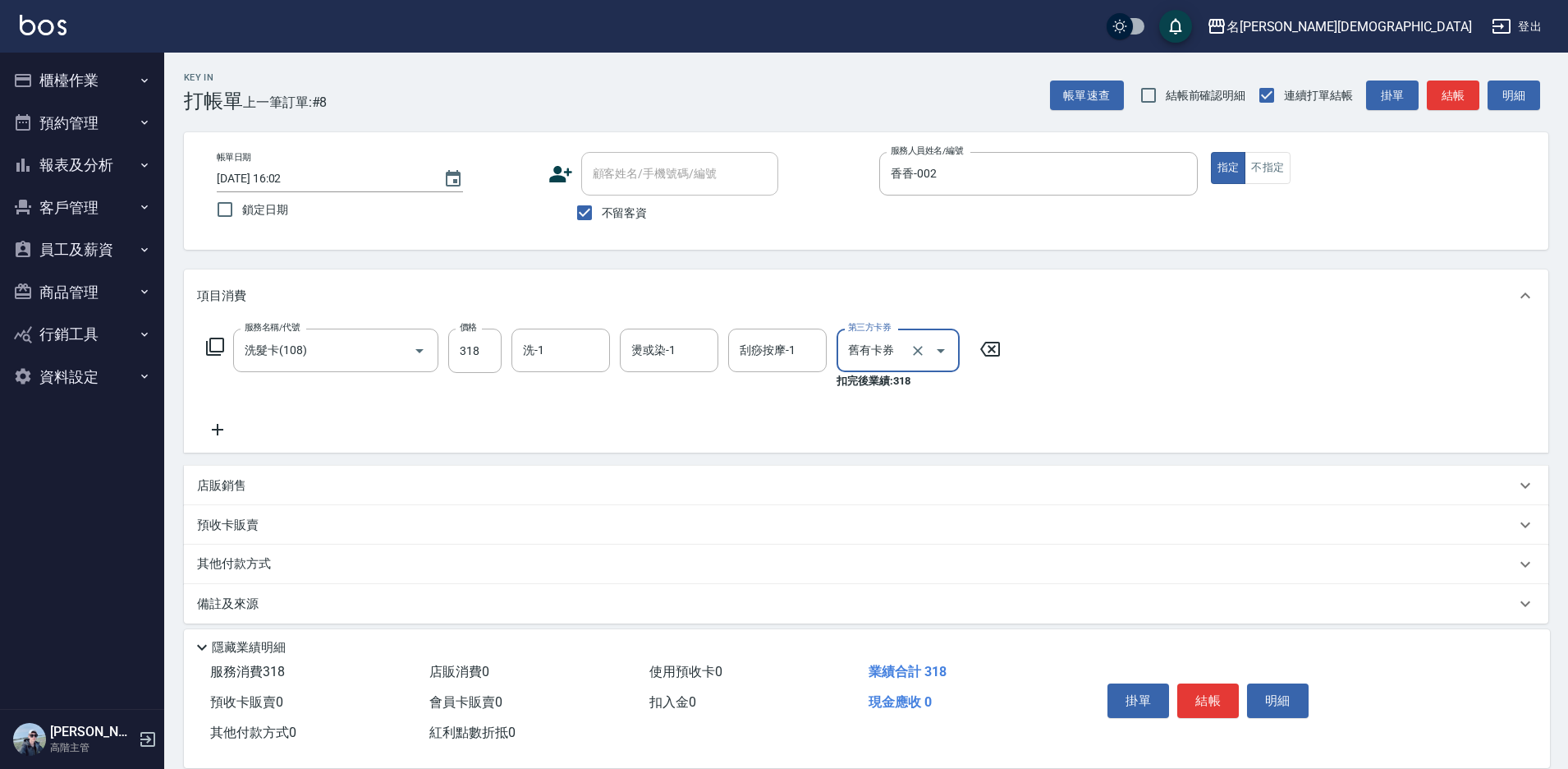
click at [1204, 685] on button "結帳" at bounding box center [1208, 700] width 61 height 34
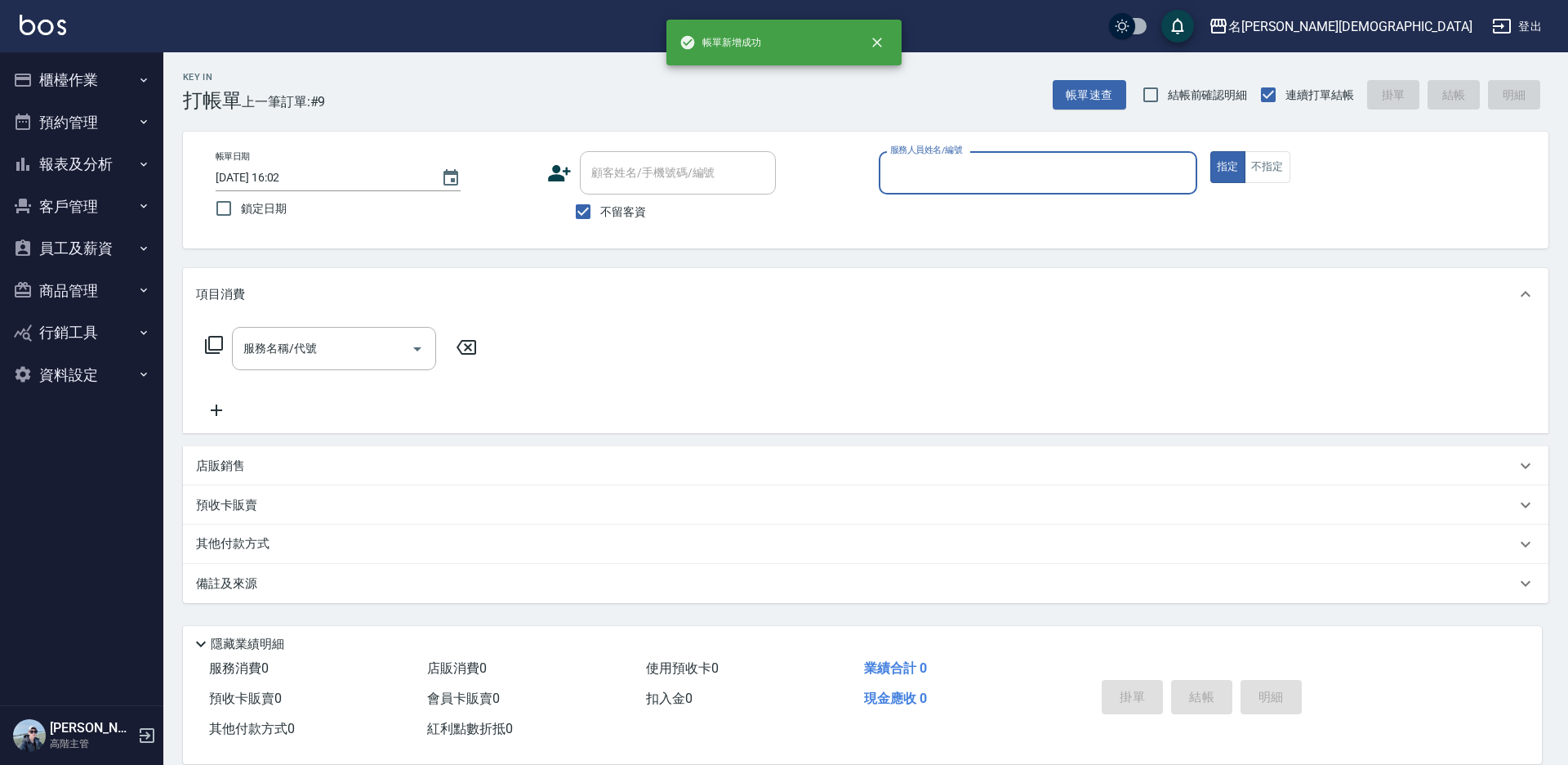
click at [941, 177] on input "服務人員姓名/編號" at bounding box center [1038, 173] width 303 height 29
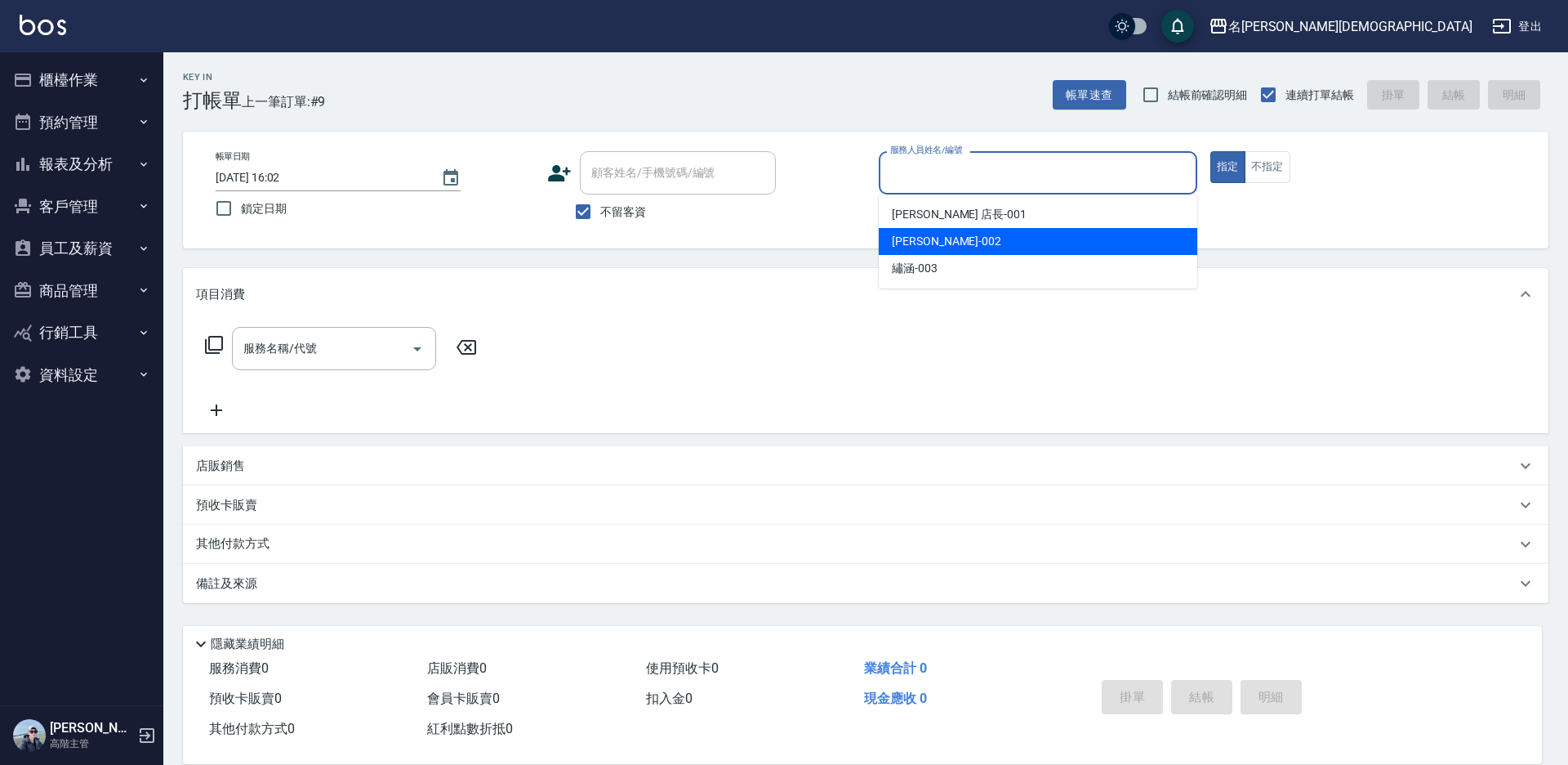
drag, startPoint x: 918, startPoint y: 232, endPoint x: 851, endPoint y: 245, distance: 68.2
click at [918, 232] on div "香香 -002" at bounding box center [1038, 242] width 319 height 27
type input "香香-002"
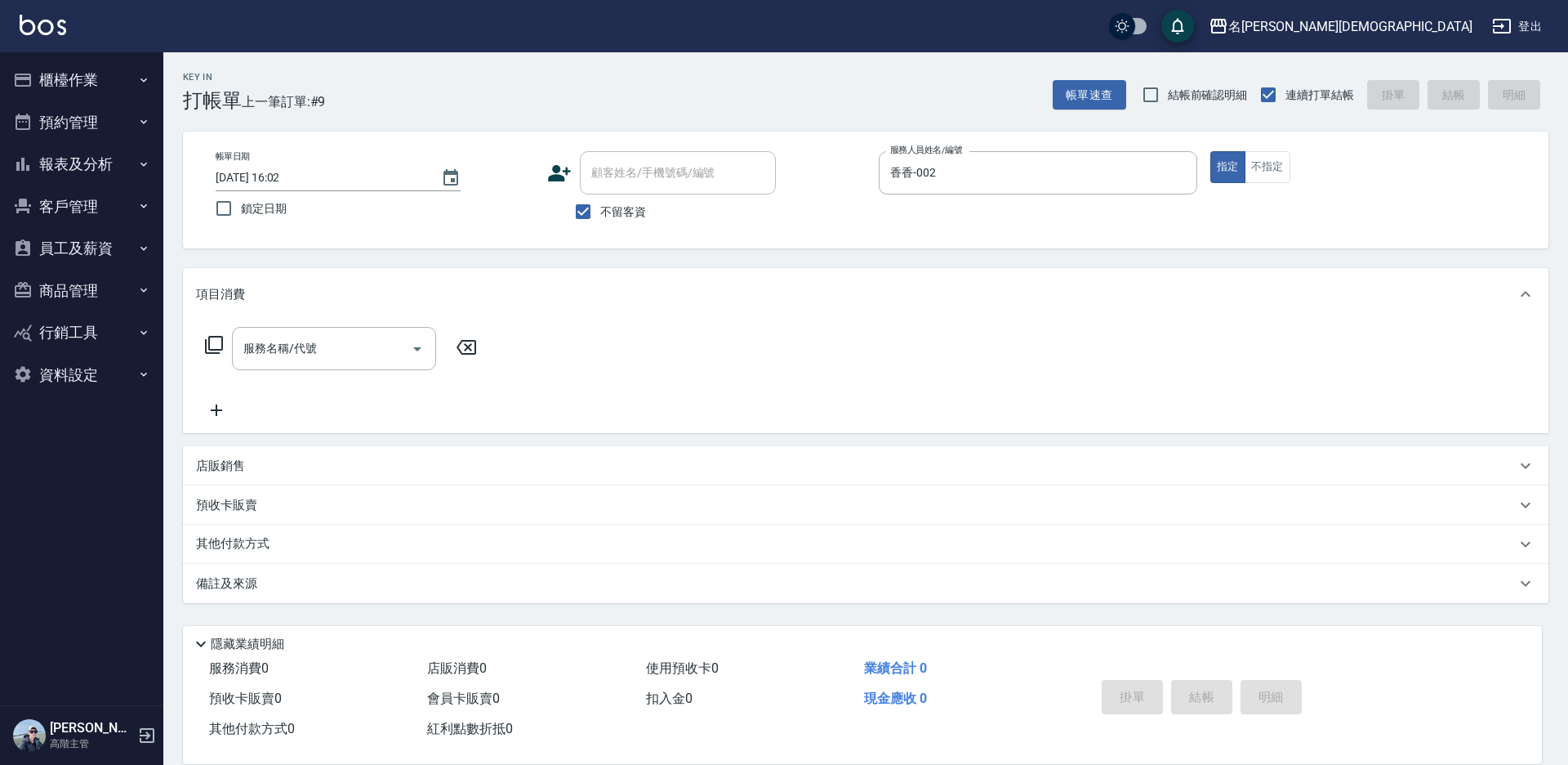
click at [217, 338] on icon at bounding box center [214, 345] width 18 height 18
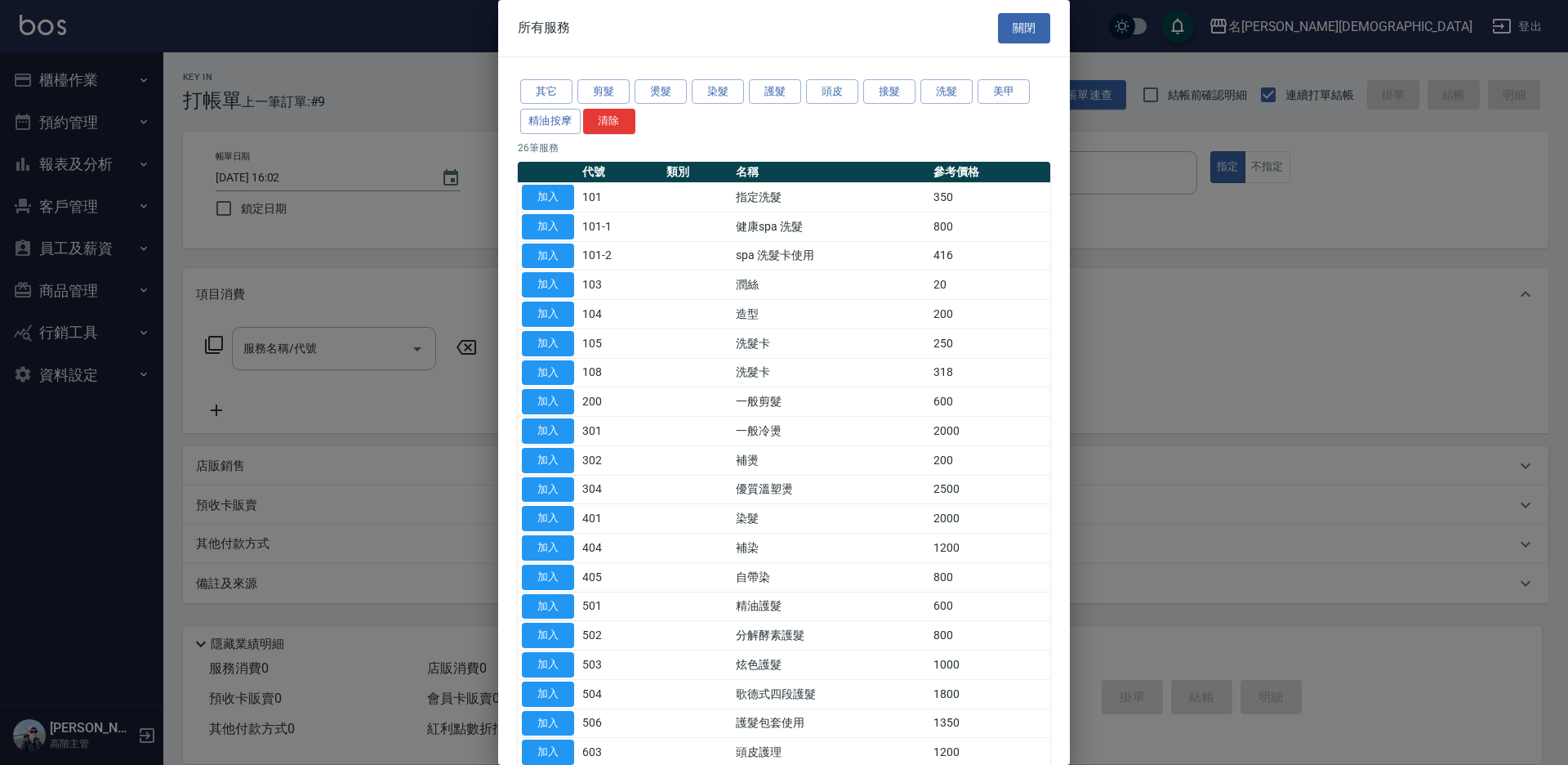
drag, startPoint x: 545, startPoint y: 195, endPoint x: 517, endPoint y: 304, distance: 112.5
click at [544, 195] on button "加入" at bounding box center [547, 198] width 52 height 25
type input "指定洗髮(101)"
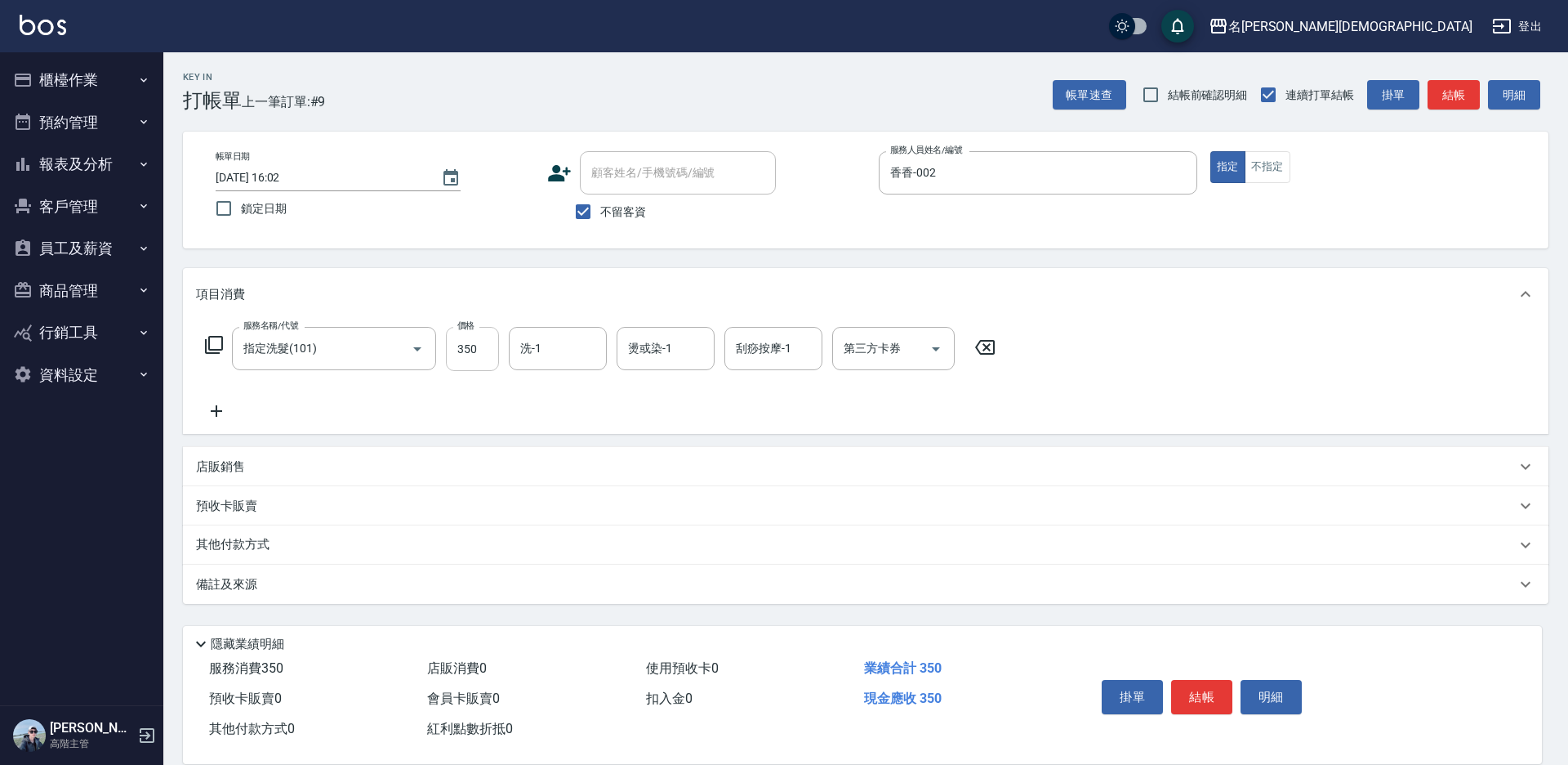
click at [484, 349] on input "350" at bounding box center [472, 348] width 53 height 44
type input "370"
drag, startPoint x: 1184, startPoint y: 699, endPoint x: 1172, endPoint y: 667, distance: 34.2
click at [1184, 699] on button "結帳" at bounding box center [1202, 697] width 61 height 34
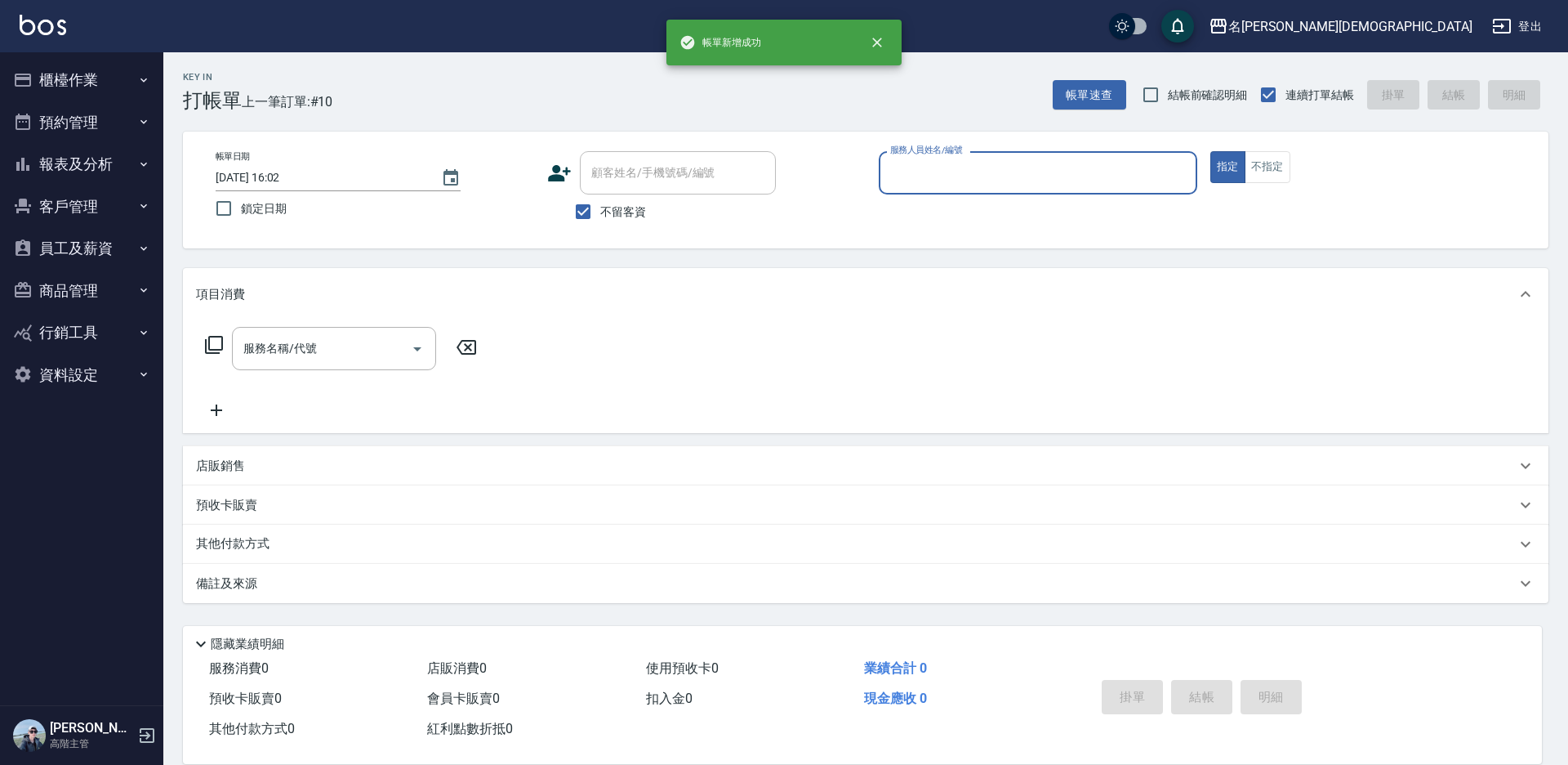
click at [974, 172] on input "服務人員姓名/編號" at bounding box center [1038, 173] width 303 height 29
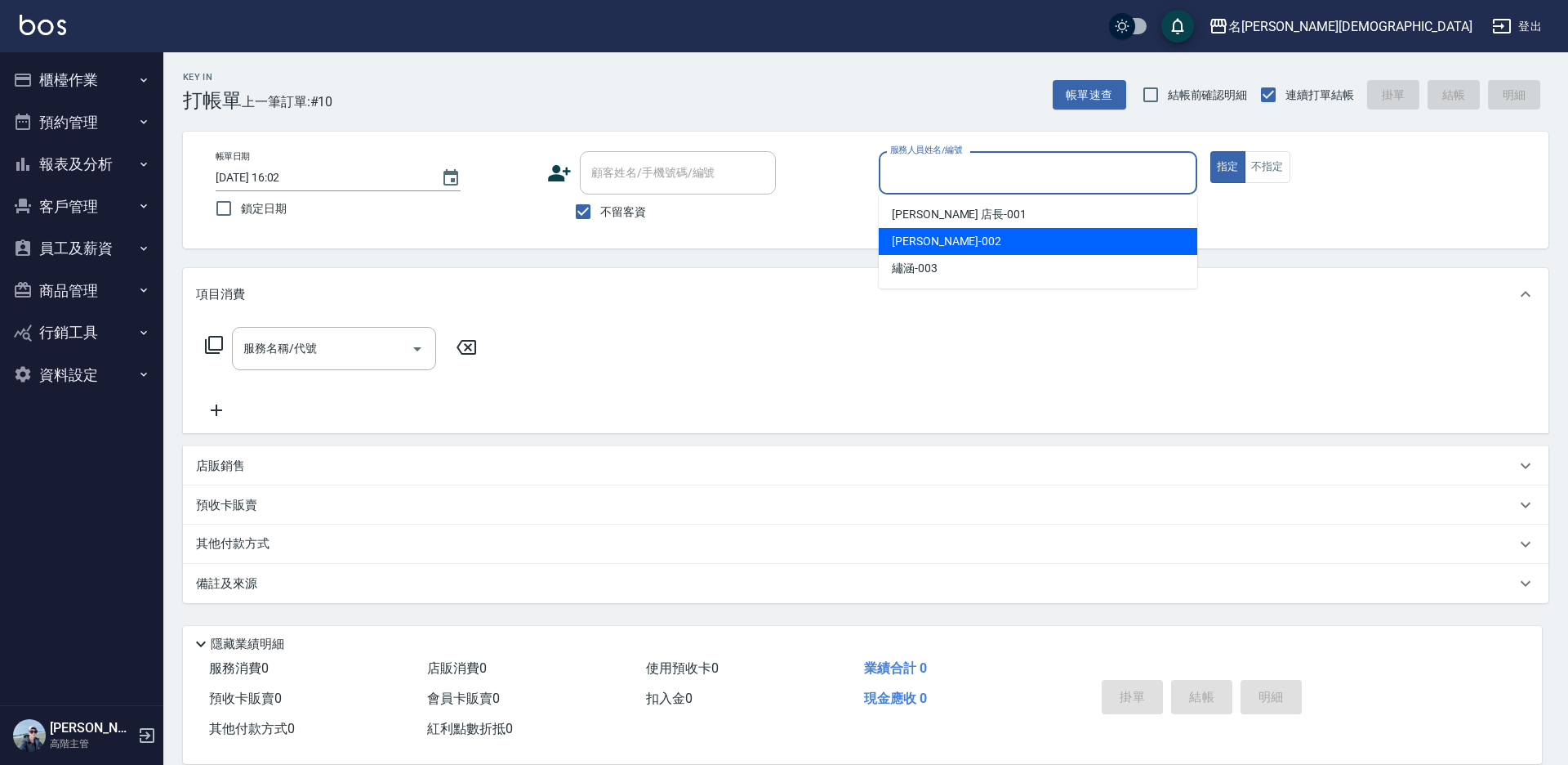
drag, startPoint x: 921, startPoint y: 245, endPoint x: 775, endPoint y: 259, distance: 146.7
click at [918, 246] on span "香香 -002" at bounding box center [947, 241] width 109 height 17
type input "香香-002"
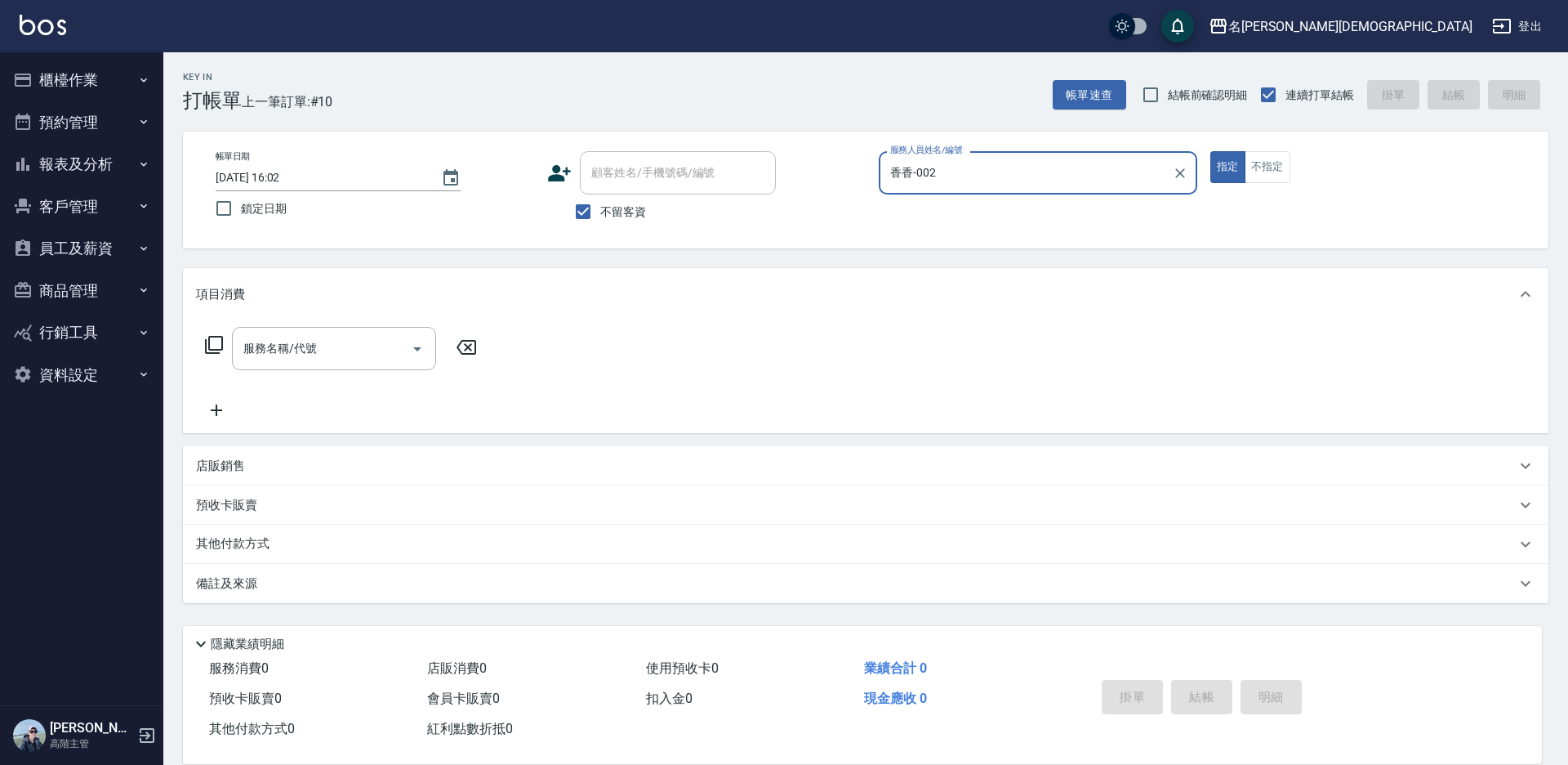
click at [213, 339] on icon at bounding box center [214, 345] width 20 height 20
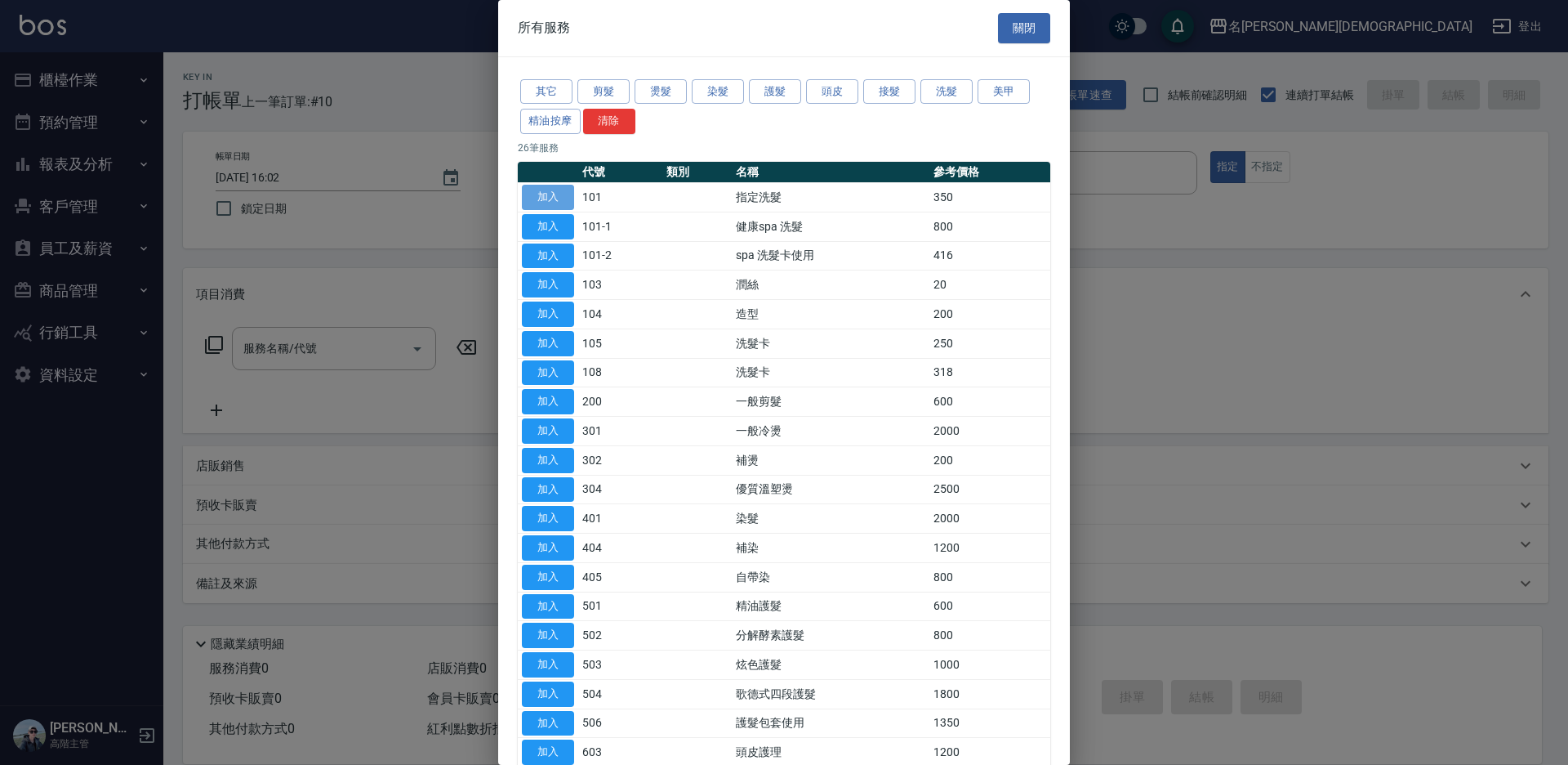
click at [550, 189] on button "加入" at bounding box center [547, 198] width 52 height 25
type input "指定洗髮(101)"
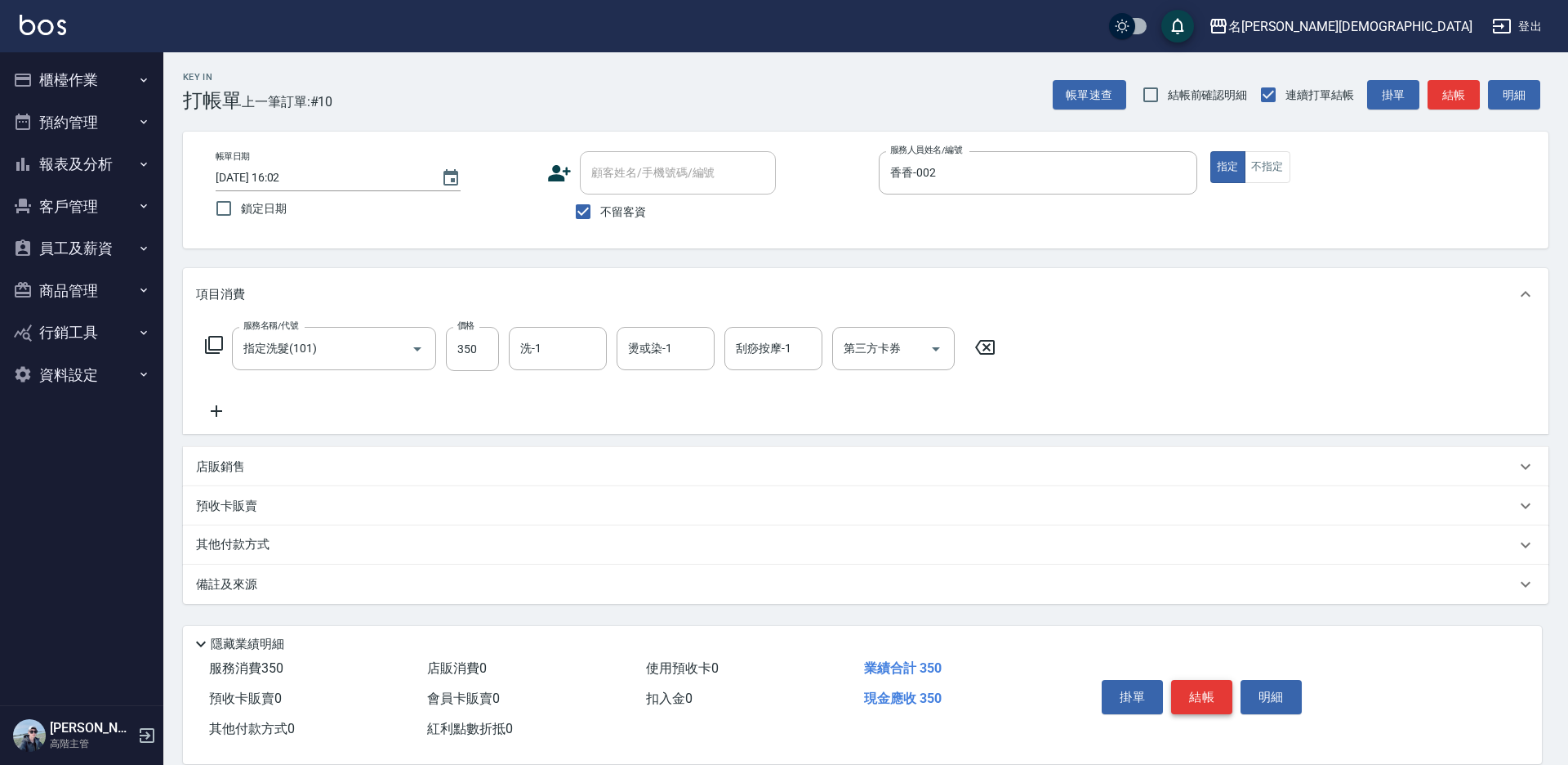
click at [1214, 681] on button "結帳" at bounding box center [1202, 697] width 61 height 34
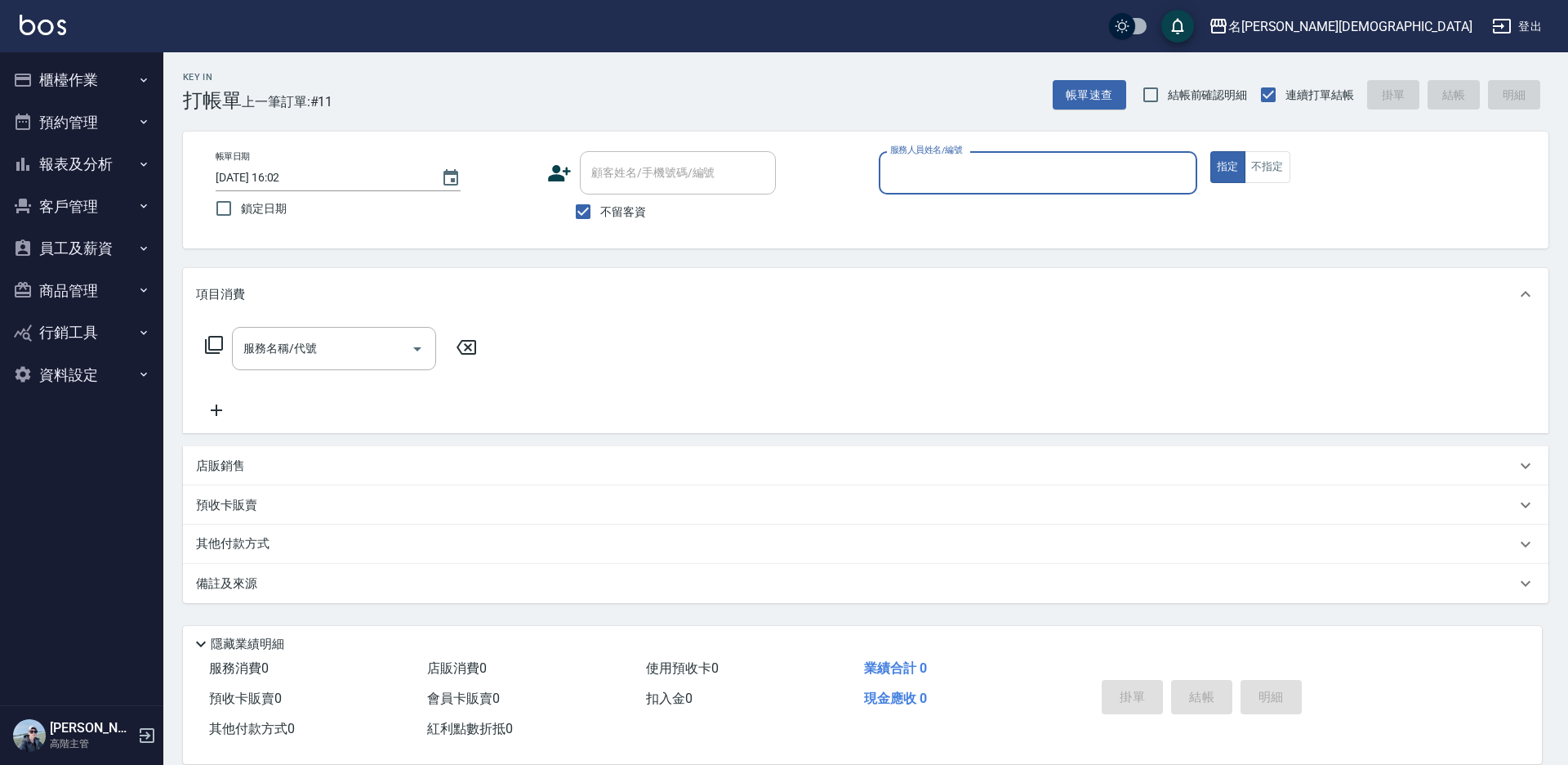
drag, startPoint x: 68, startPoint y: 81, endPoint x: 75, endPoint y: 114, distance: 33.7
click at [68, 80] on button "櫃檯作業" at bounding box center [81, 80] width 150 height 42
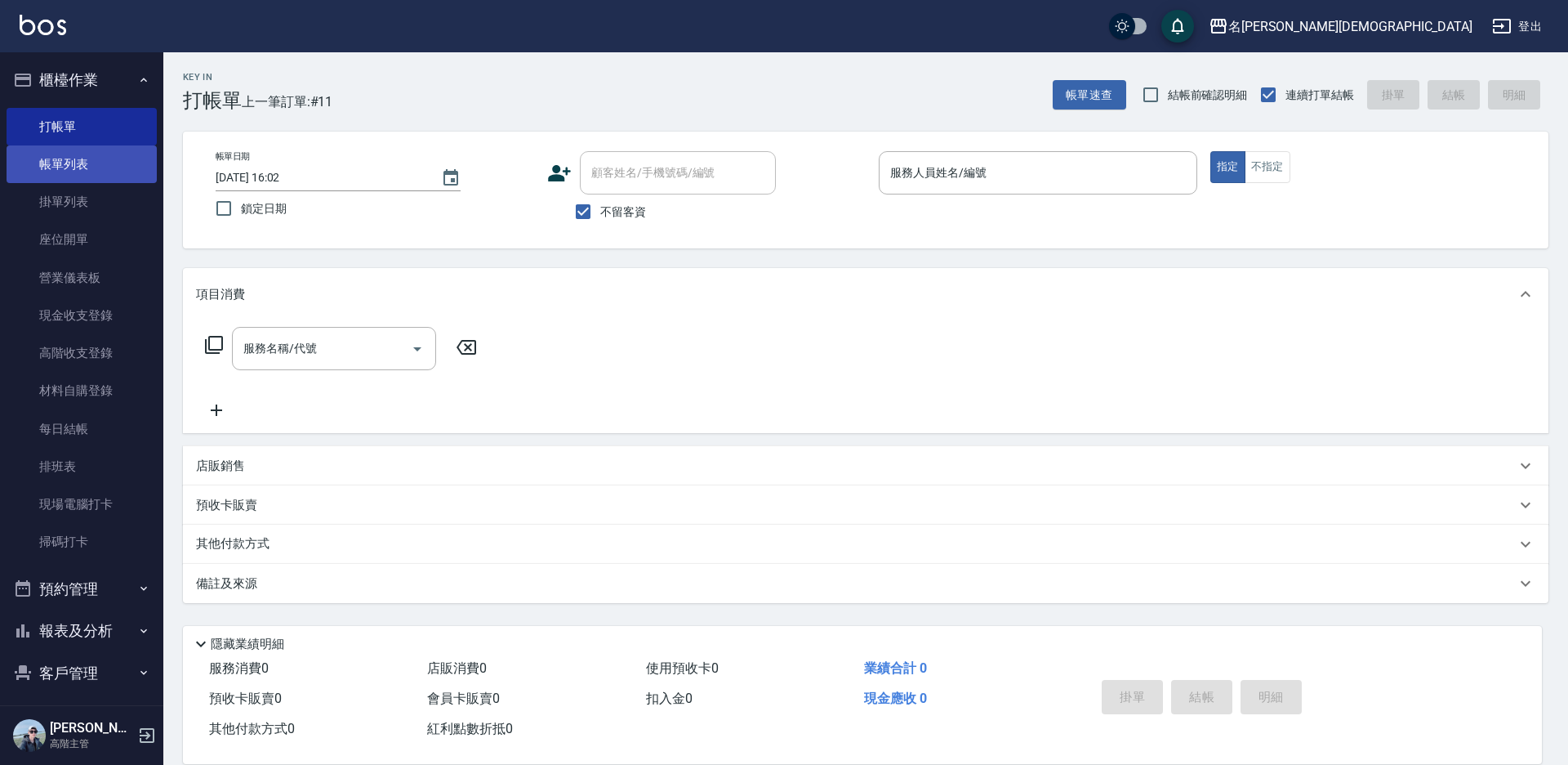
click at [86, 166] on link "帳單列表" at bounding box center [81, 164] width 150 height 38
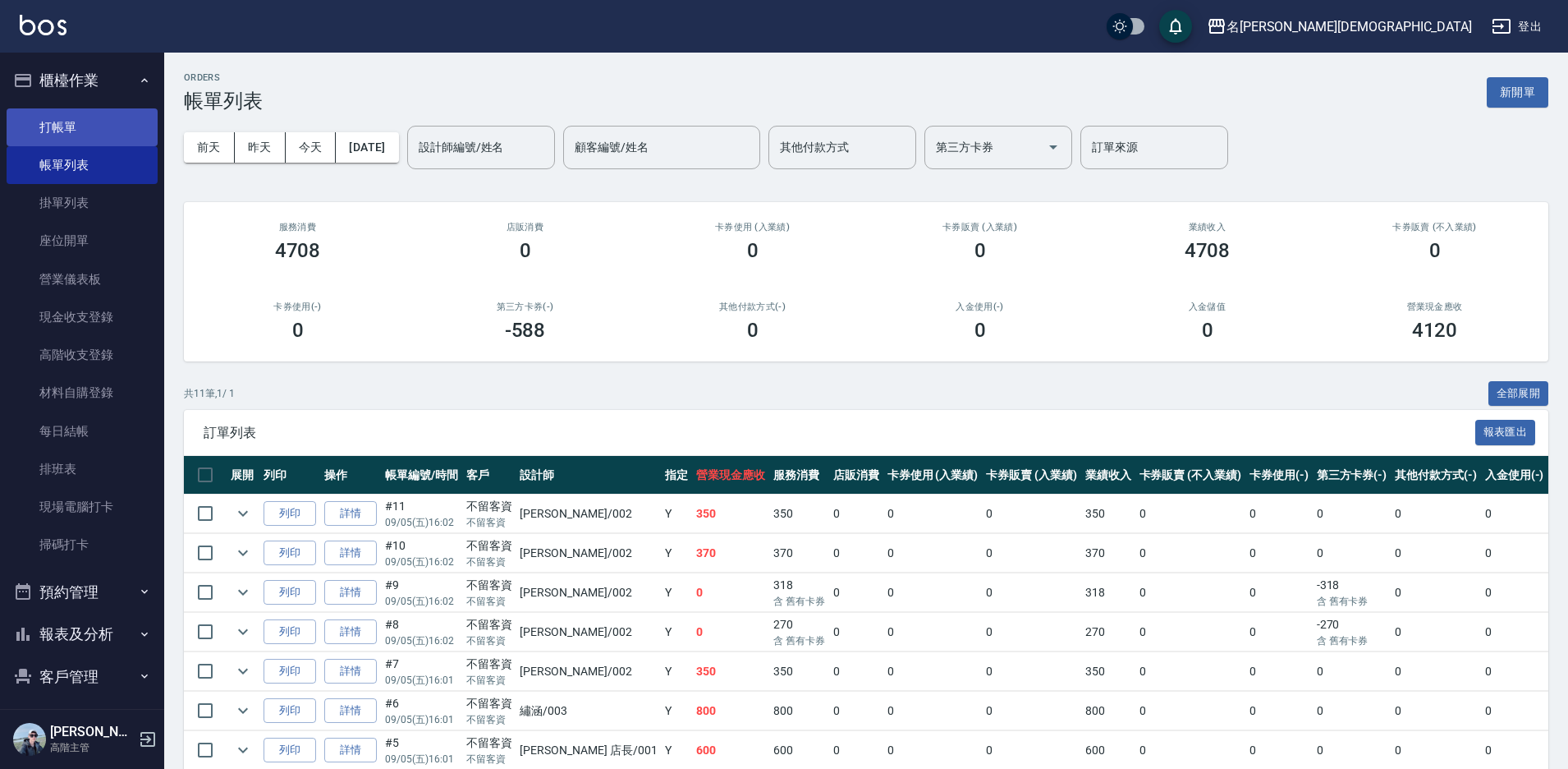
click at [93, 123] on link "打帳單" at bounding box center [81, 127] width 151 height 38
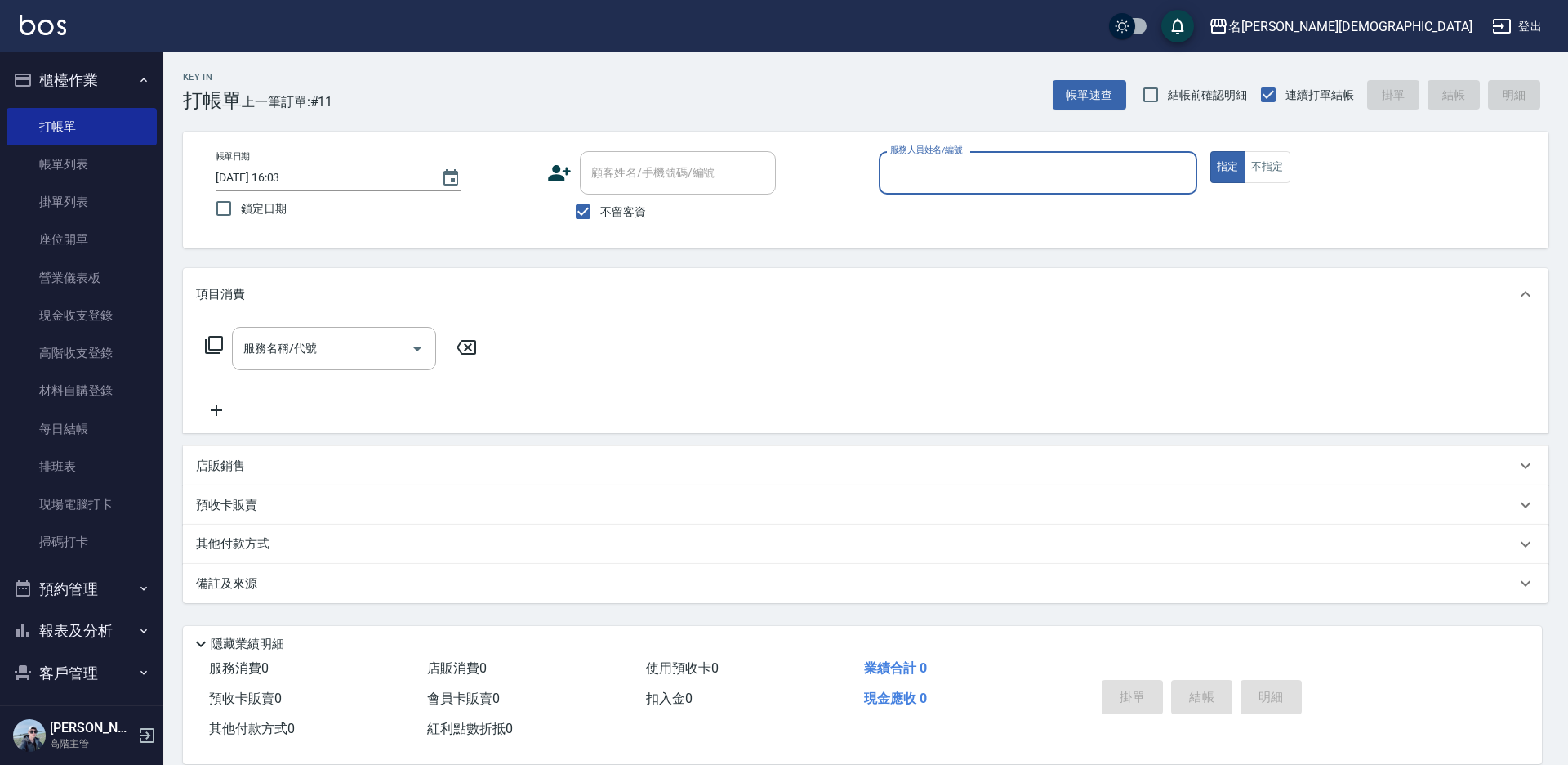
click at [940, 175] on input "服務人員姓名/編號" at bounding box center [1038, 173] width 303 height 29
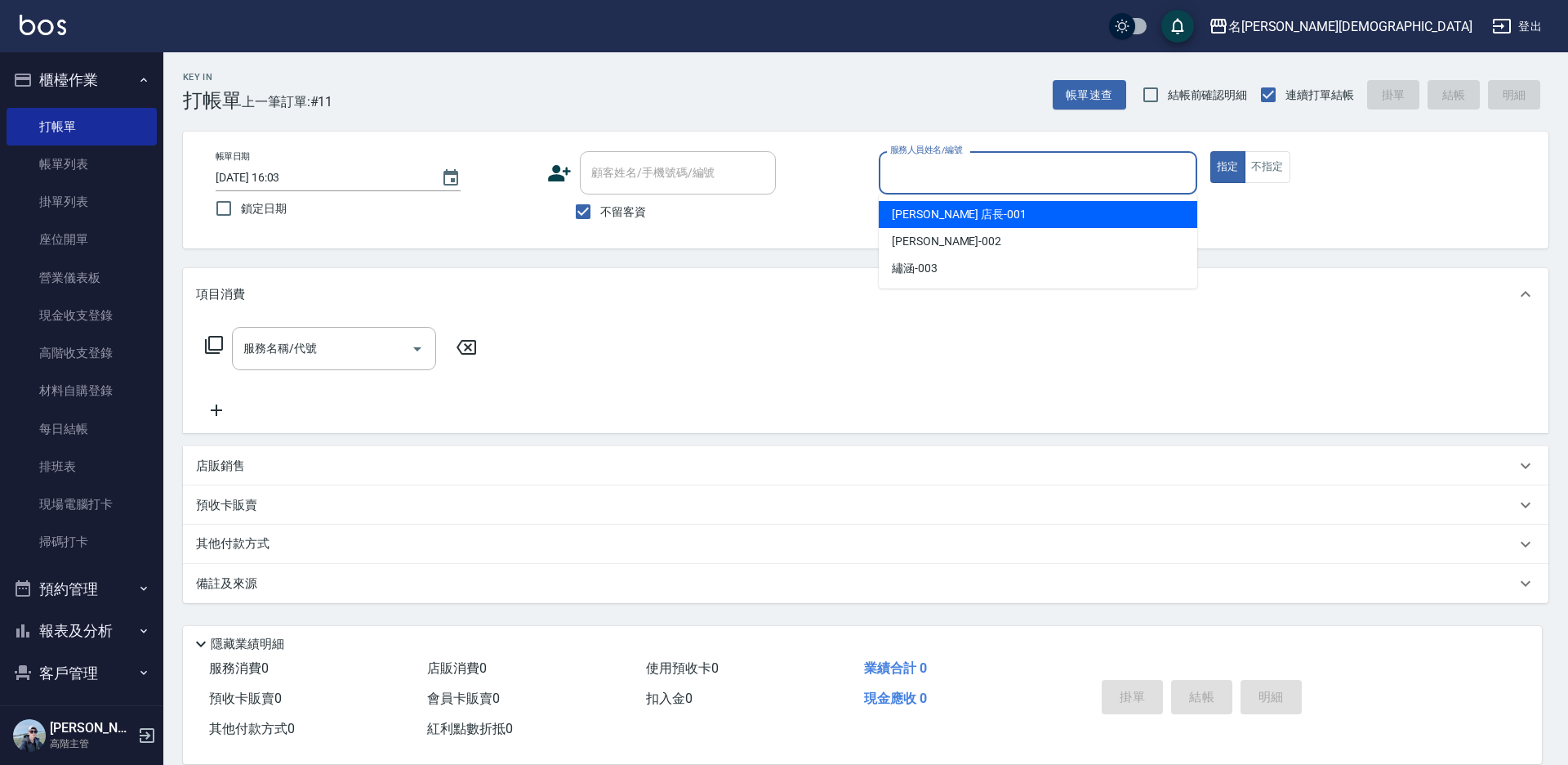
click at [923, 215] on span "[PERSON_NAME] 店長 -001" at bounding box center [959, 214] width 135 height 17
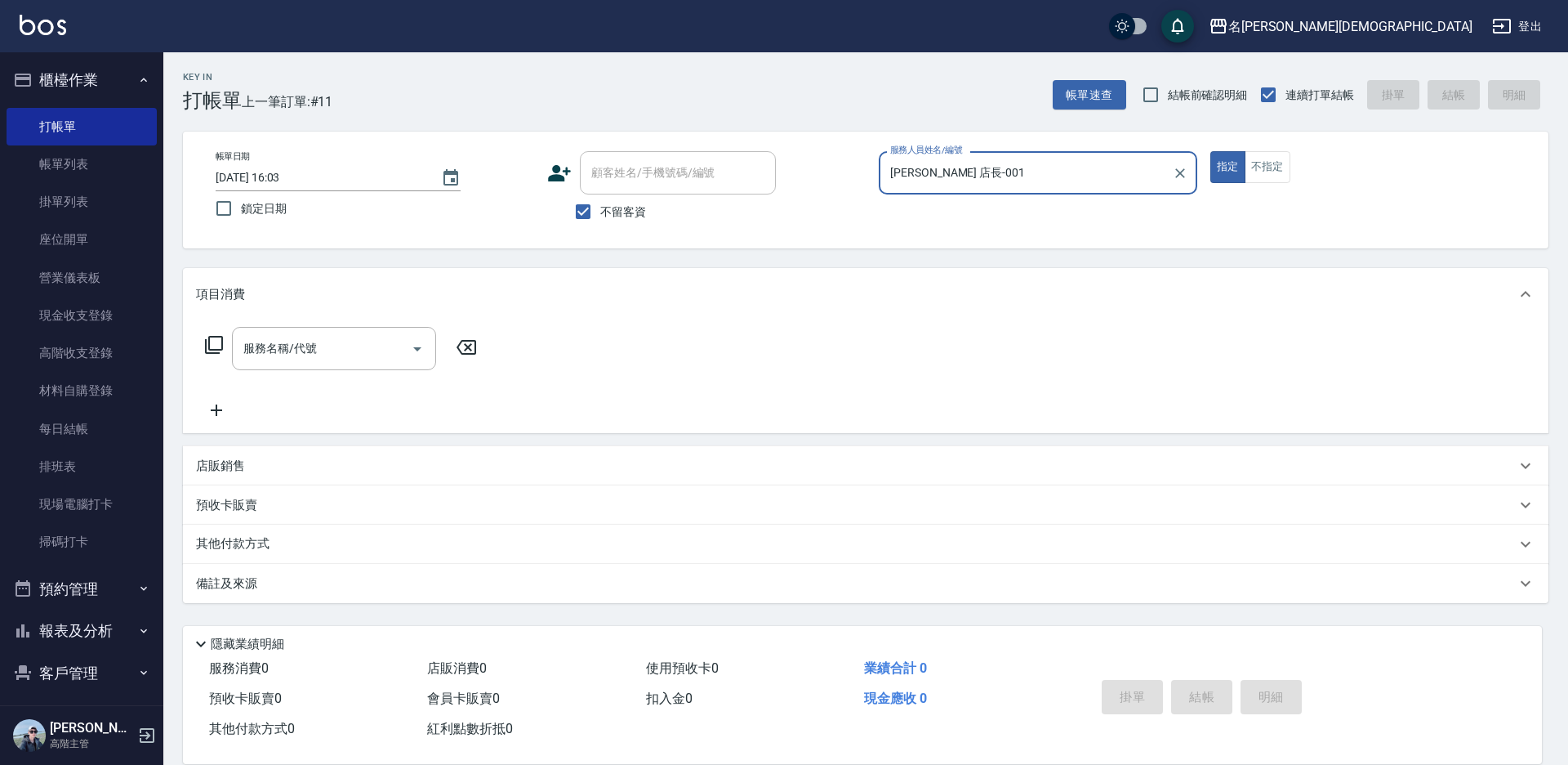
type input "[PERSON_NAME] 店長-001"
click at [215, 343] on icon at bounding box center [214, 345] width 20 height 20
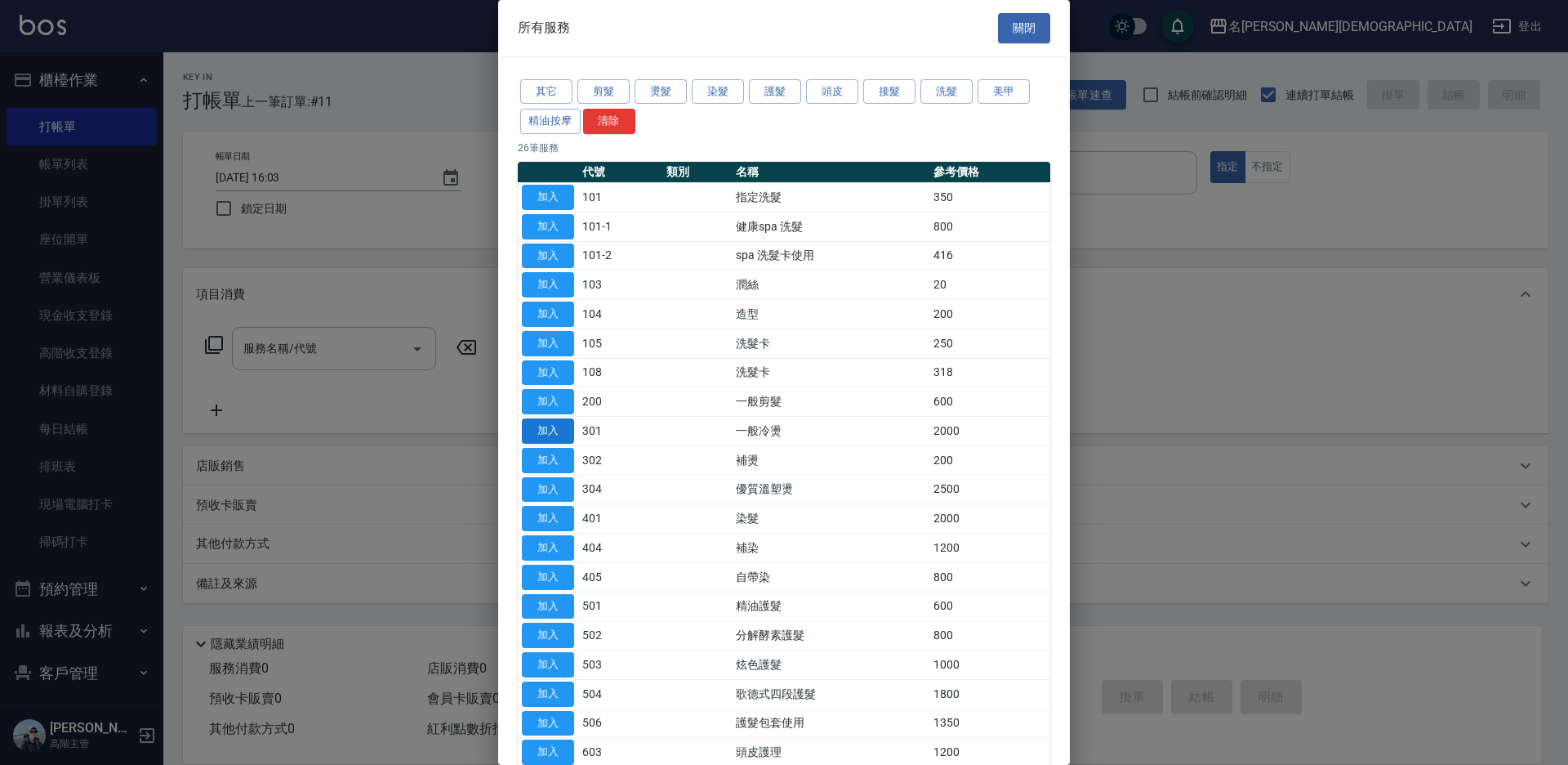
click at [559, 424] on button "加入" at bounding box center [547, 431] width 52 height 25
type input "一般冷燙(301)"
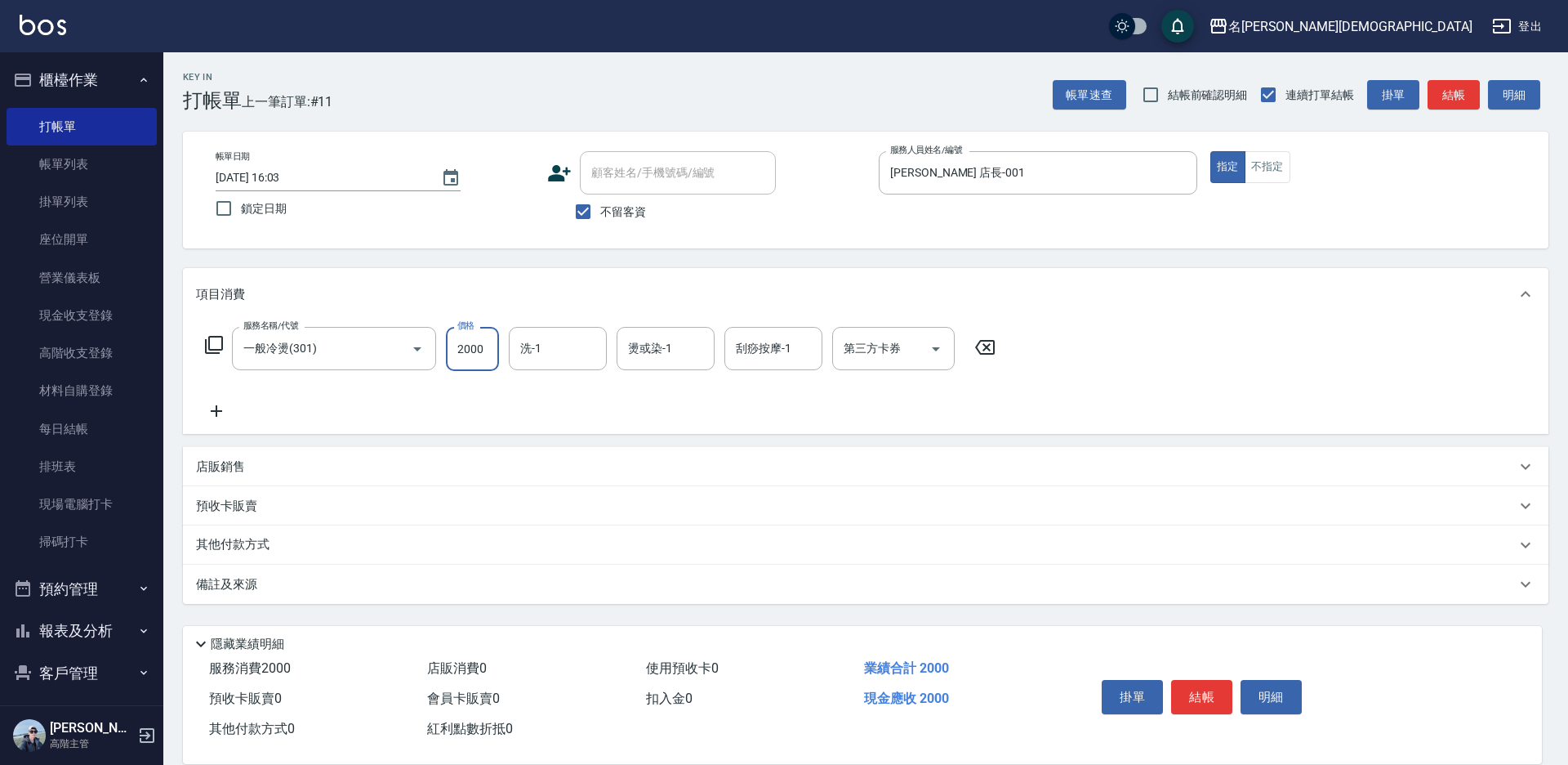
click at [472, 348] on input "2000" at bounding box center [472, 348] width 53 height 44
type input "2500"
click at [1207, 698] on button "結帳" at bounding box center [1202, 697] width 61 height 34
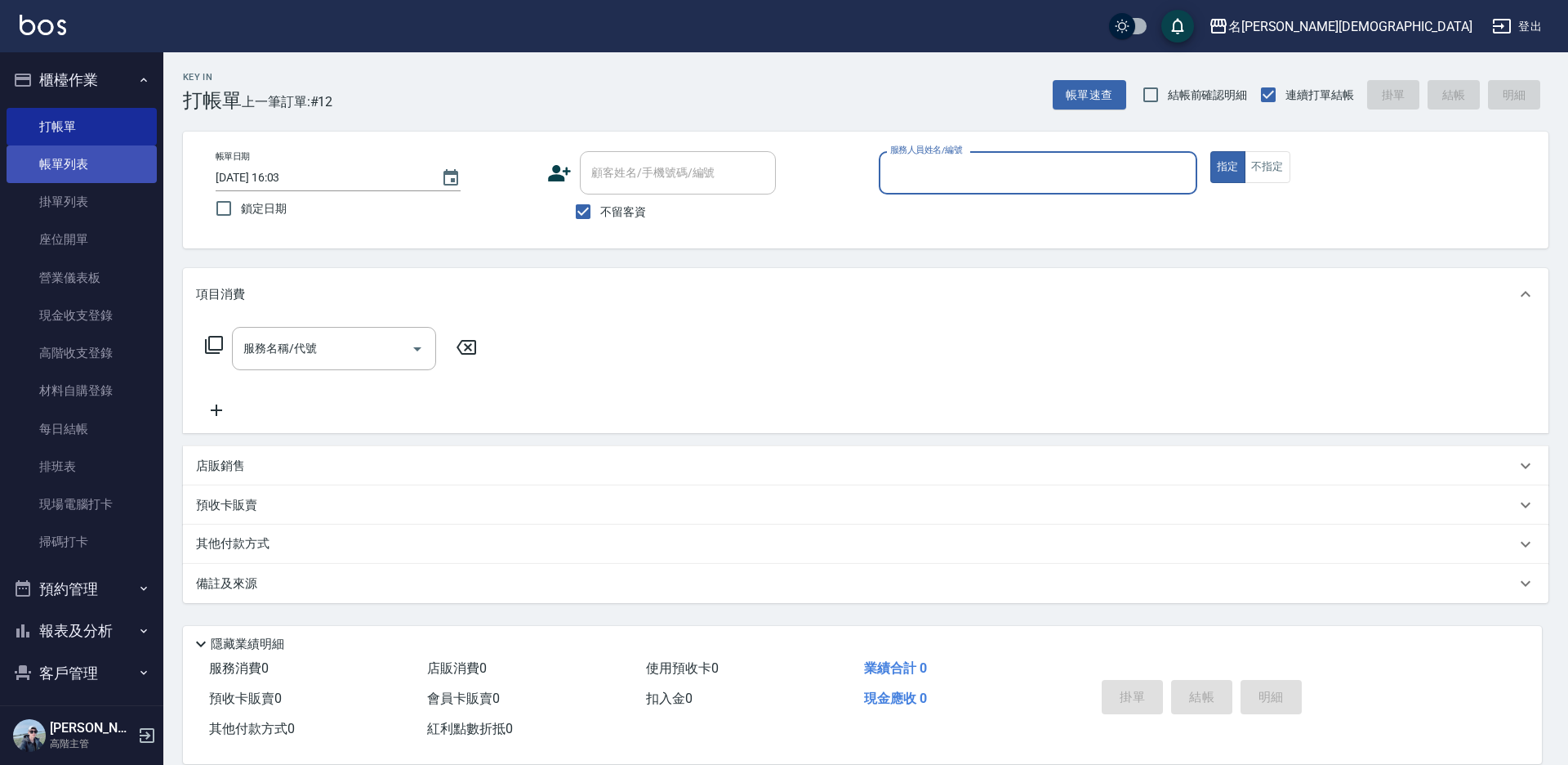
click at [59, 165] on link "帳單列表" at bounding box center [81, 164] width 150 height 38
